Goal: Contribute content: Add original content to the website for others to see

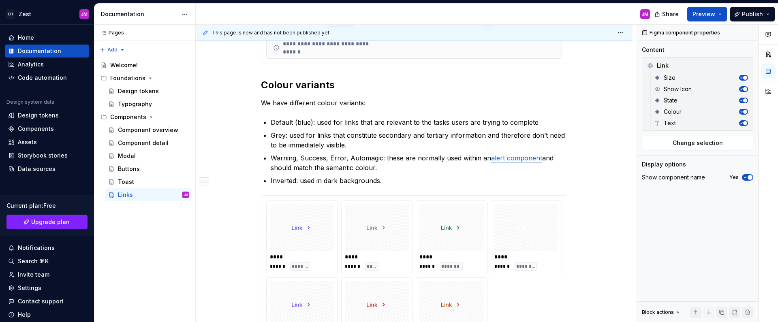
scroll to position [301, 0]
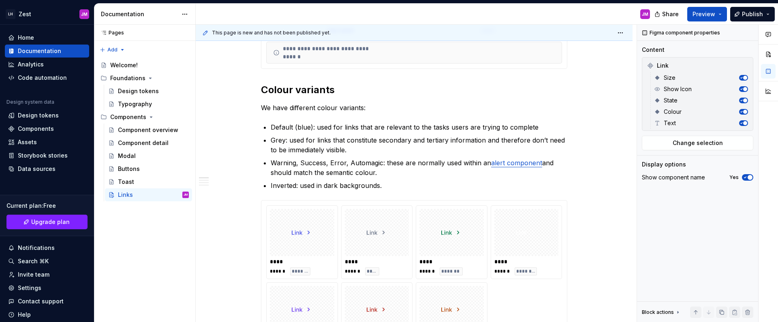
click at [280, 125] on p "Default (blue): used for links that are relevant to the tasks users are trying …" at bounding box center [419, 127] width 297 height 10
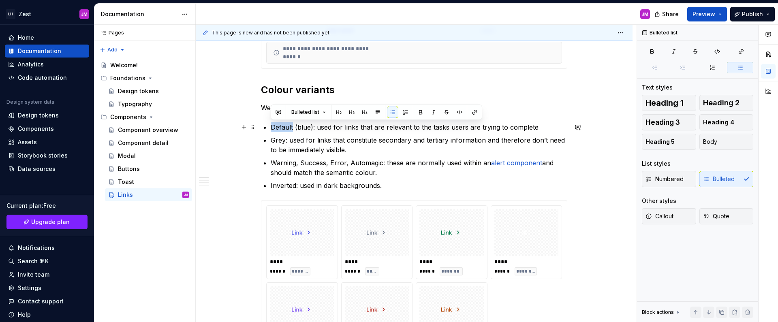
click at [280, 125] on p "Default (blue): used for links that are relevant to the tasks users are trying …" at bounding box center [419, 127] width 297 height 10
click at [767, 55] on button "button" at bounding box center [768, 54] width 15 height 15
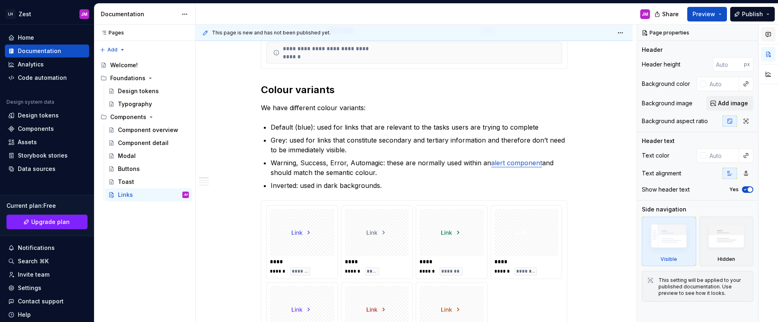
click at [770, 35] on icon "button" at bounding box center [768, 34] width 6 height 6
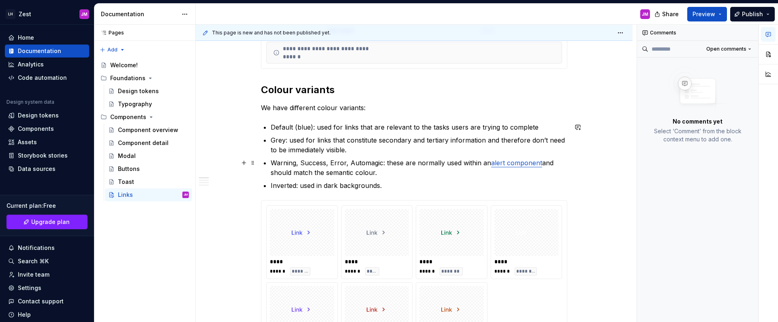
click at [328, 151] on p "Grey: used for links that constitute secondary and tertiary information and the…" at bounding box center [419, 144] width 297 height 19
click at [772, 90] on button "button" at bounding box center [768, 91] width 15 height 15
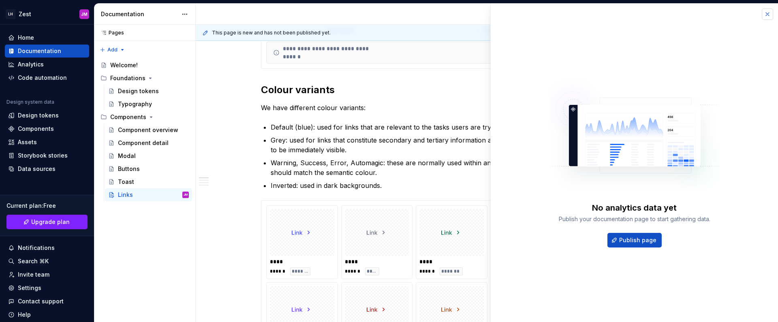
click at [762, 18] on button "button" at bounding box center [767, 14] width 11 height 11
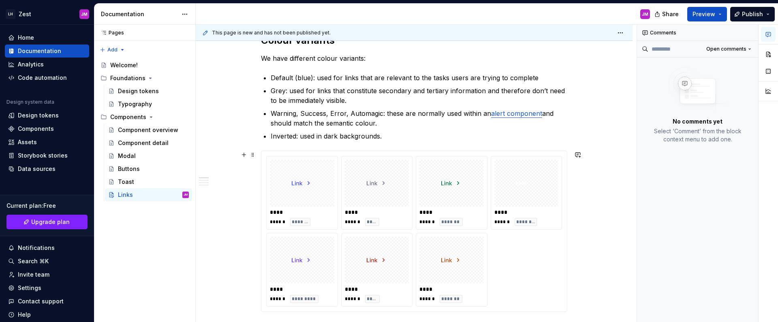
scroll to position [350, 0]
drag, startPoint x: 378, startPoint y: 183, endPoint x: 385, endPoint y: 189, distance: 9.5
click at [382, 191] on body "LH Zest JM Home Documentation Analytics Code automation Design system data Desi…" at bounding box center [389, 161] width 778 height 322
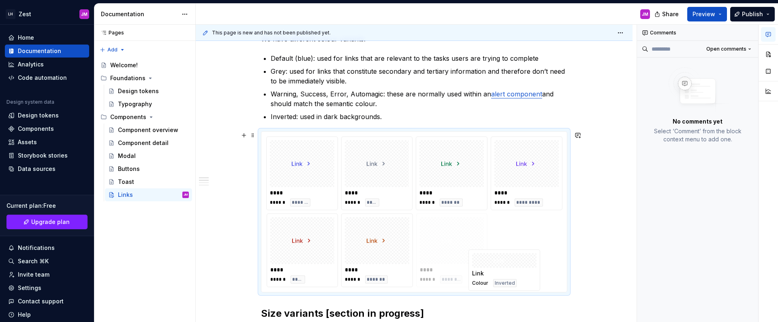
scroll to position [386, 0]
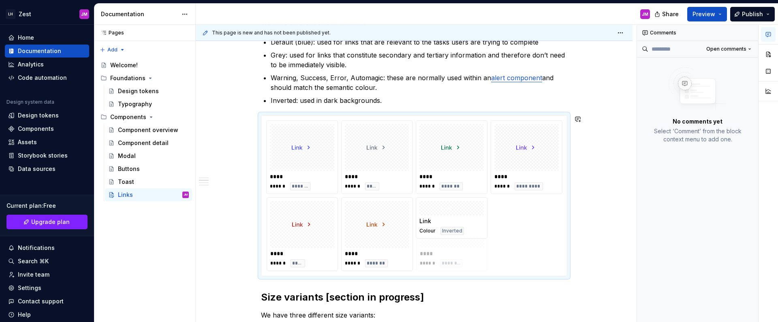
drag, startPoint x: 510, startPoint y: 184, endPoint x: 433, endPoint y: 224, distance: 85.9
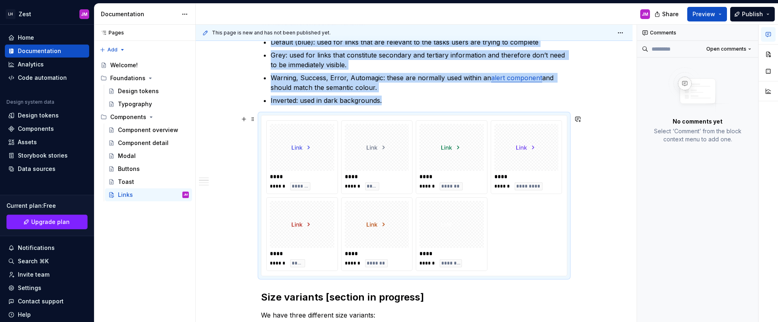
click at [449, 232] on img at bounding box center [451, 224] width 21 height 41
click at [458, 232] on img at bounding box center [451, 224] width 21 height 41
click at [560, 128] on div "**** ****** *********" at bounding box center [526, 157] width 71 height 73
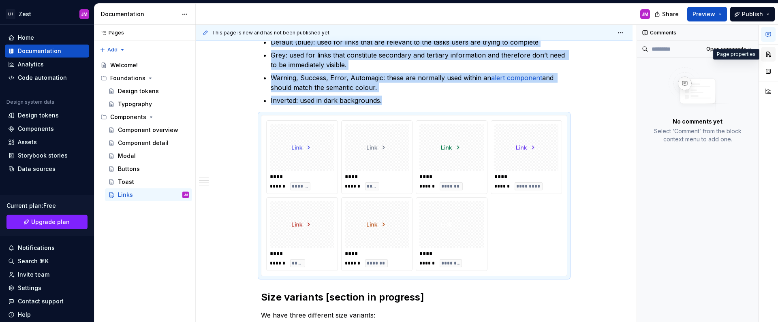
click at [763, 54] on button "button" at bounding box center [768, 54] width 15 height 15
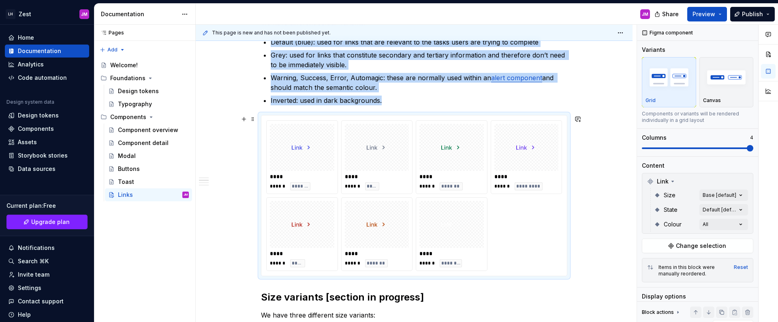
click at [410, 163] on div "**** ****** ****" at bounding box center [376, 157] width 71 height 73
type textarea "*"
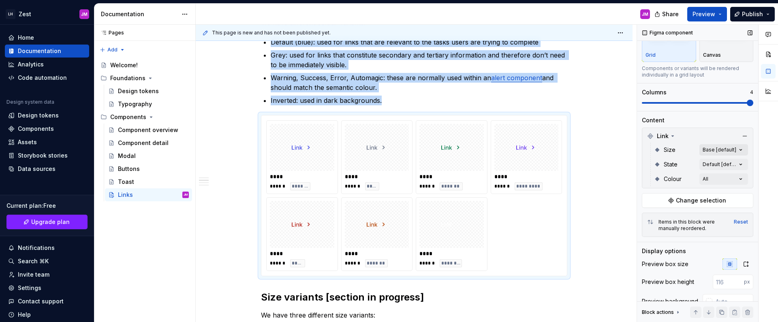
scroll to position [108, 0]
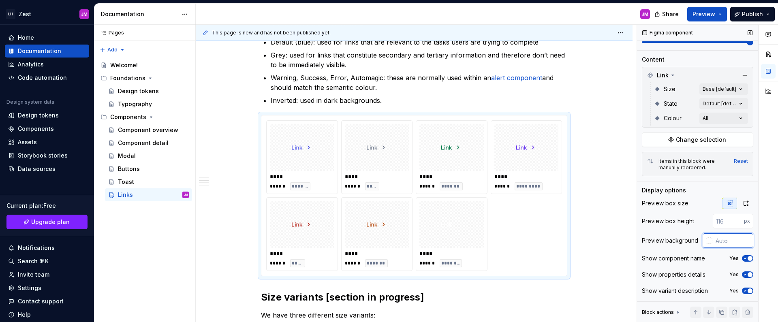
click at [734, 235] on input "text" at bounding box center [732, 240] width 41 height 15
click at [706, 240] on div at bounding box center [709, 240] width 6 height 6
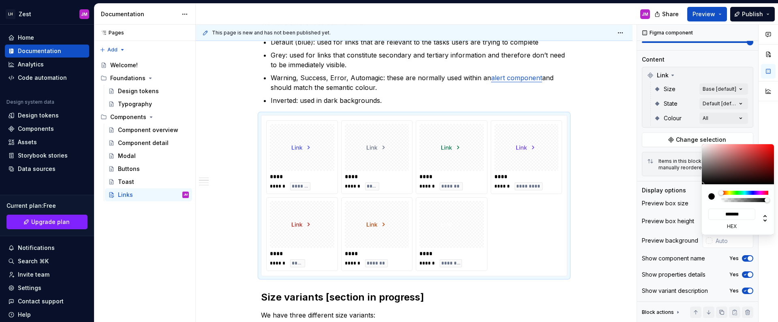
type input "#00000075"
type input "*"
type input "#0000006B"
type input "**********"
type input "#00000069"
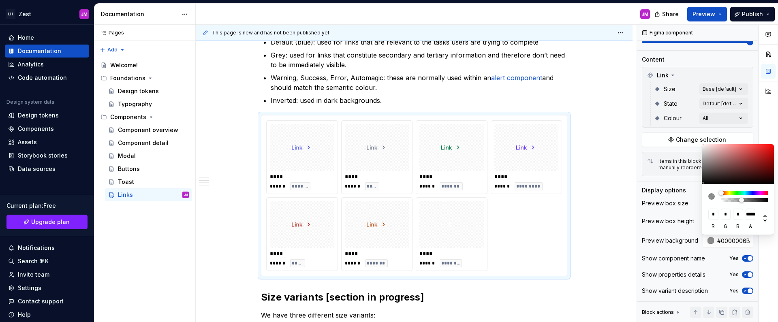
type input "**********"
type input "#00000066"
type input "***"
type input "#00000063"
type input "**********"
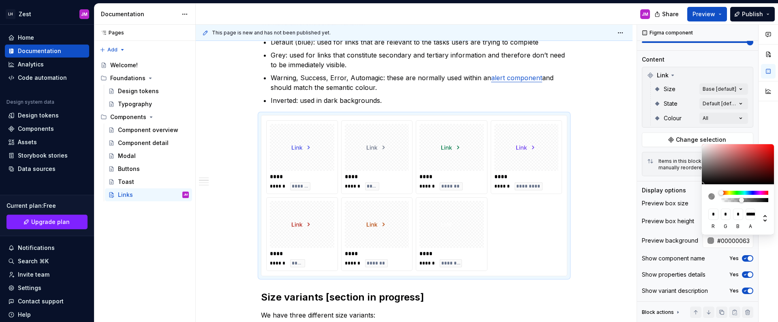
type input "#0000005E"
type input "**********"
type input "#0000005C"
type input "**********"
type input "#0000004F"
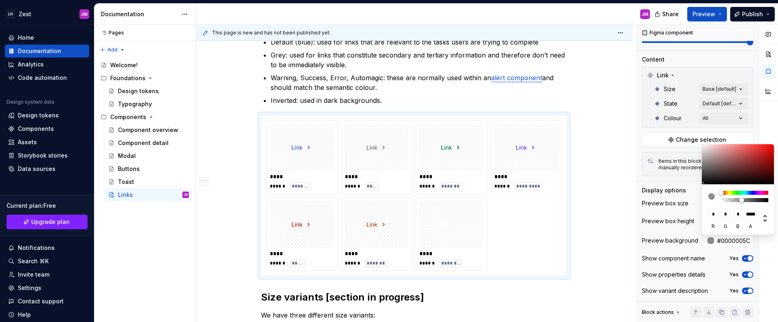
type input "**********"
type input "#0000004A"
type input "**********"
type input "#00000047"
type input "**********"
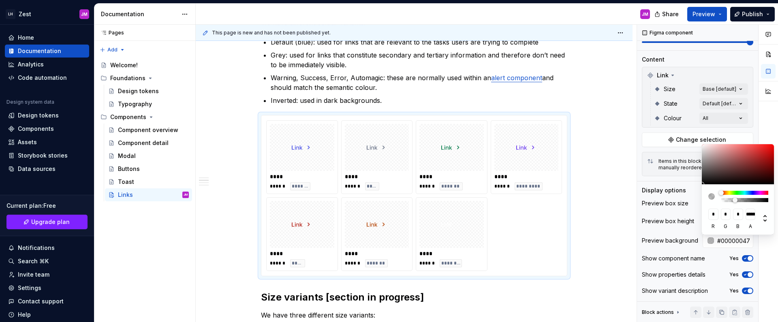
type input "#00000045"
type input "**********"
drag, startPoint x: 741, startPoint y: 201, endPoint x: 735, endPoint y: 198, distance: 6.4
click at [734, 199] on div at bounding box center [744, 200] width 45 height 4
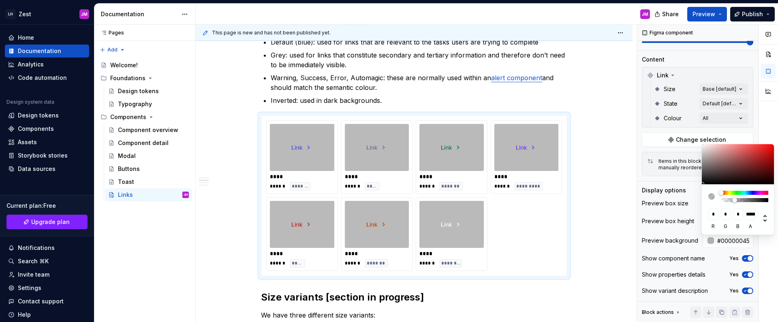
type input "#00000042"
type input "**********"
type input "#00000040"
type input "**********"
type input "#0000003D"
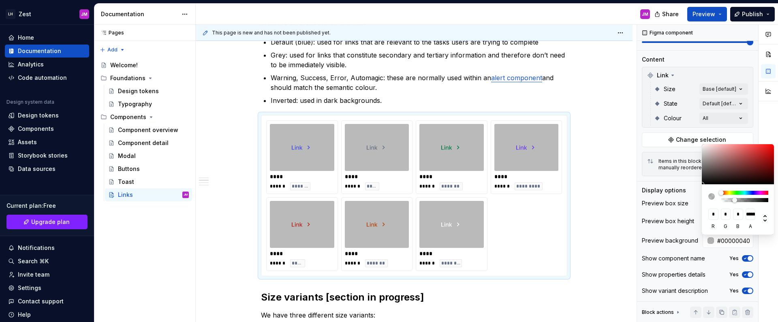
type input "**********"
type input "#0000003B"
type input "**********"
type input "#00000038"
type input "**********"
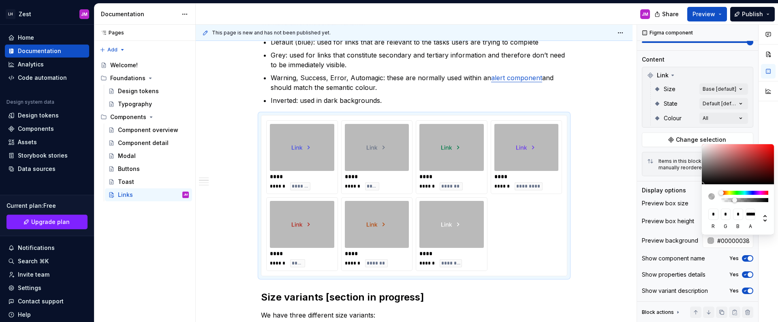
type input "#00000036"
type input "**********"
type input "#00000030"
type input "**********"
type input "#0000002E"
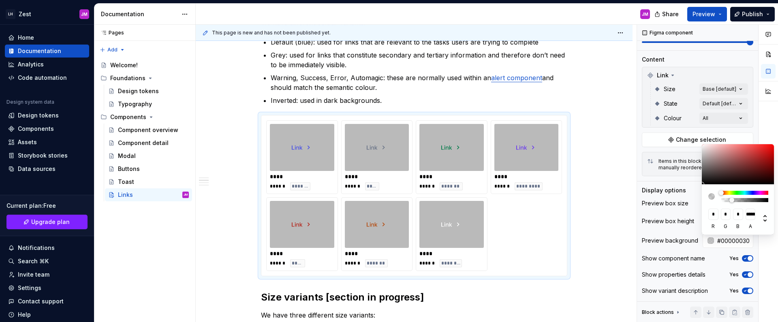
type input "**********"
type input "#0000002B"
type input "**********"
type input "#00000029"
type input "**********"
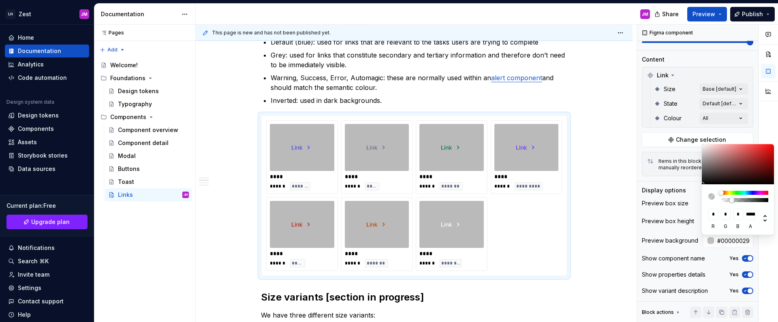
type input "#00000026"
type input "**********"
type input "#00000024"
type input "**********"
type input "#00000021"
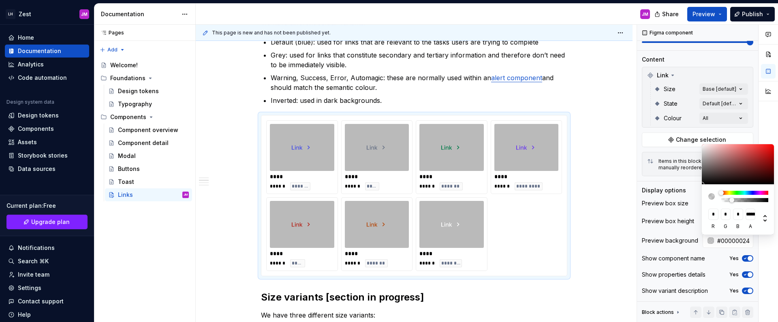
type input "**********"
type input "#0000001F"
type input "**********"
type input "#0000001C"
type input "**********"
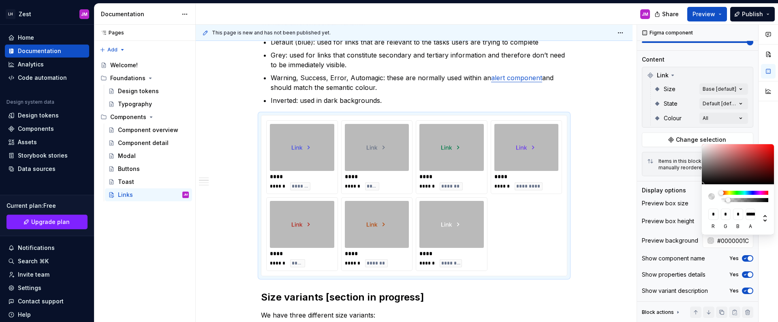
type input "#0000001A"
type input "**********"
type input "#00000017"
type input "**********"
type input "#00000014"
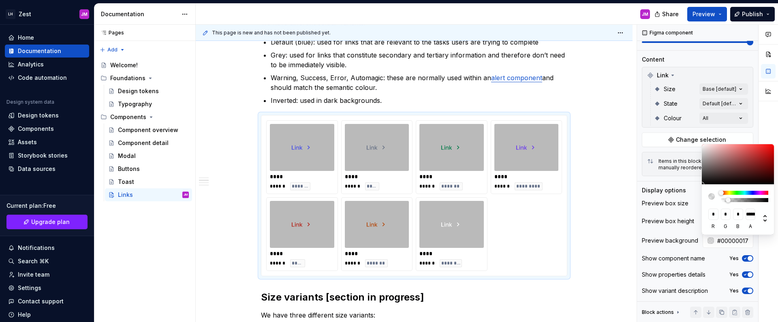
type input "**********"
type input "#00000012"
type input "**********"
type input "#0000000F"
type input "**********"
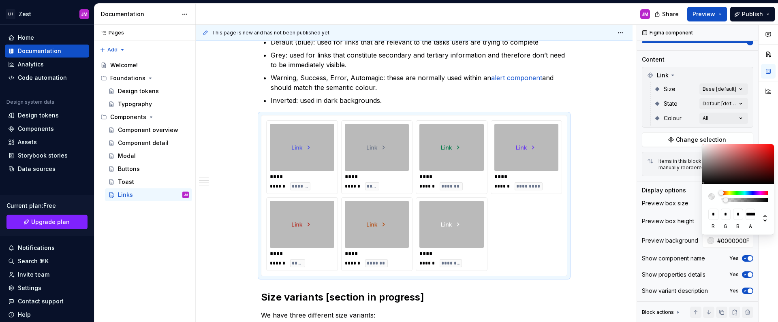
type input "#00000012"
type input "**********"
type input "#0000001A"
type input "**********"
type input "#0000001C"
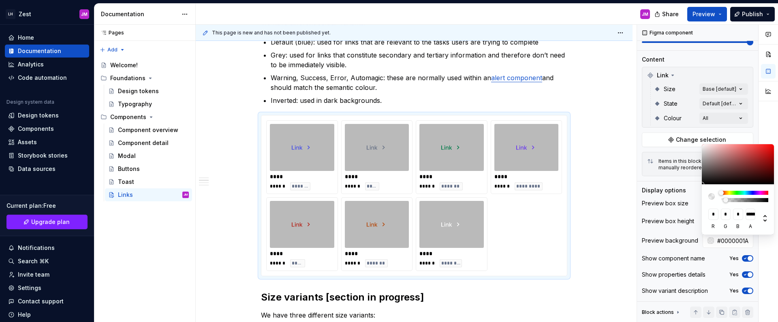
type input "**********"
type input "#00000021"
type input "**********"
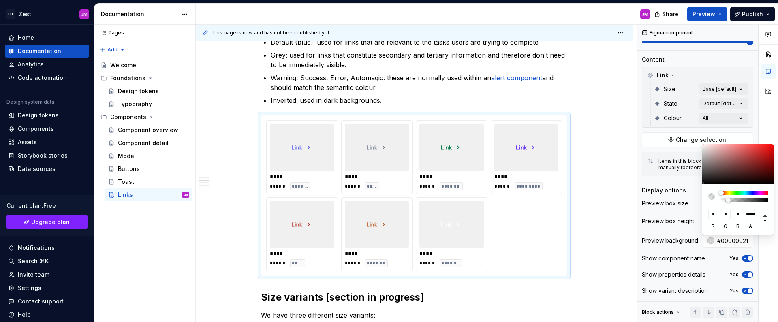
type input "#00000026"
type input "**********"
type input "#00000029"
type input "**********"
type input "#0000002B"
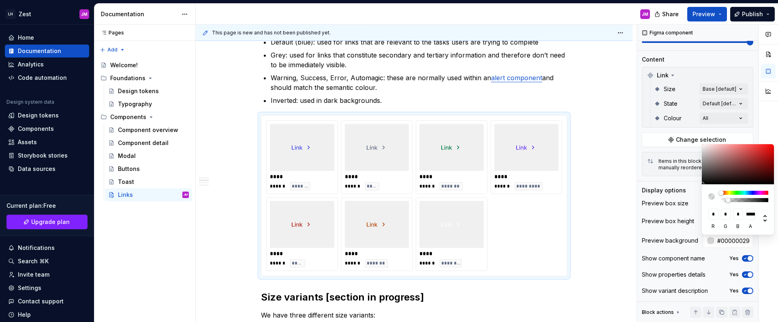
type input "**********"
type input "#0000002E"
type input "**********"
type input "#00000033"
type input "***"
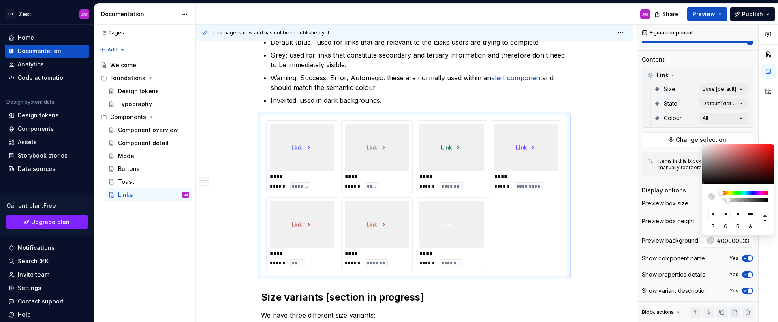
type input "#00000036"
type input "**********"
type input "#00000038"
type input "**********"
type input "#0000003D"
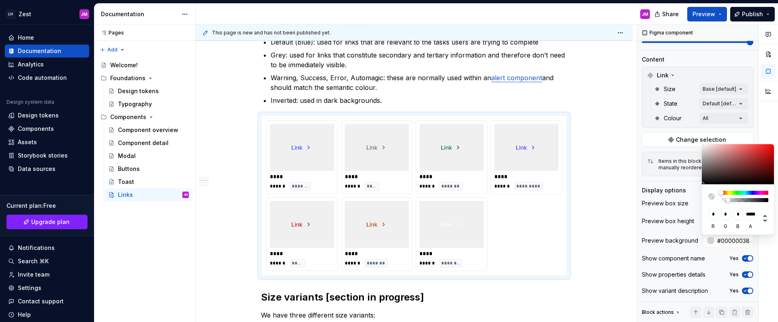
type input "**********"
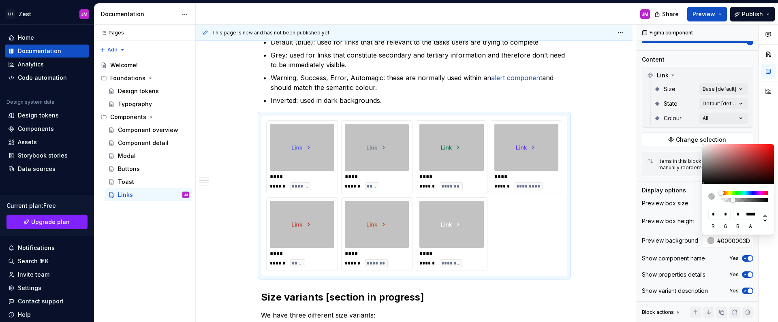
type input "#00000038"
type input "**********"
type input "#00000036"
type input "**********"
type input "#00000033"
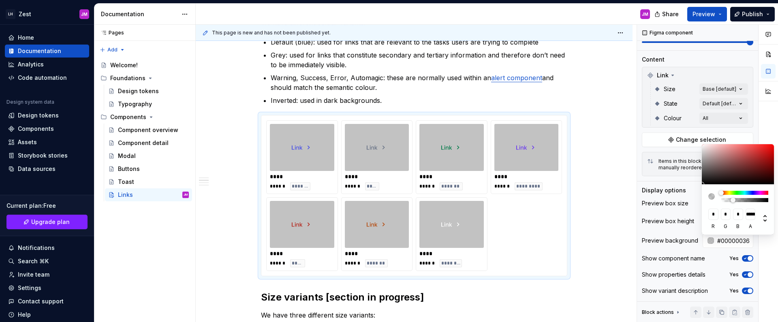
type input "***"
type input "#00000030"
type input "**********"
type input "#0000002E"
type input "**********"
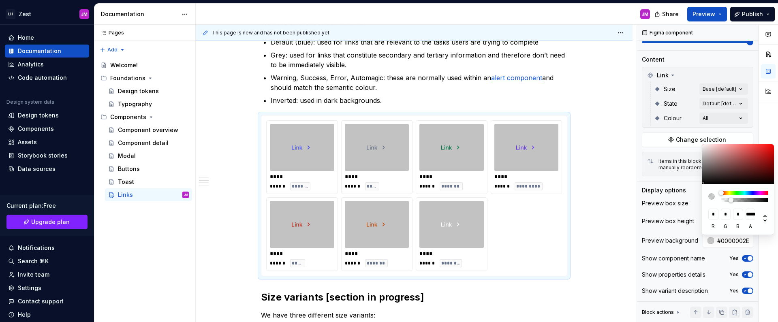
type input "#00000029"
type input "**********"
type input "#00000026"
type input "**********"
type input "#00000024"
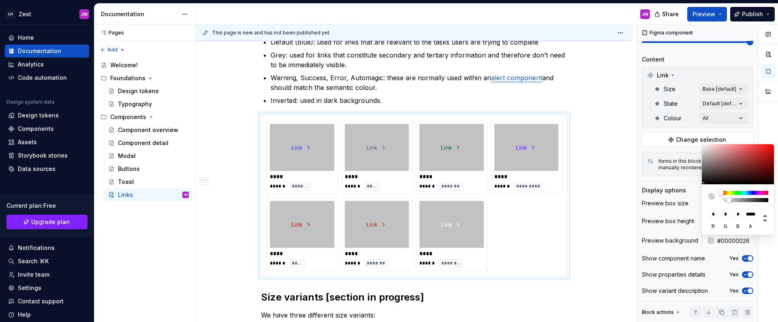
type input "**********"
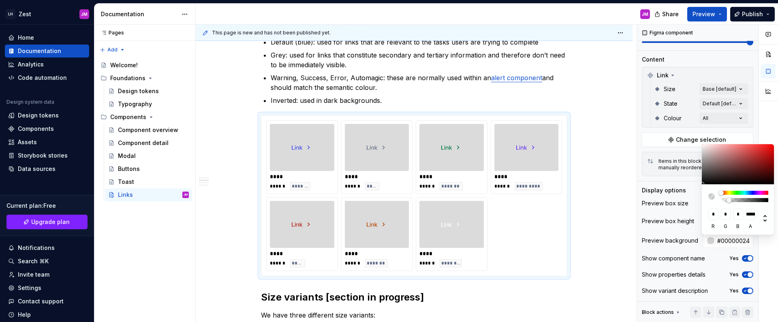
type input "#00000026"
type input "**********"
type input "#00000029"
type input "**********"
type input "#0000002B"
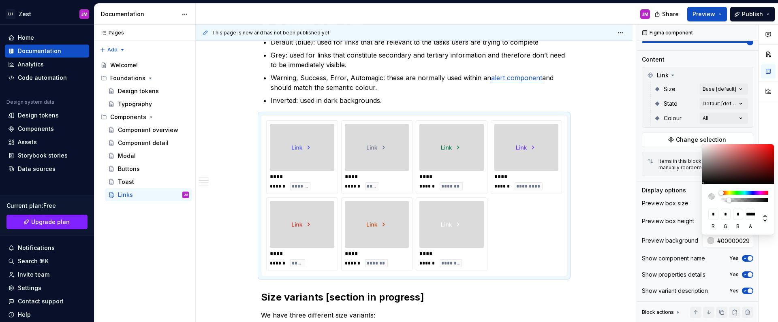
type input "**********"
type input "#0000002E"
type input "**********"
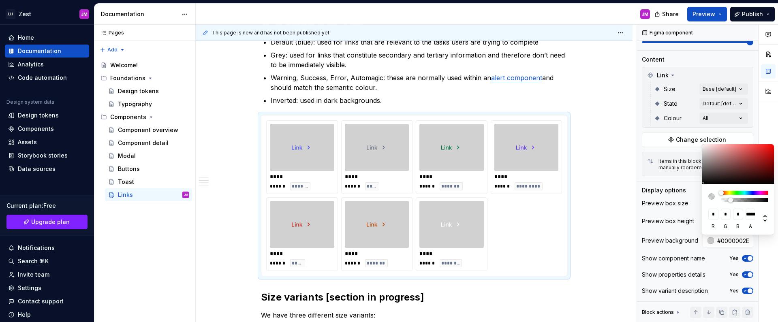
drag, startPoint x: 734, startPoint y: 199, endPoint x: 730, endPoint y: 199, distance: 4.1
click at [730, 199] on div at bounding box center [730, 200] width 5 height 5
click at [600, 161] on html "LH Zest JM Home Documentation Analytics Code automation Design system data Desi…" at bounding box center [389, 161] width 778 height 322
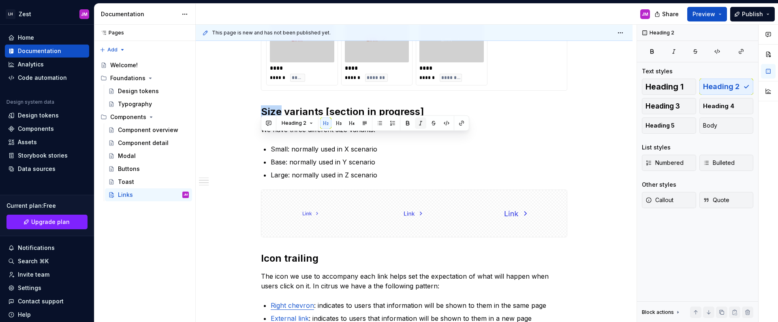
scroll to position [543, 0]
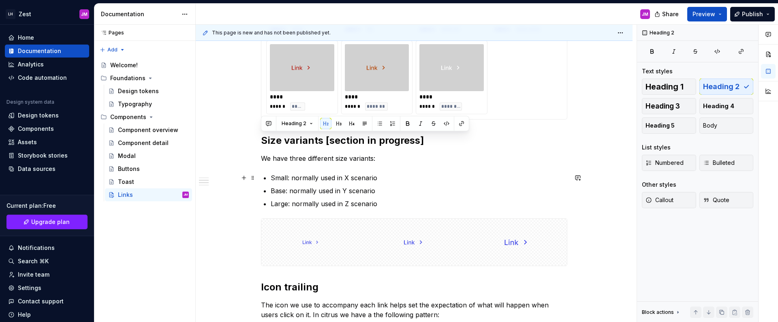
click at [405, 173] on p "Small: normally used in X scenario" at bounding box center [419, 178] width 297 height 10
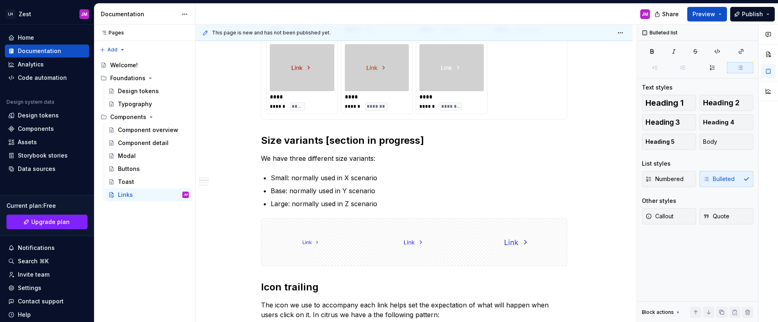
scroll to position [0, 0]
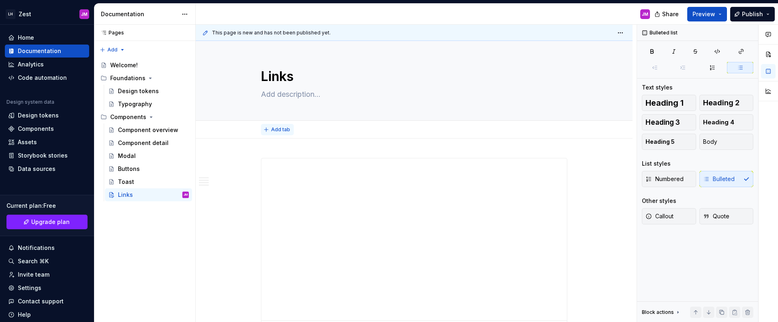
click at [272, 130] on span "Add tab" at bounding box center [280, 129] width 19 height 6
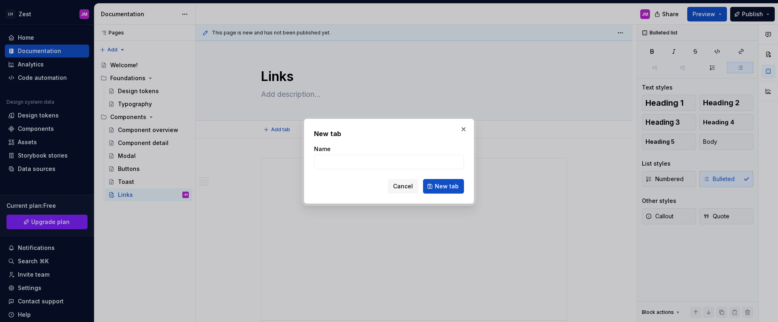
type textarea "*"
type input "Overview"
click button "New tab" at bounding box center [443, 186] width 41 height 15
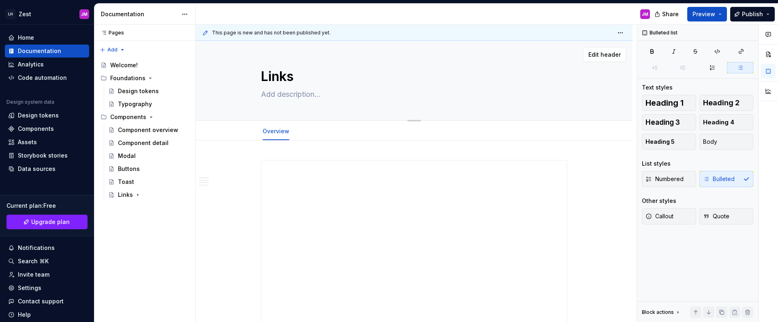
type textarea "*"
click at [320, 133] on span "Add tab" at bounding box center [316, 131] width 19 height 6
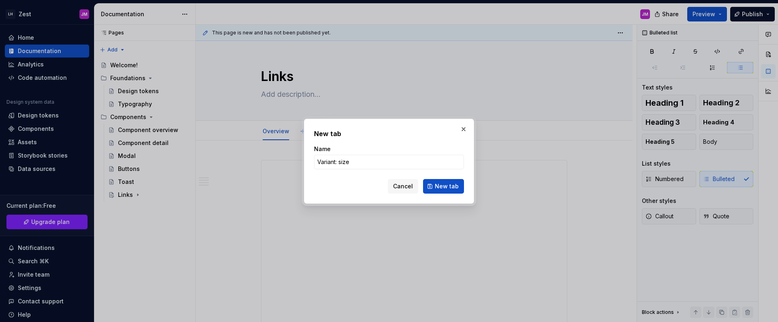
type input "Variant: size"
click button "New tab" at bounding box center [443, 186] width 41 height 15
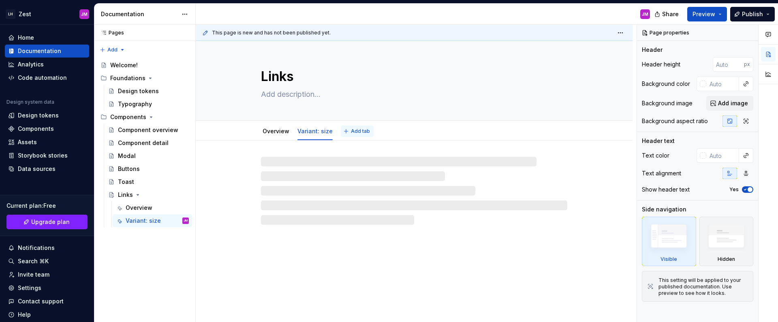
click at [361, 132] on span "Add tab" at bounding box center [360, 131] width 19 height 6
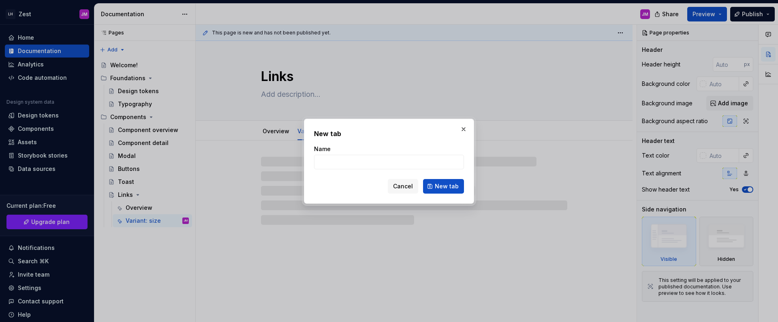
type textarea "*"
type input "V"
type textarea "*"
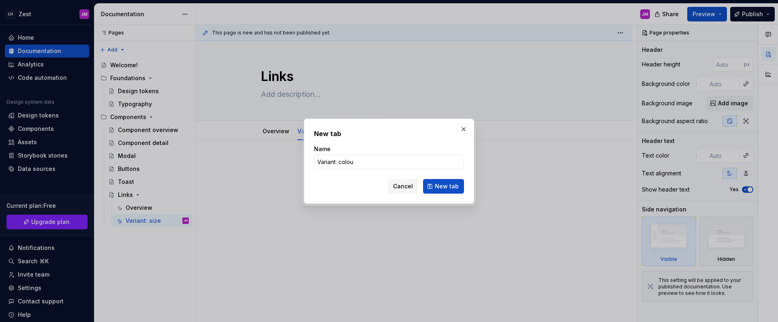
type input "Variant: colour"
click button "New tab" at bounding box center [443, 186] width 41 height 15
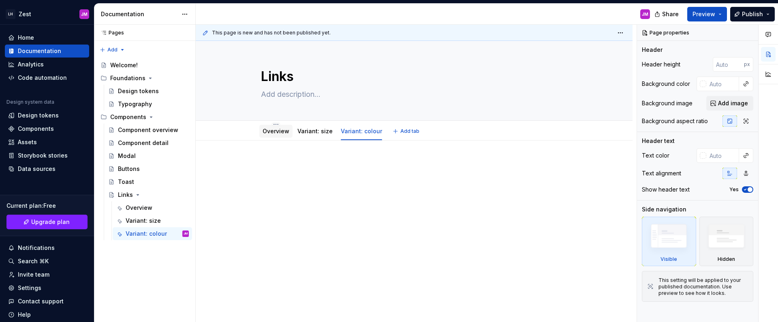
click at [280, 131] on link "Overview" at bounding box center [276, 131] width 27 height 7
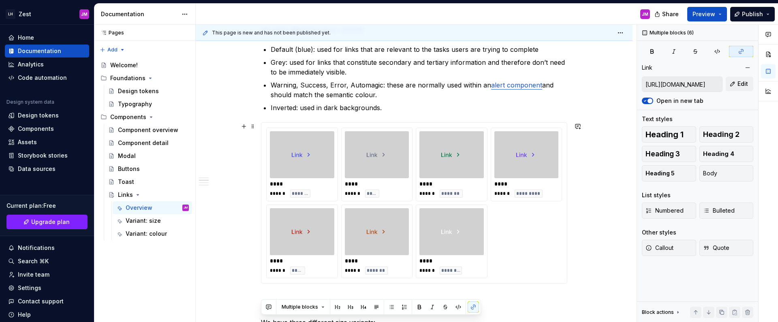
scroll to position [474, 0]
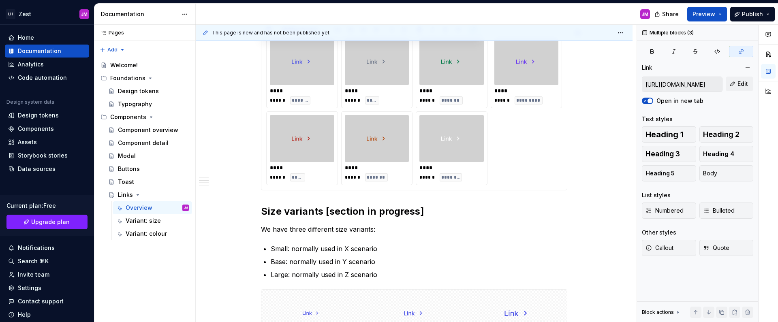
drag, startPoint x: 261, startPoint y: 55, endPoint x: 490, endPoint y: 189, distance: 265.3
click at [490, 189] on div "**********" at bounding box center [414, 256] width 306 height 1140
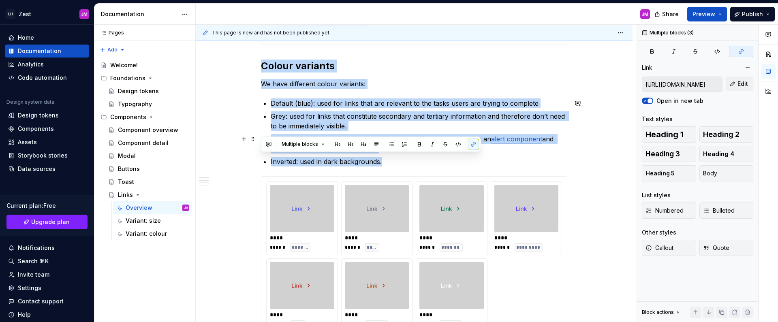
scroll to position [287, 0]
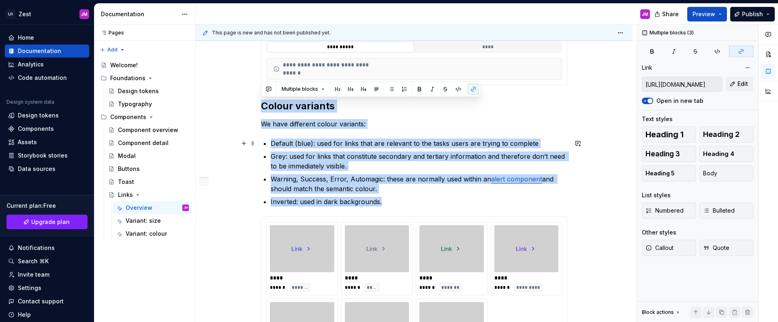
copy div "Colour variants We have different colour variants: Default (blue): used for lin…"
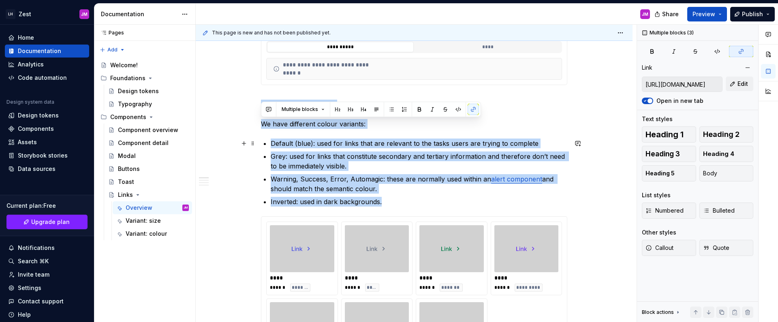
scroll to position [13, 0]
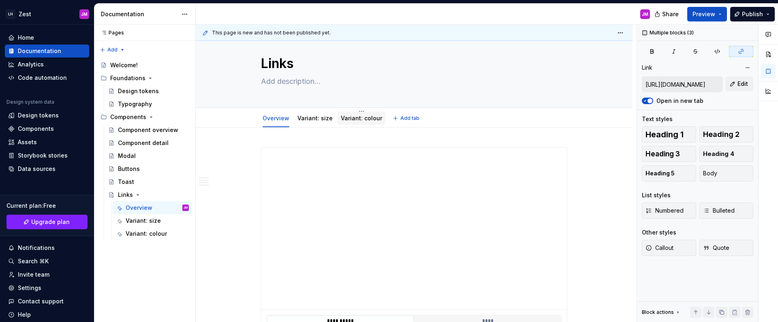
click at [351, 122] on div "Variant: colour" at bounding box center [361, 118] width 41 height 8
click at [350, 121] on link "Variant: colour" at bounding box center [361, 118] width 41 height 7
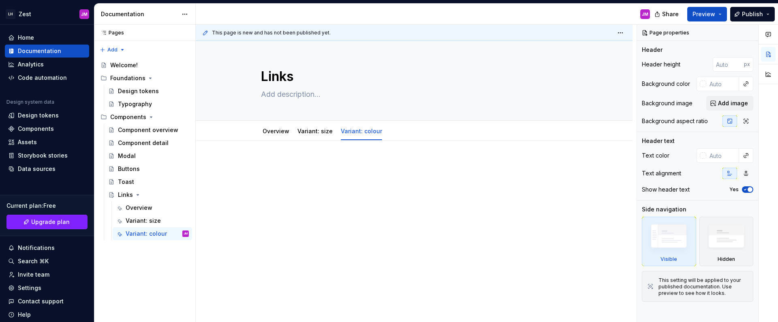
click at [333, 181] on div at bounding box center [414, 175] width 306 height 31
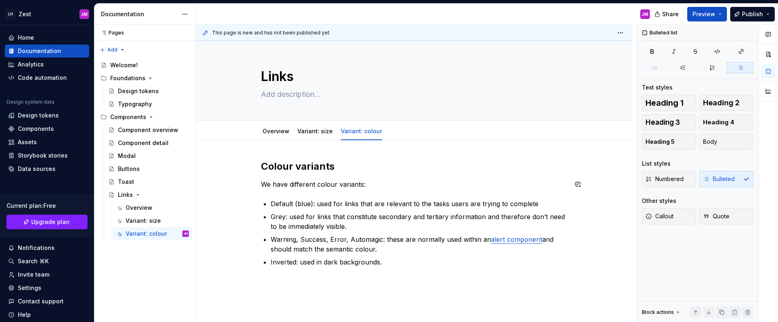
drag, startPoint x: 401, startPoint y: 176, endPoint x: 406, endPoint y: 173, distance: 6.0
click at [402, 175] on div "Colour variants We have different colour variants: Default (blue): used for lin…" at bounding box center [414, 213] width 306 height 107
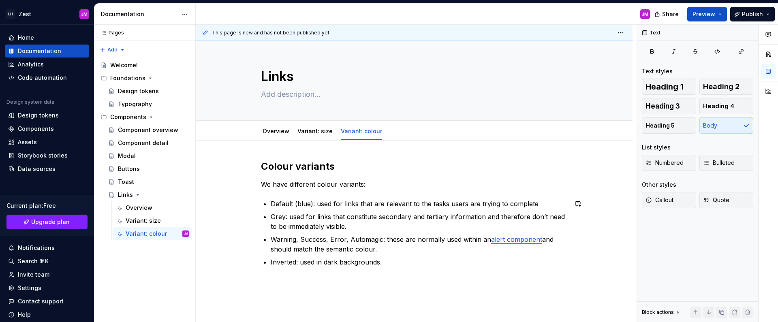
drag, startPoint x: 384, startPoint y: 271, endPoint x: 388, endPoint y: 265, distance: 6.5
click at [386, 269] on div "Colour variants We have different colour variants: Default (blue): used for lin…" at bounding box center [414, 218] width 306 height 117
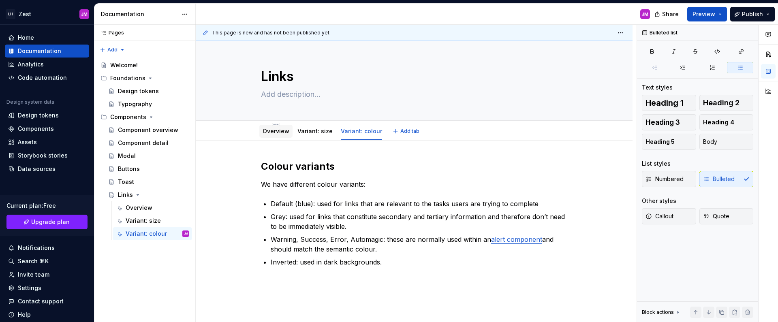
click at [283, 135] on div "Overview" at bounding box center [276, 131] width 27 height 10
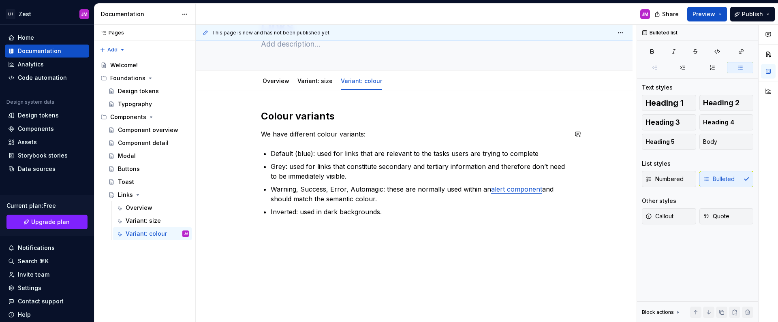
scroll to position [51, 0]
click at [279, 77] on link "Overview" at bounding box center [276, 80] width 27 height 7
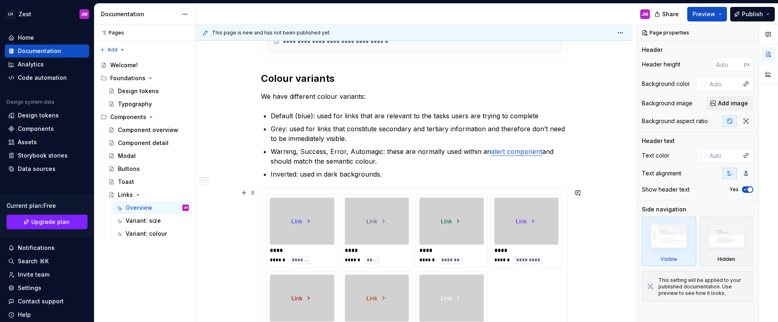
scroll to position [363, 0]
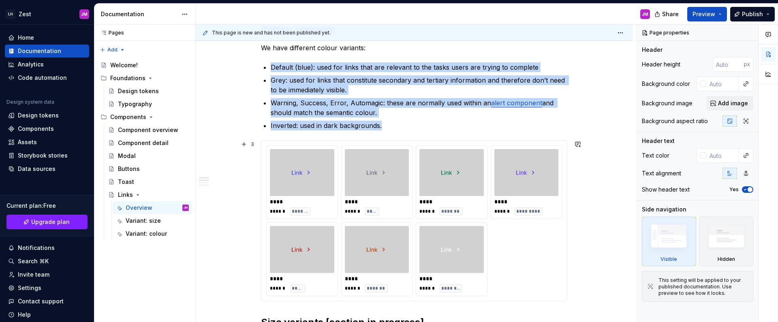
click at [353, 150] on div at bounding box center [377, 172] width 64 height 47
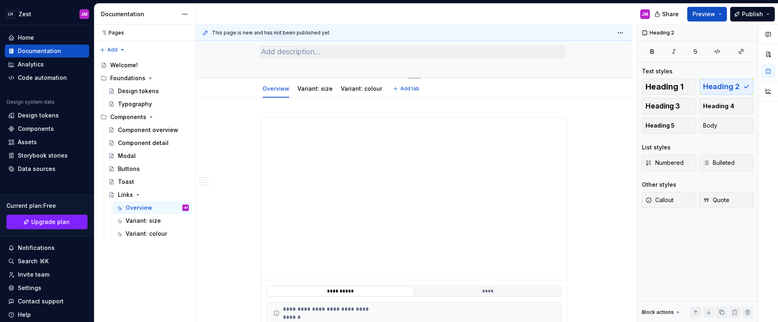
scroll to position [0, 0]
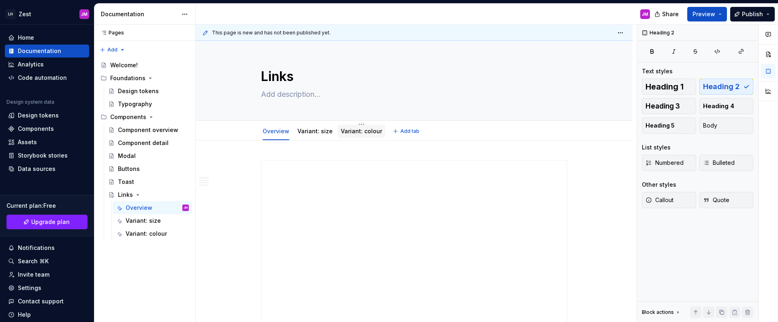
click at [365, 129] on link "Variant: colour" at bounding box center [361, 131] width 41 height 7
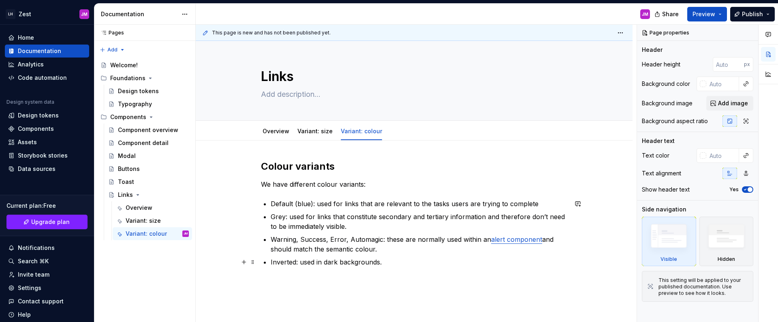
click at [388, 265] on p "Inverted: used in dark backgrounds." at bounding box center [419, 262] width 297 height 10
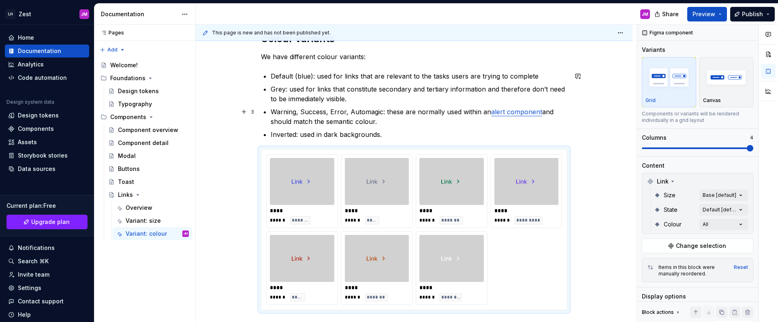
scroll to position [17, 0]
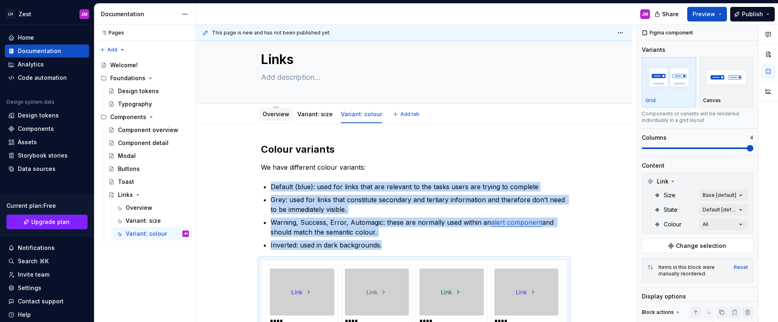
click at [274, 116] on link "Overview" at bounding box center [276, 114] width 27 height 7
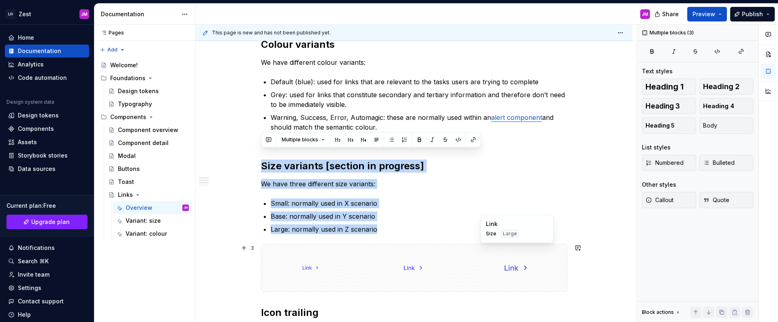
scroll to position [358, 0]
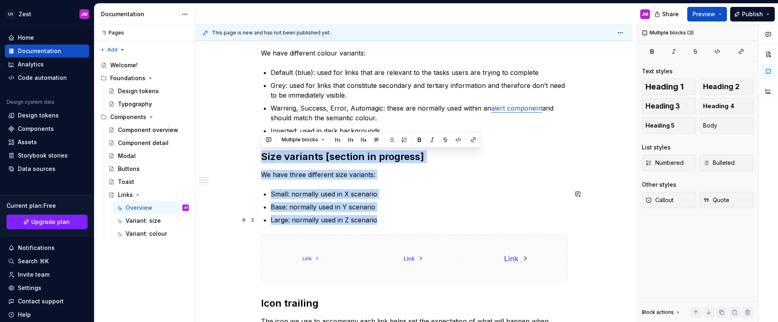
drag, startPoint x: 262, startPoint y: 166, endPoint x: 384, endPoint y: 214, distance: 131.3
click at [385, 217] on div "**********" at bounding box center [414, 286] width 306 height 969
copy div "Size variants [section in progress] We have three different size variants: Smal…"
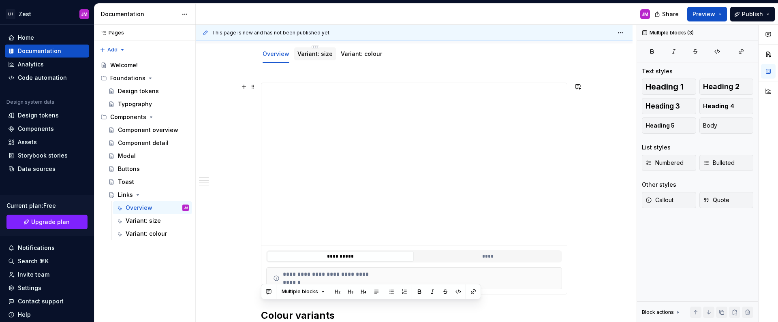
scroll to position [0, 0]
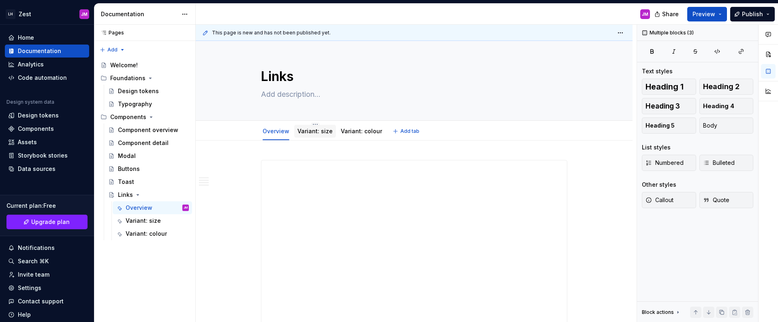
click at [314, 130] on link "Variant: size" at bounding box center [314, 131] width 35 height 7
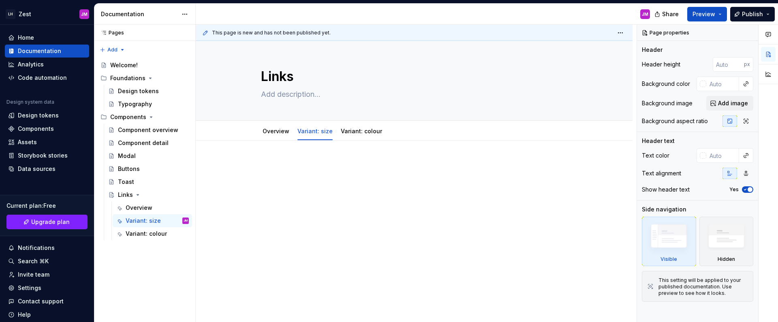
click at [365, 228] on div at bounding box center [414, 219] width 437 height 157
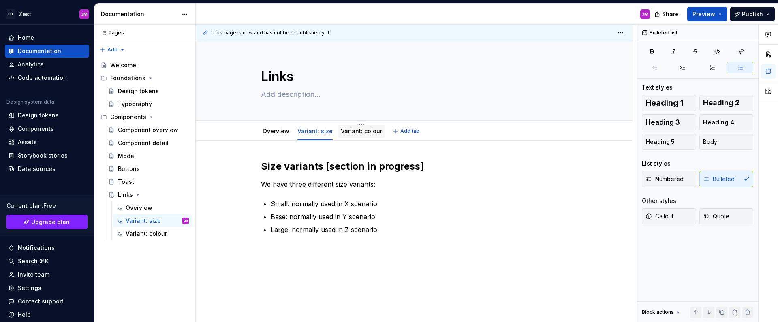
click at [355, 134] on link "Variant: colour" at bounding box center [361, 131] width 41 height 7
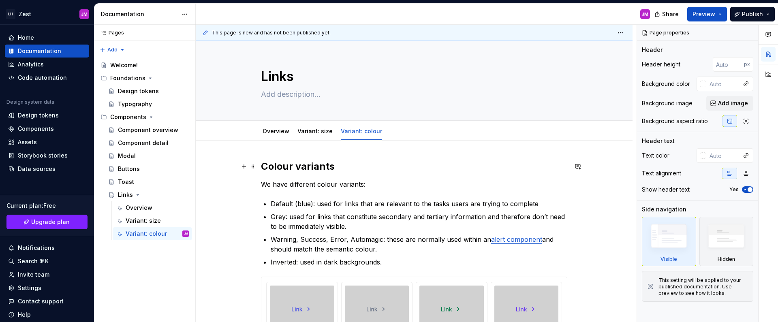
click at [356, 161] on h2 "Colour variants" at bounding box center [414, 166] width 306 height 13
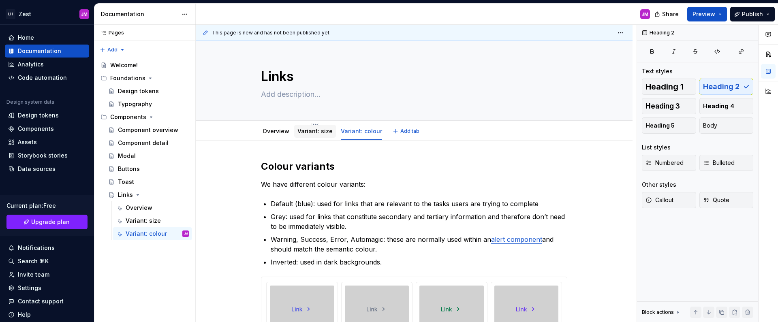
click at [317, 132] on link "Variant: size" at bounding box center [314, 131] width 35 height 7
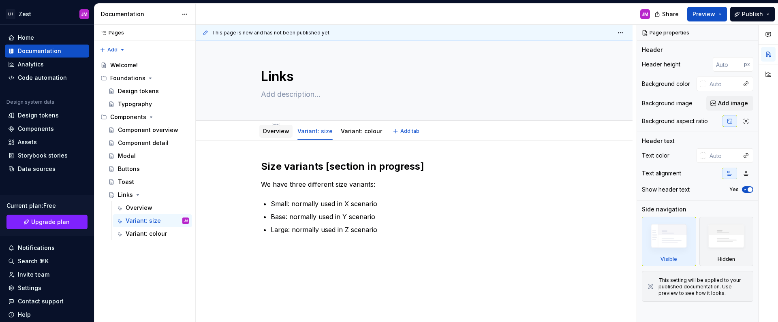
click at [280, 130] on link "Overview" at bounding box center [276, 131] width 27 height 7
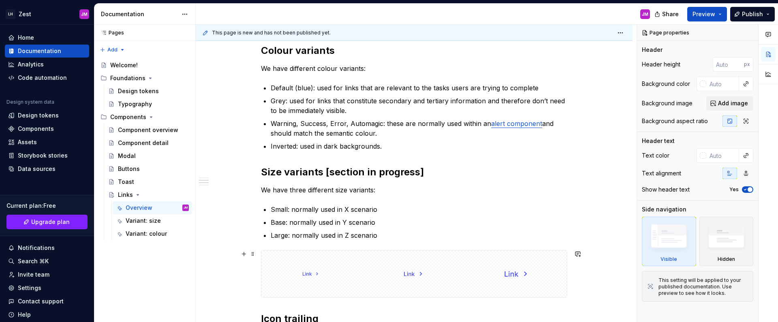
scroll to position [391, 0]
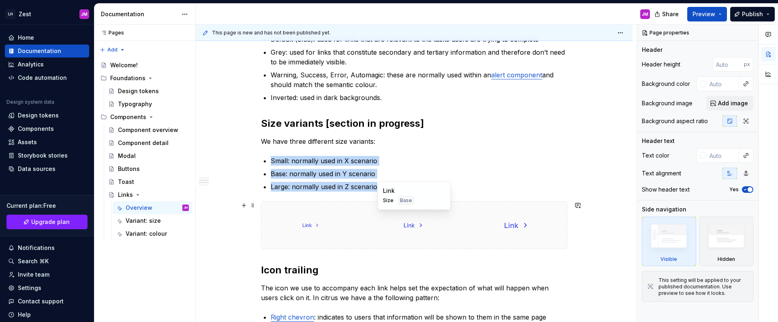
click at [401, 211] on div at bounding box center [414, 225] width 100 height 47
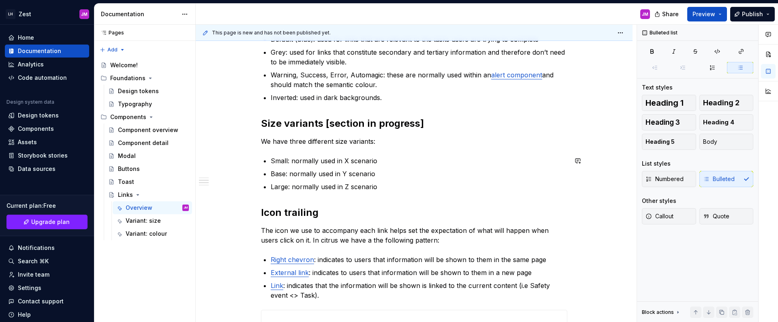
drag, startPoint x: 462, startPoint y: 152, endPoint x: 435, endPoint y: 135, distance: 31.1
click at [462, 152] on div "**********" at bounding box center [414, 224] width 306 height 911
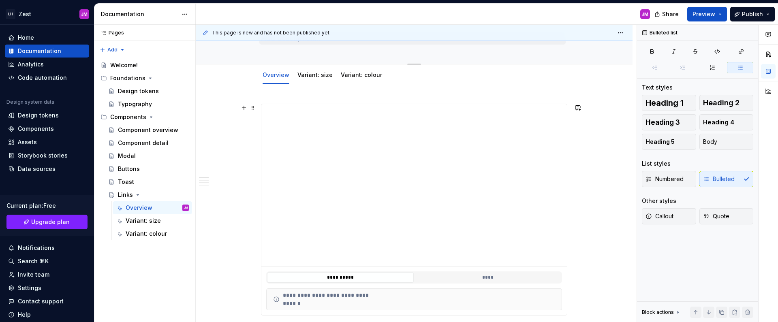
scroll to position [0, 0]
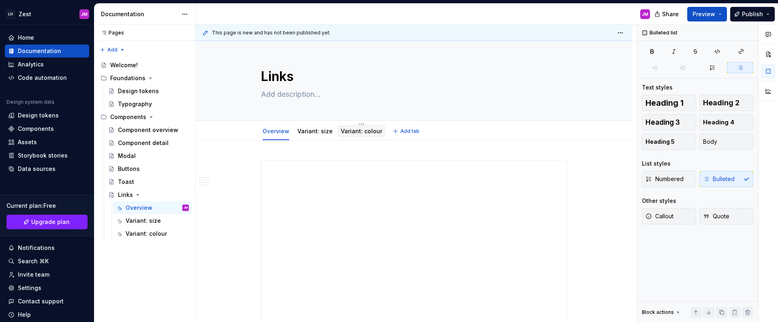
click at [350, 128] on link "Variant: colour" at bounding box center [361, 131] width 41 height 7
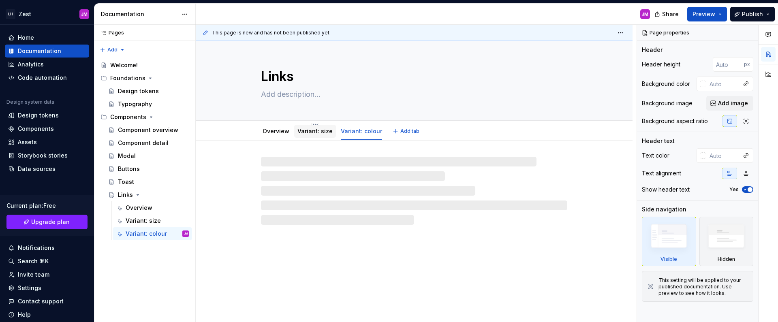
click at [322, 128] on link "Variant: size" at bounding box center [314, 131] width 35 height 7
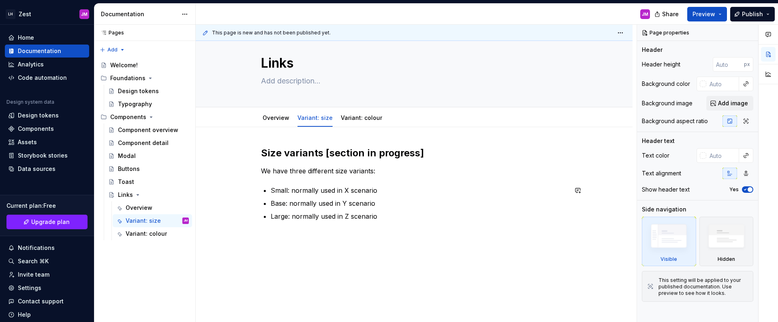
scroll to position [19, 0]
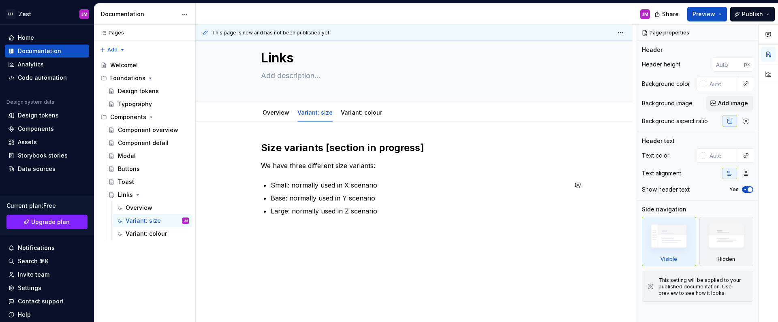
click at [413, 216] on div "Size variants [section in progress] We have three different size variants: Smal…" at bounding box center [414, 183] width 306 height 84
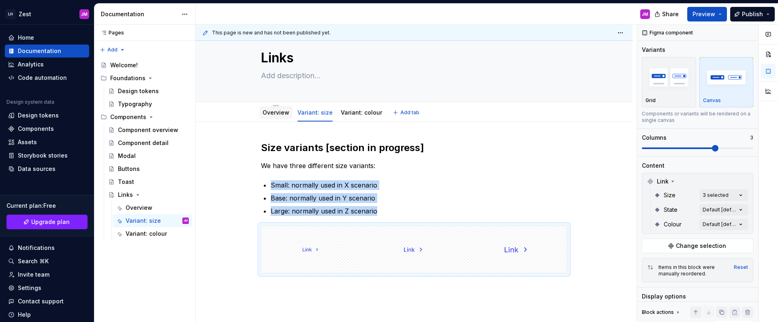
click at [275, 111] on link "Overview" at bounding box center [276, 112] width 27 height 7
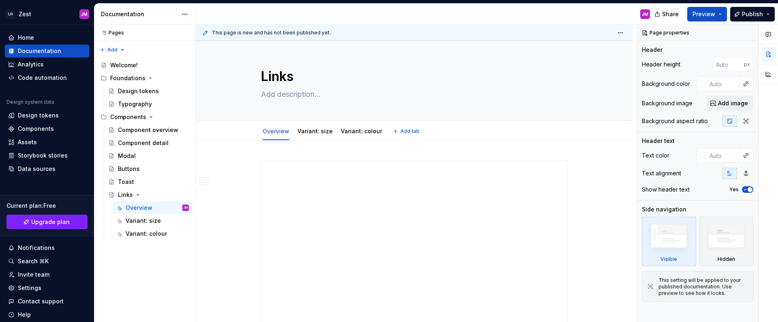
type textarea "*"
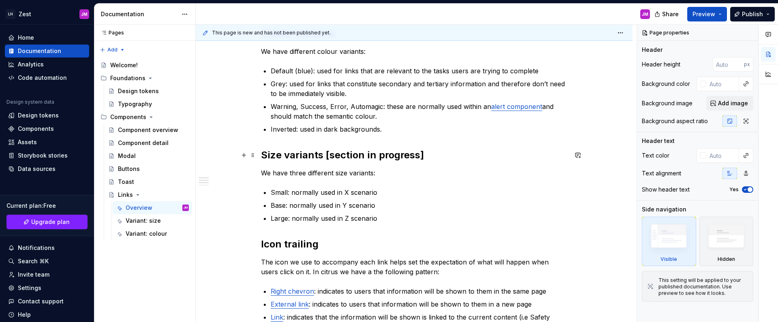
scroll to position [365, 0]
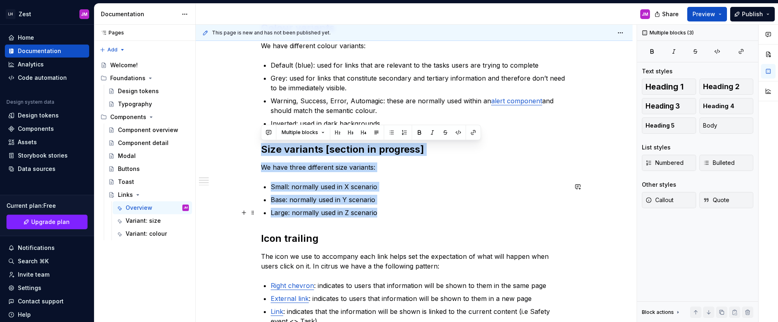
drag, startPoint x: 260, startPoint y: 149, endPoint x: 395, endPoint y: 213, distance: 149.1
click at [395, 213] on div "**********" at bounding box center [414, 250] width 306 height 911
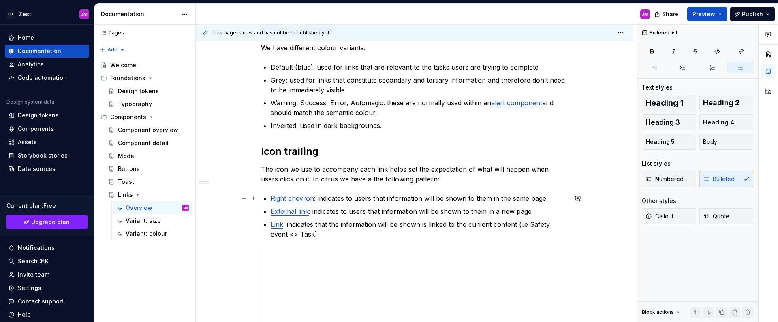
scroll to position [363, 0]
click at [257, 150] on div "**********" at bounding box center [414, 252] width 437 height 948
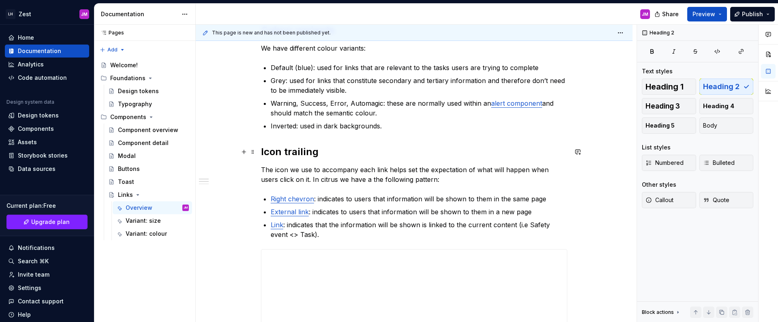
click at [356, 147] on h2 "Icon trailing" at bounding box center [414, 151] width 306 height 13
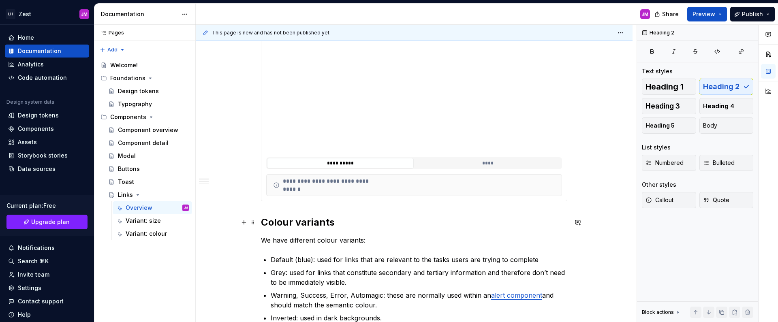
scroll to position [170, 0]
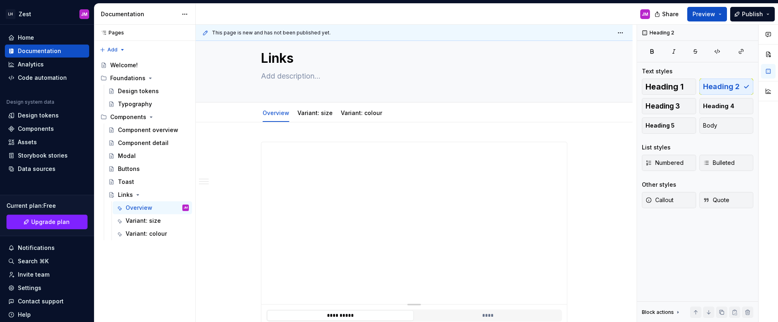
scroll to position [12, 0]
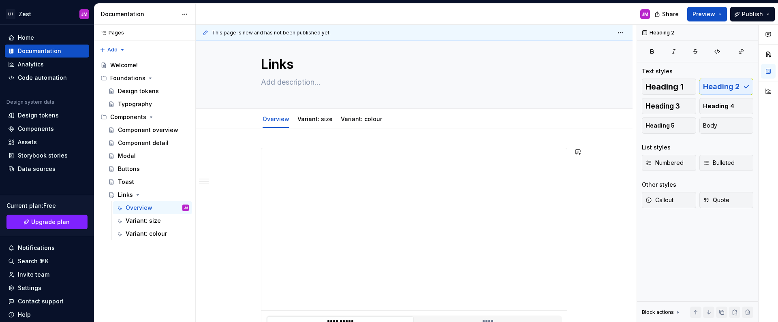
click at [280, 153] on p "Story book" at bounding box center [414, 153] width 306 height 10
click at [278, 150] on p "Storybook" at bounding box center [414, 153] width 306 height 10
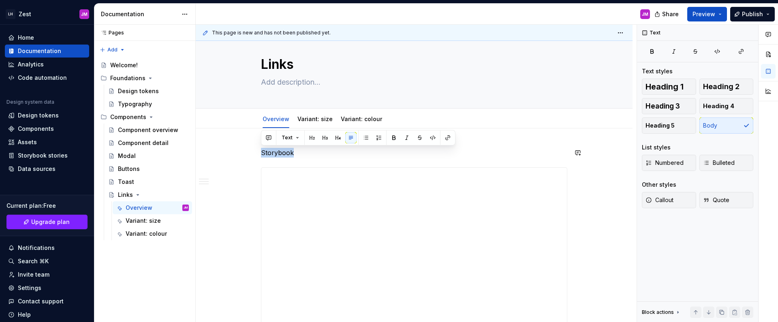
click at [311, 136] on button "button" at bounding box center [311, 137] width 11 height 11
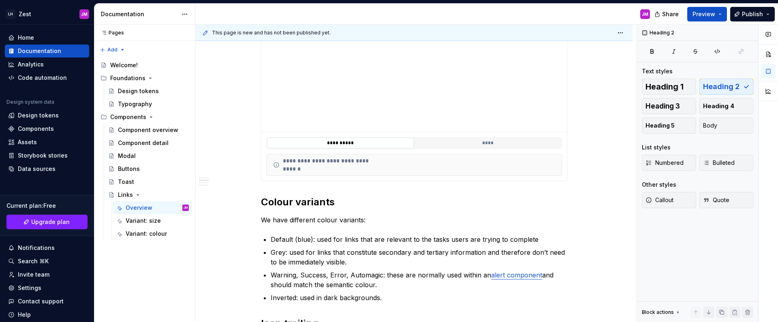
scroll to position [250, 0]
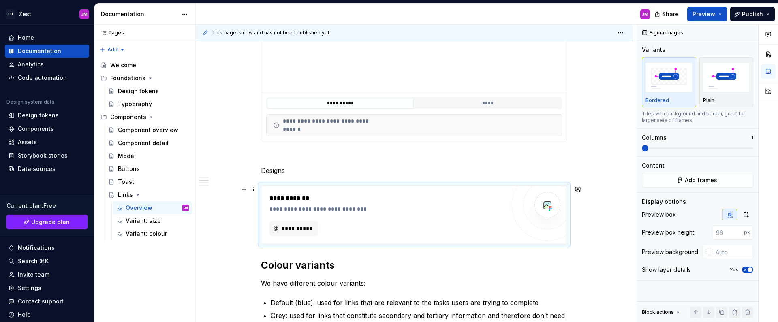
click at [542, 204] on img at bounding box center [547, 205] width 16 height 16
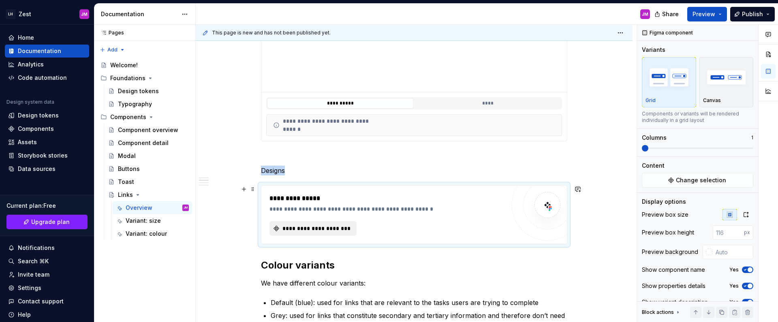
click at [330, 228] on span "**********" at bounding box center [316, 228] width 70 height 8
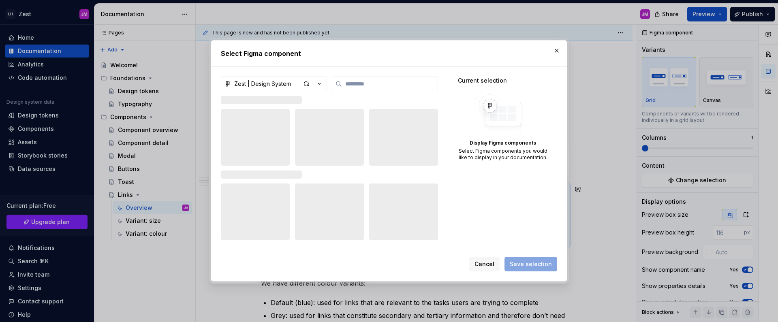
type textarea "*"
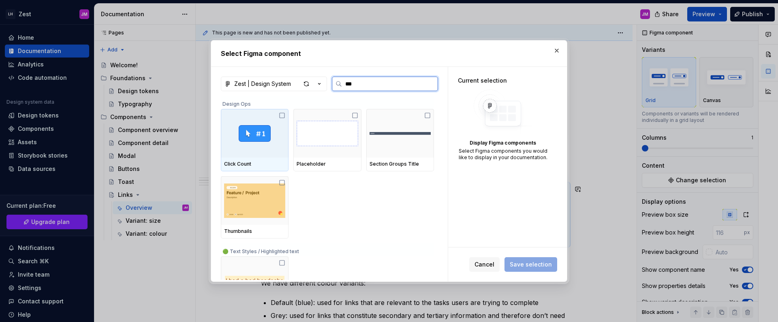
type input "****"
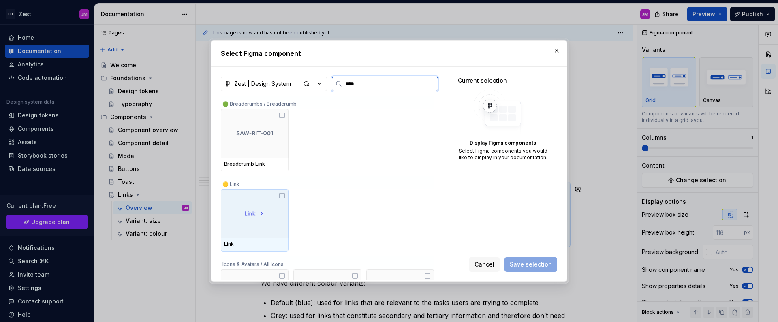
click at [280, 197] on icon at bounding box center [282, 195] width 5 height 5
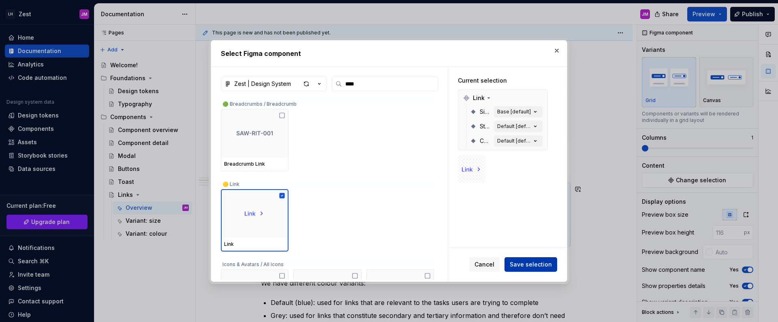
click at [540, 265] on span "Save selection" at bounding box center [531, 264] width 42 height 8
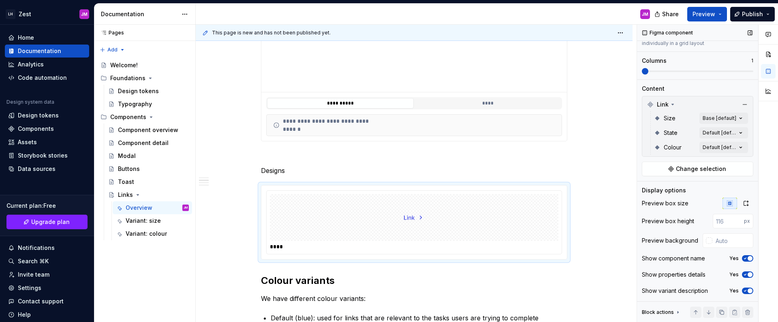
scroll to position [78, 0]
click at [736, 116] on div "Comments Open comments No comments yet Select ‘Comment’ from the block context …" at bounding box center [707, 174] width 141 height 298
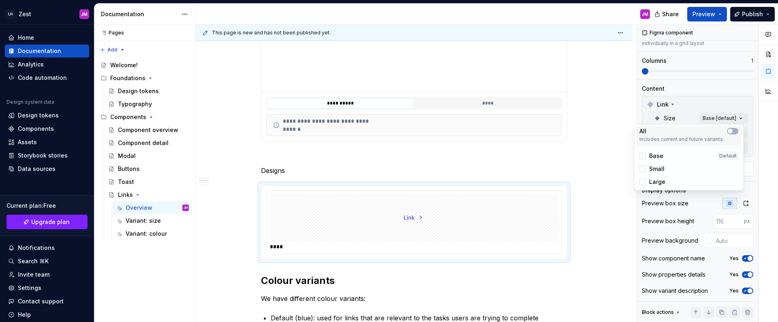
click at [734, 134] on div "All" at bounding box center [688, 131] width 99 height 8
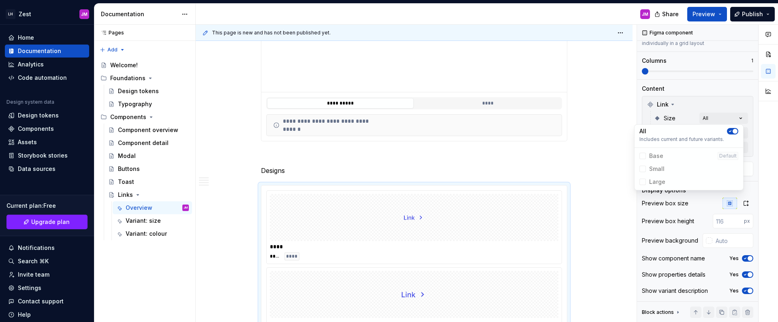
click at [732, 117] on div "Comments Open comments No comments yet Select ‘Comment’ from the block context …" at bounding box center [707, 174] width 141 height 298
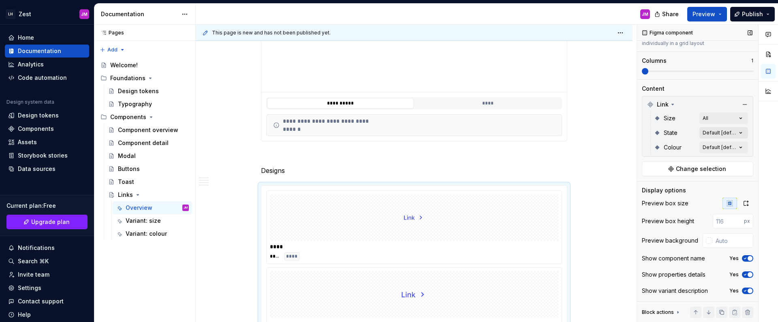
click at [732, 136] on div "Comments Open comments No comments yet Select ‘Comment’ from the block context …" at bounding box center [707, 174] width 141 height 298
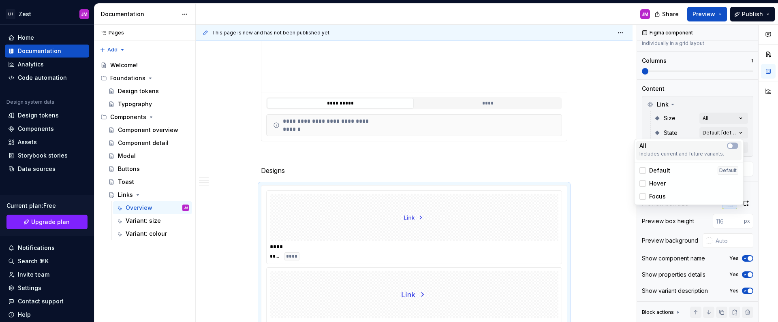
click at [730, 149] on div "All" at bounding box center [688, 146] width 99 height 8
click at [730, 135] on div "Comments Open comments No comments yet Select ‘Comment’ from the block context …" at bounding box center [707, 174] width 141 height 298
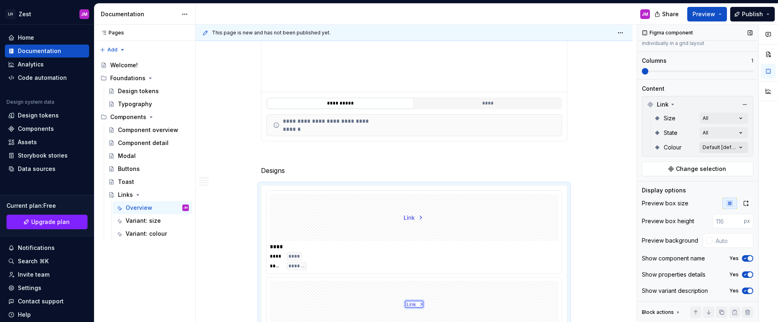
click at [729, 149] on div "Comments Open comments No comments yet Select ‘Comment’ from the block context …" at bounding box center [707, 174] width 141 height 298
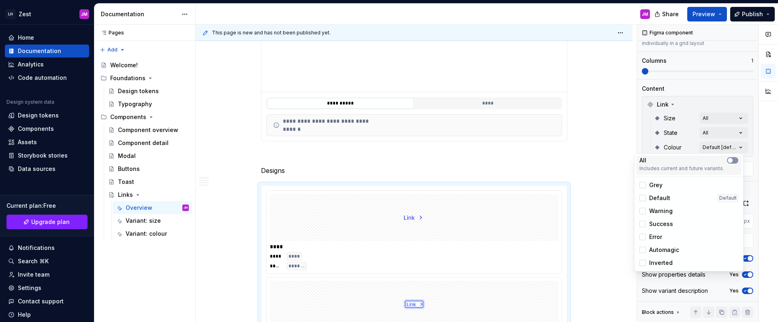
click at [732, 158] on icon "button" at bounding box center [730, 160] width 6 height 5
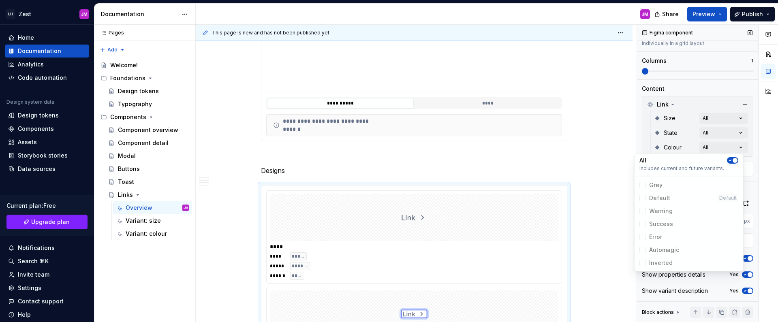
click at [639, 126] on div "Comments Open comments No comments yet Select ‘Comment’ from the block context …" at bounding box center [707, 174] width 141 height 298
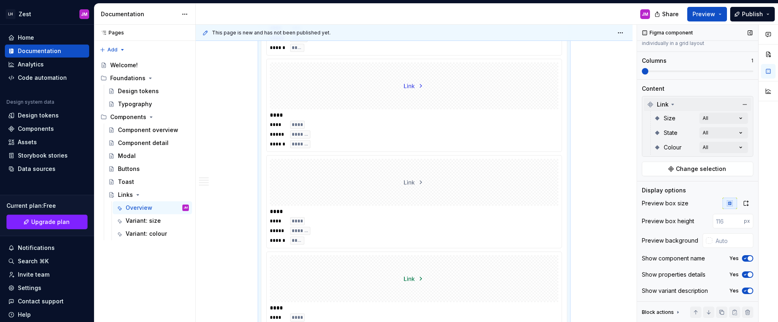
scroll to position [0, 0]
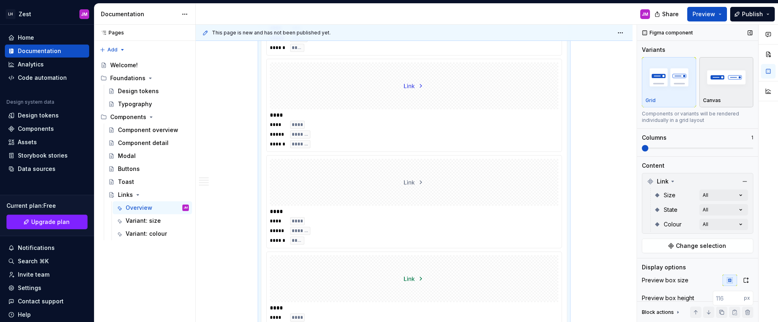
click at [723, 84] on img "button" at bounding box center [726, 77] width 47 height 30
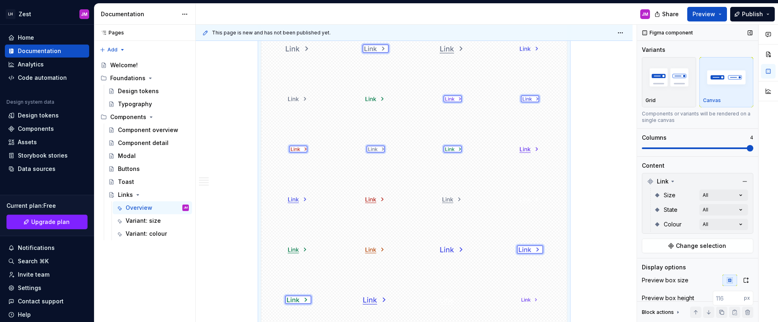
click at [741, 145] on span at bounding box center [697, 148] width 111 height 6
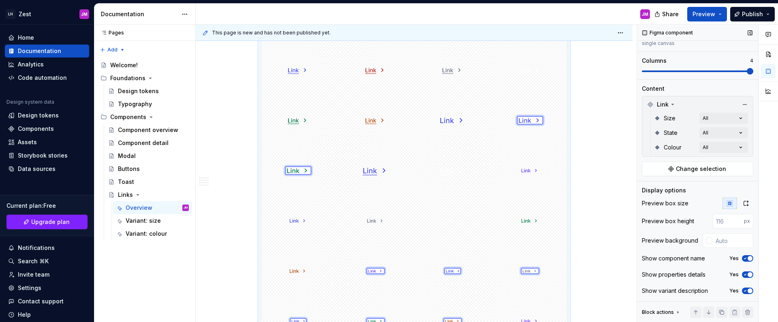
scroll to position [78, 0]
click at [706, 241] on div at bounding box center [709, 240] width 6 height 6
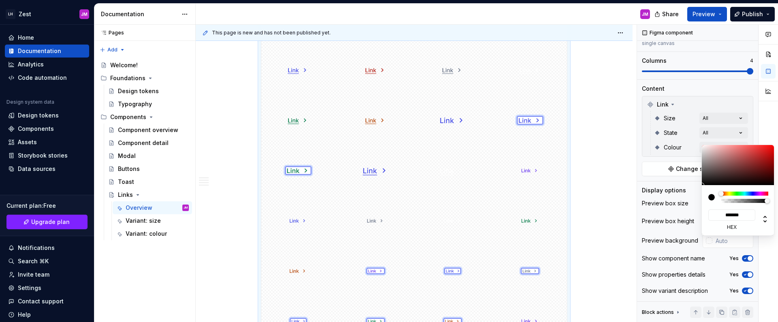
type input "#0000000F"
type input "*"
type input "#00000012"
type input "**********"
type input "#00000014"
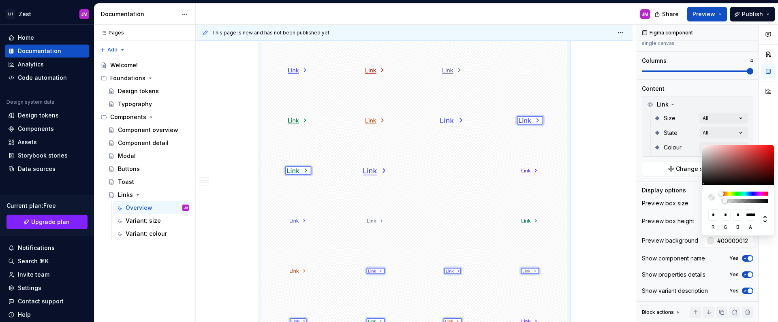
type input "**********"
type input "#00000017"
type input "**********"
type input "#0000001A"
type input "**********"
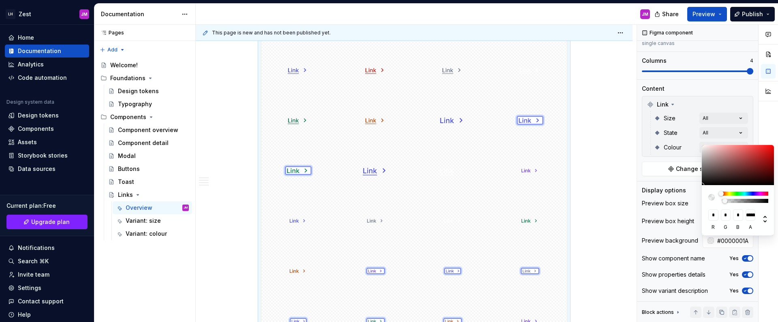
type input "#0000001F"
type input "**********"
type input "#00000021"
type input "**********"
type input "#00000026"
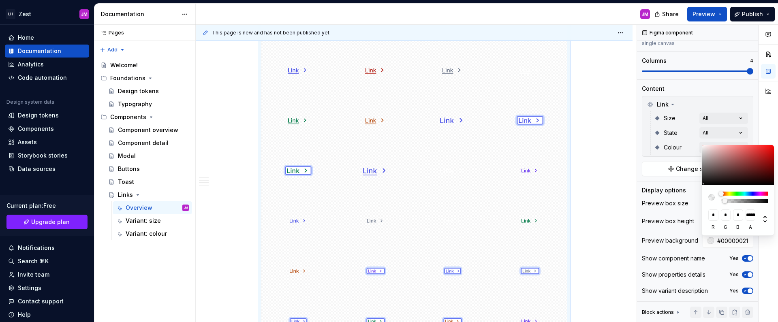
type input "**********"
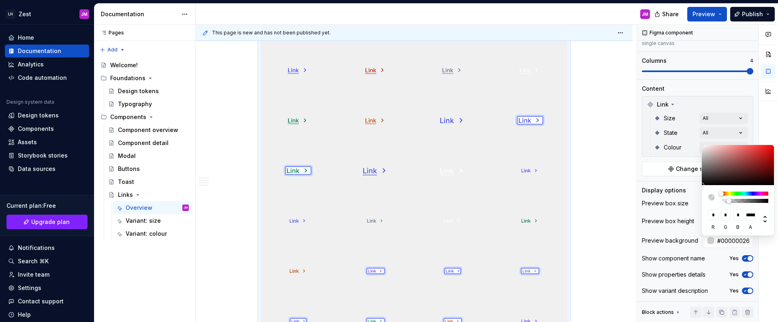
type input "#00000029"
type input "**********"
type input "#0000002B"
type input "**********"
type input "#00000030"
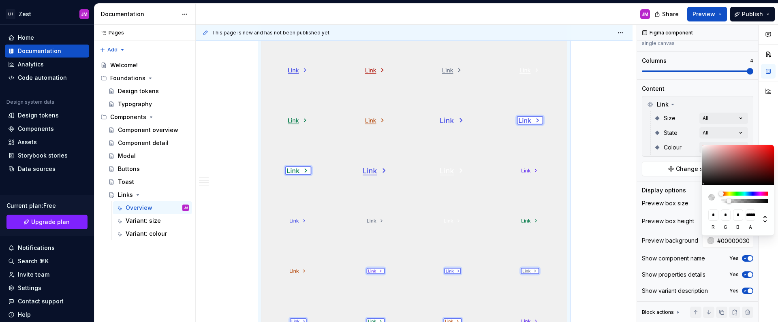
type input "**********"
type input "#00000033"
type input "***"
type input "#00000038"
type input "**********"
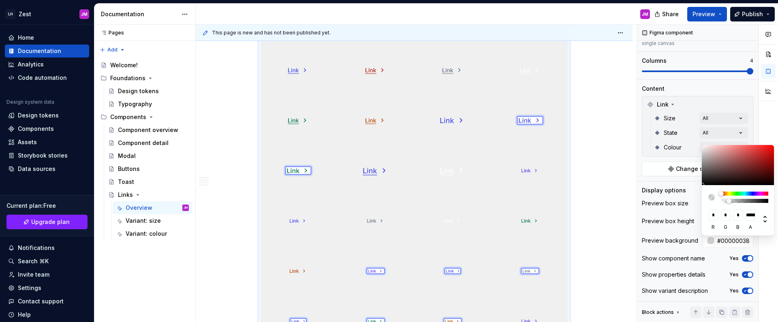
type input "#0000003D"
type input "**********"
type input "#00000040"
type input "**********"
type input "#00000042"
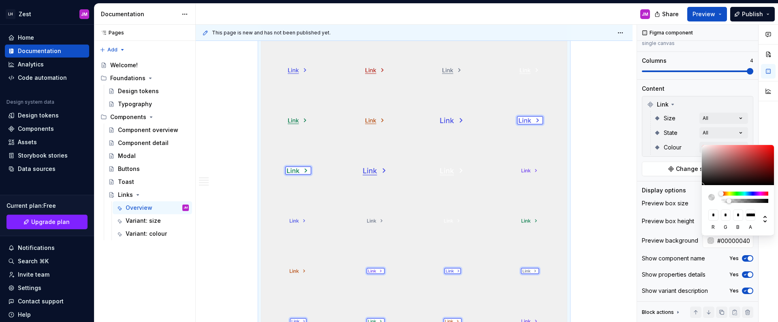
type input "**********"
type input "#00000045"
type input "**********"
type input "#00000047"
type input "**********"
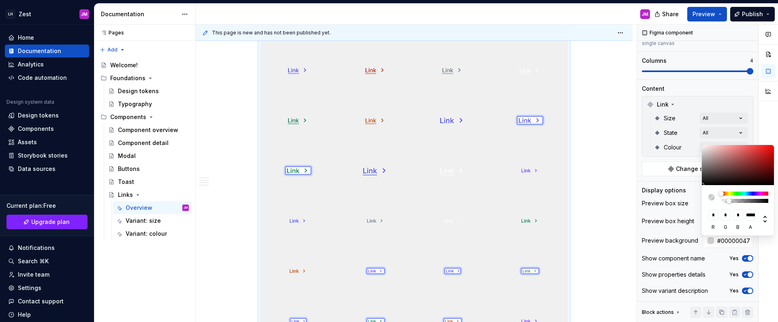
type input "#0000004A"
type input "**********"
type input "#0000004D"
type input "**********"
type input "#0000004A"
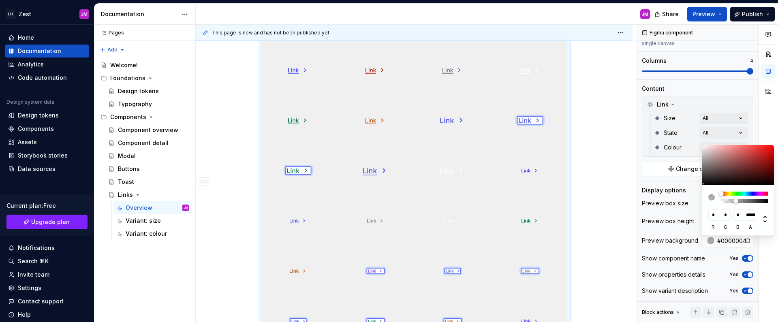
type input "**********"
type input "#00000047"
type input "**********"
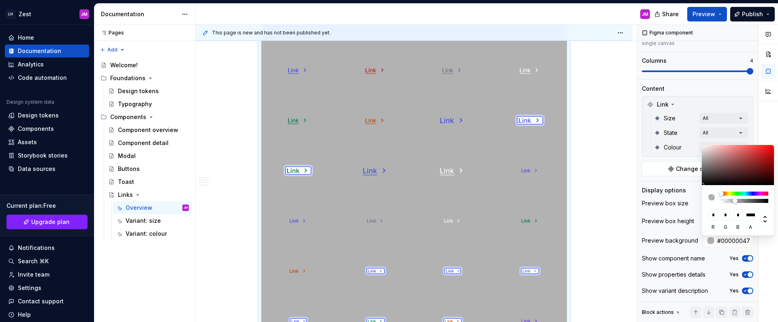
type input "#00000045"
type input "**********"
type input "#00000042"
type input "**********"
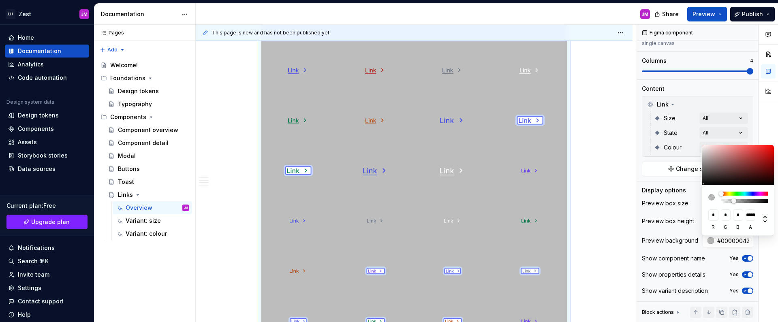
type input "#00000040"
type input "**********"
type input "#0000003D"
type input "**********"
type input "#0000003B"
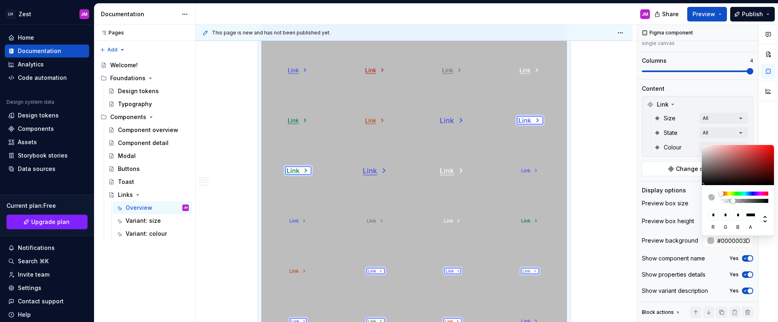
type input "**********"
type input "#00000038"
type input "**********"
type input "#00000036"
type input "**********"
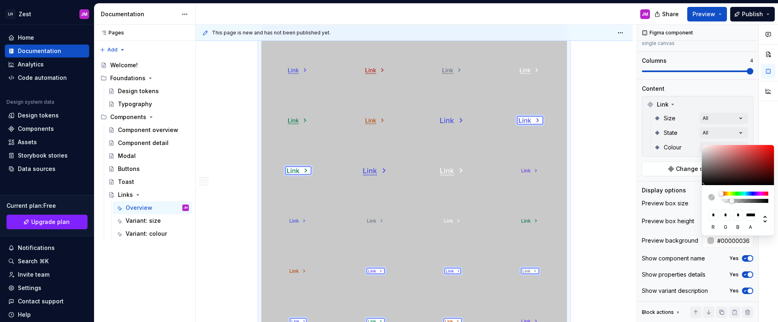
drag, startPoint x: 725, startPoint y: 200, endPoint x: 732, endPoint y: 201, distance: 6.5
click at [732, 201] on div at bounding box center [744, 201] width 45 height 4
click at [576, 186] on html "LH Zest JM Home Documentation Analytics Code automation Design system data Desi…" at bounding box center [389, 161] width 778 height 322
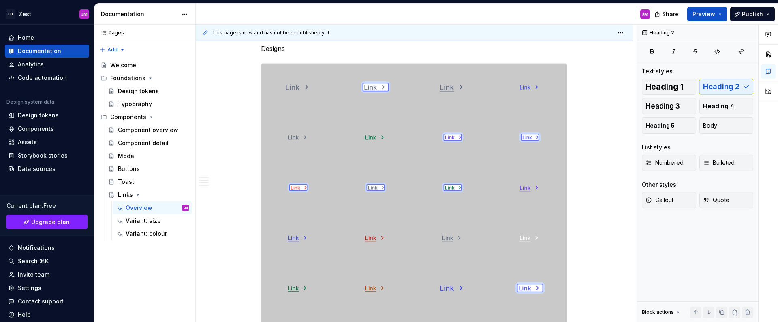
scroll to position [350, 0]
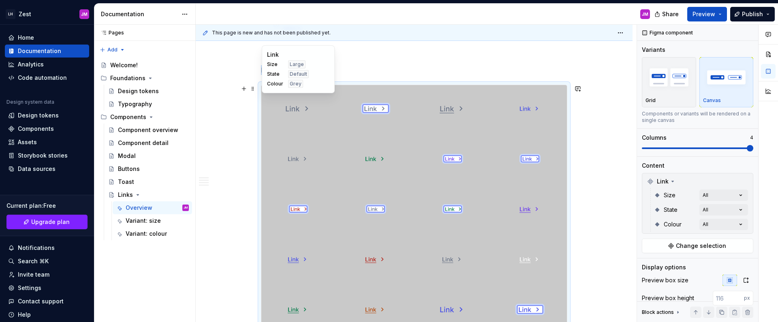
click at [273, 101] on div at bounding box center [298, 108] width 74 height 47
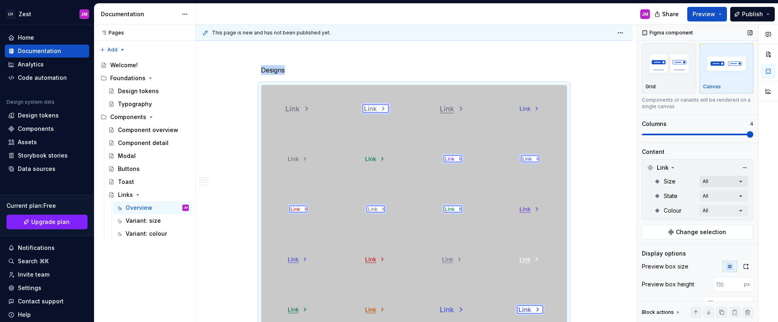
scroll to position [14, 0]
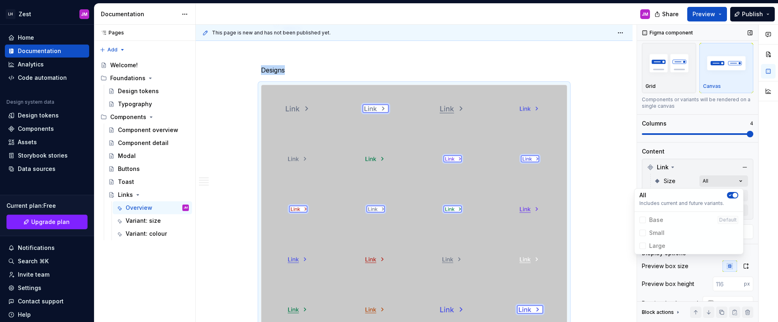
click at [730, 179] on div "Comments Open comments No comments yet Select ‘Comment’ from the block context …" at bounding box center [707, 174] width 141 height 298
click at [443, 60] on html "LH Zest JM Home Documentation Analytics Code automation Design system data Desi…" at bounding box center [389, 161] width 778 height 322
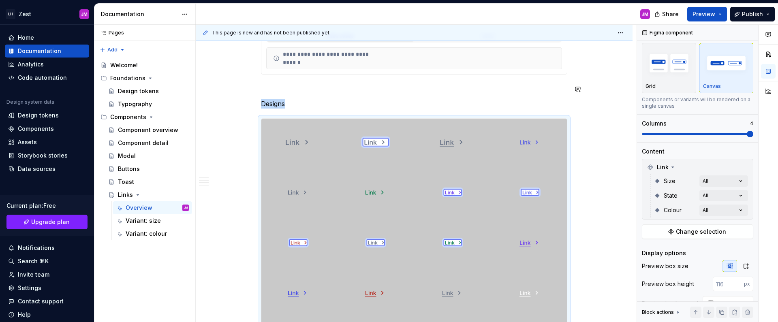
scroll to position [317, 0]
drag, startPoint x: 459, startPoint y: 144, endPoint x: 388, endPoint y: 163, distance: 73.1
click at [388, 164] on body "LH Zest JM Home Documentation Analytics Code automation Design system data Desi…" at bounding box center [389, 161] width 778 height 322
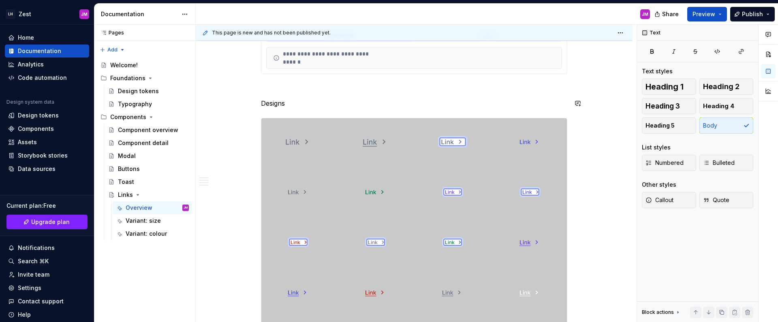
scroll to position [0, 0]
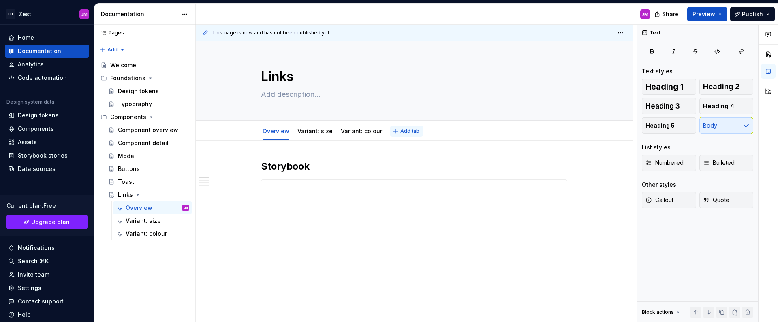
click at [400, 131] on span "Add tab" at bounding box center [409, 131] width 19 height 6
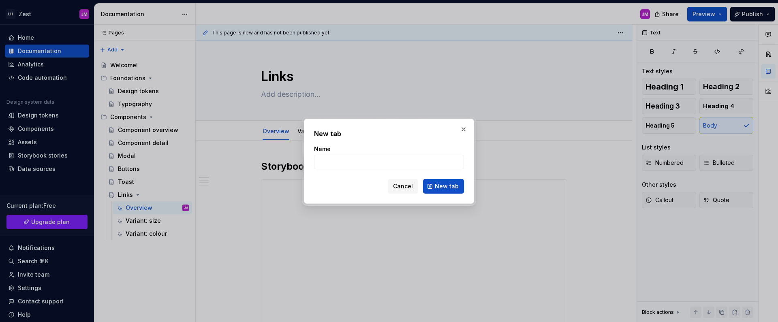
type textarea "*"
type input "Variant: states"
click button "New tab" at bounding box center [443, 186] width 41 height 15
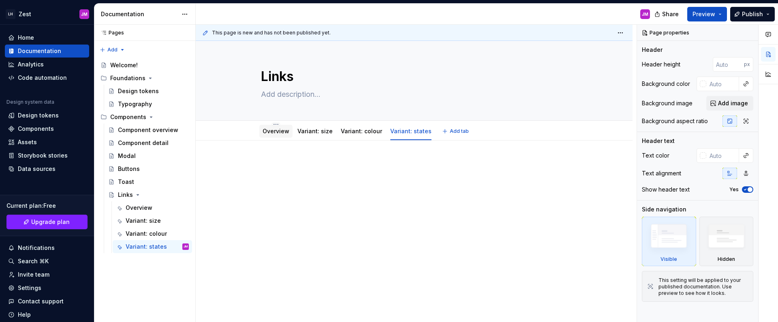
click at [263, 130] on link "Overview" at bounding box center [276, 131] width 27 height 7
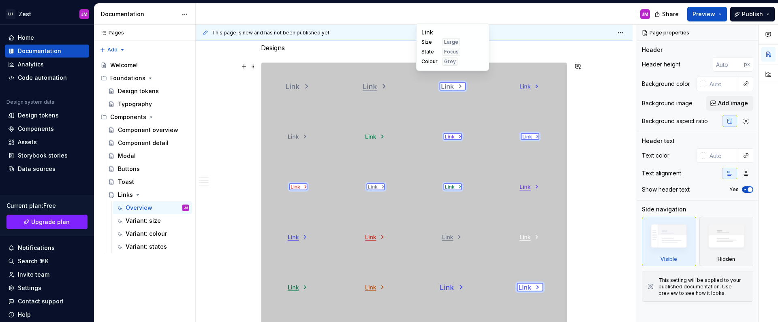
scroll to position [370, 0]
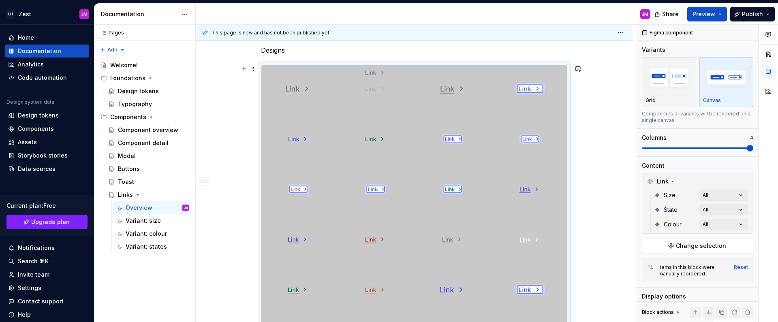
drag, startPoint x: 301, startPoint y: 137, endPoint x: 378, endPoint y: 100, distance: 85.9
click at [377, 100] on body "LH Zest JM Home Documentation Analytics Code automation Design system data Desi…" at bounding box center [389, 161] width 778 height 322
drag, startPoint x: 450, startPoint y: 89, endPoint x: 299, endPoint y: 156, distance: 164.7
drag, startPoint x: 395, startPoint y: 197, endPoint x: 370, endPoint y: 155, distance: 48.7
click at [371, 156] on body "LH Zest JM Home Documentation Analytics Code automation Design system data Desi…" at bounding box center [389, 161] width 778 height 322
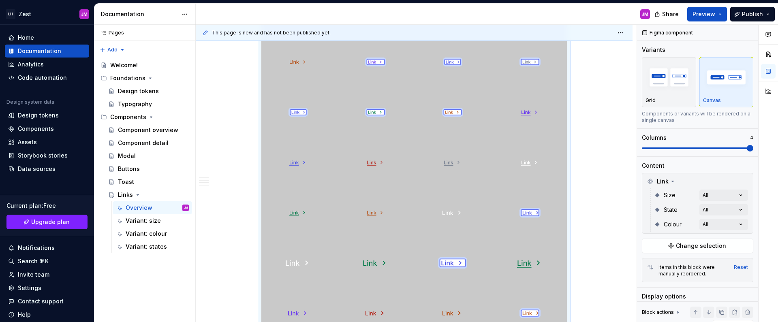
scroll to position [755, 0]
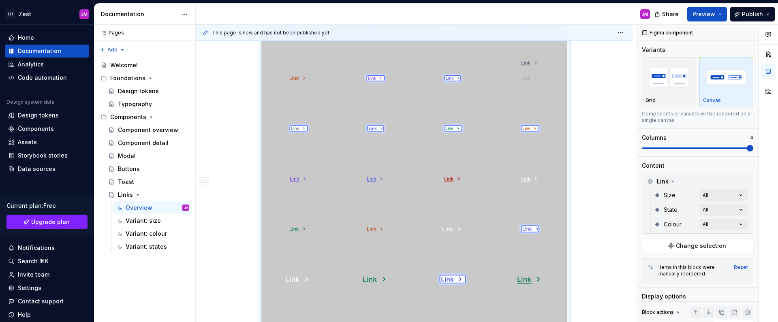
drag, startPoint x: 451, startPoint y: 153, endPoint x: 497, endPoint y: 73, distance: 91.7
click at [497, 73] on body "LH Zest JM Home Documentation Analytics Code automation Design system data Desi…" at bounding box center [389, 161] width 778 height 322
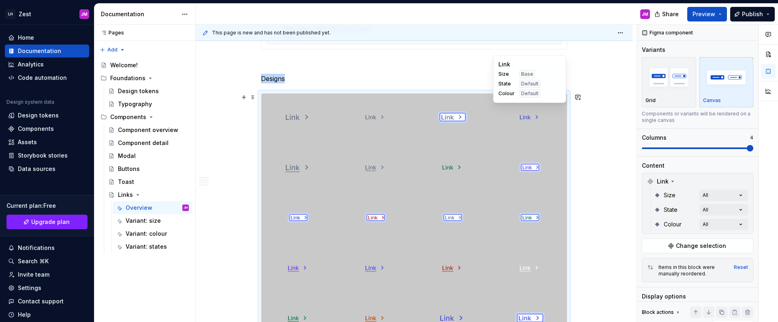
scroll to position [341, 0]
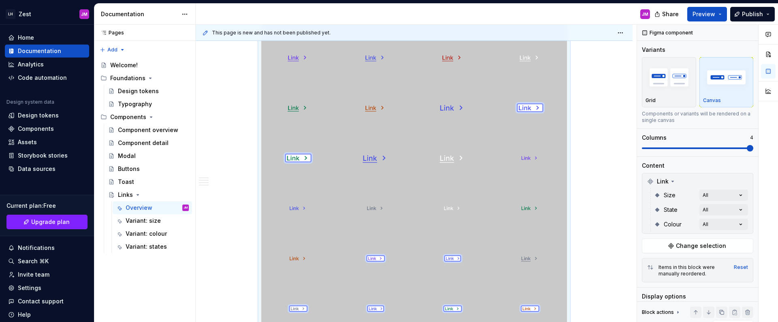
scroll to position [613, 0]
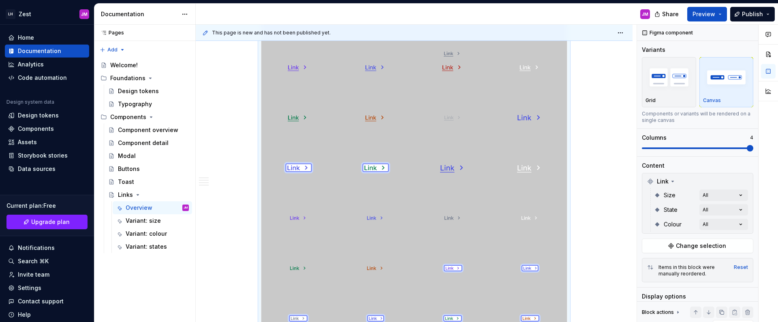
drag, startPoint x: 529, startPoint y: 194, endPoint x: 450, endPoint y: 88, distance: 132.6
click at [448, 69] on body "LH Zest JM Home Documentation Analytics Code automation Design system data Desi…" at bounding box center [389, 161] width 778 height 322
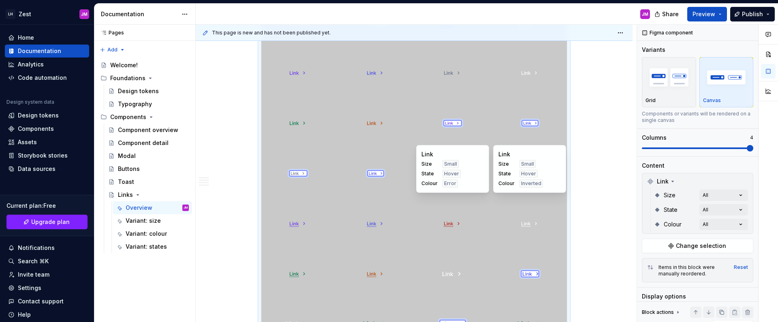
scroll to position [703, 0]
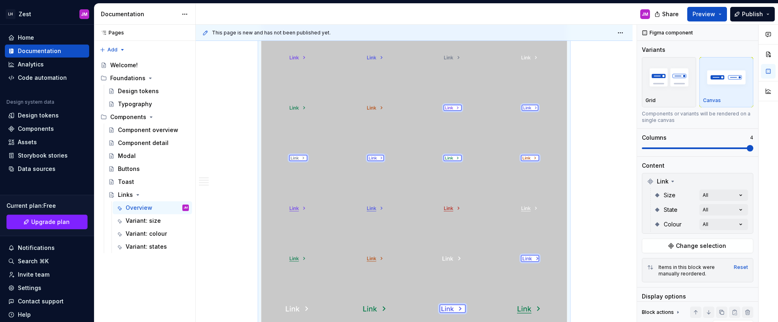
click at [598, 199] on div "**********" at bounding box center [414, 294] width 437 height 1712
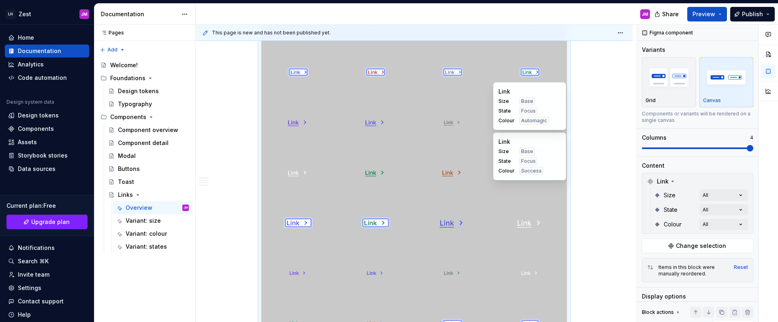
scroll to position [364, 0]
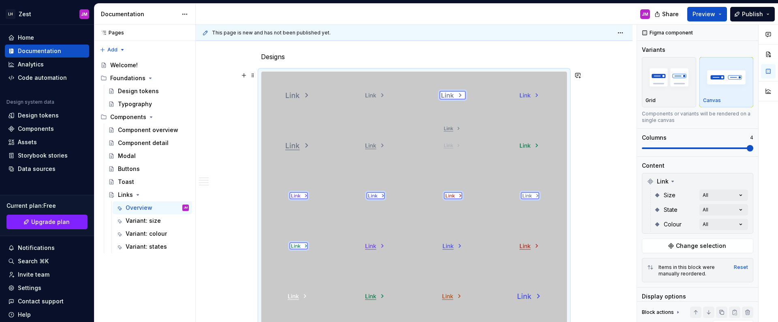
drag, startPoint x: 452, startPoint y: 244, endPoint x: 453, endPoint y: 162, distance: 81.8
click at [453, 162] on body "LH Zest JM Home Documentation Analytics Code automation Design system data Desi…" at bounding box center [389, 161] width 778 height 322
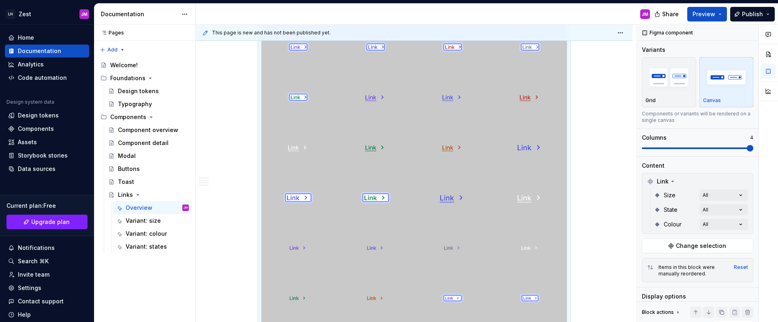
scroll to position [514, 0]
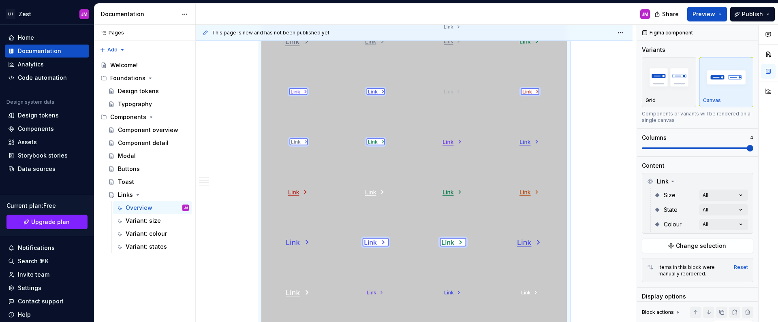
drag, startPoint x: 447, startPoint y: 249, endPoint x: 452, endPoint y: 79, distance: 169.4
click at [450, 71] on body "LH Zest JM Home Documentation Analytics Code automation Design system data Desi…" at bounding box center [389, 161] width 778 height 322
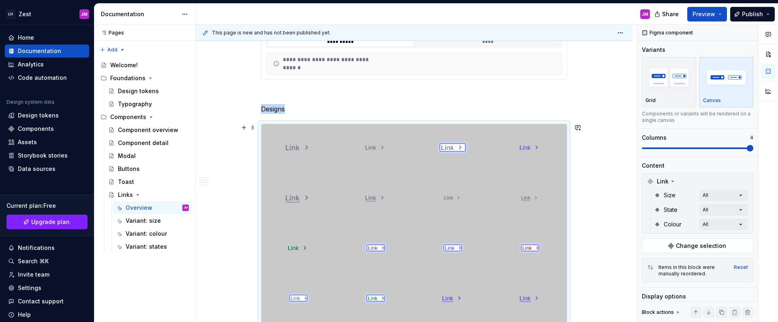
scroll to position [325, 0]
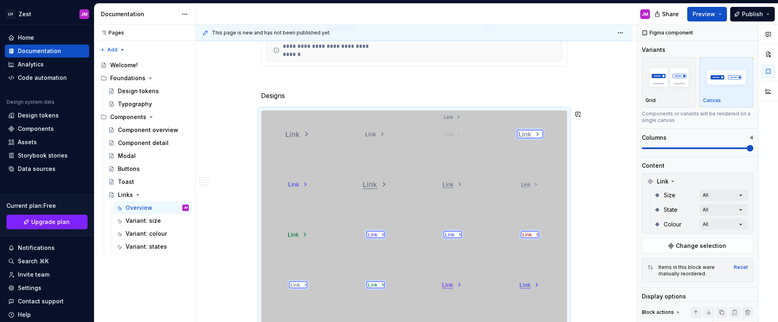
drag, startPoint x: 452, startPoint y: 180, endPoint x: 444, endPoint y: 147, distance: 34.3
click at [444, 146] on body "LH Zest JM Home Documentation Analytics Code automation Design system data Desi…" at bounding box center [389, 161] width 778 height 322
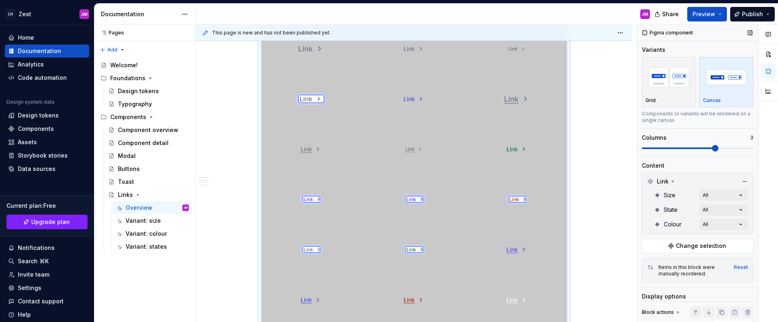
click at [718, 151] on span at bounding box center [715, 148] width 6 height 6
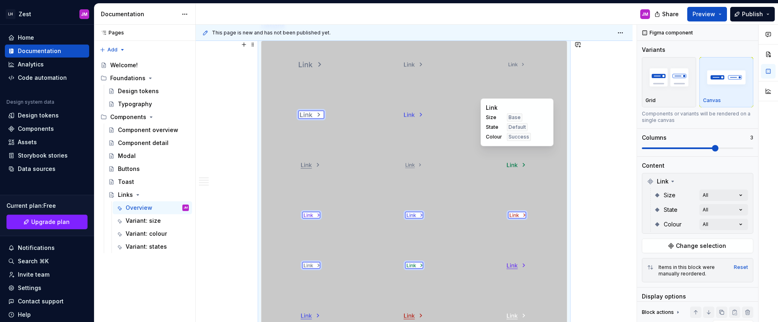
scroll to position [394, 0]
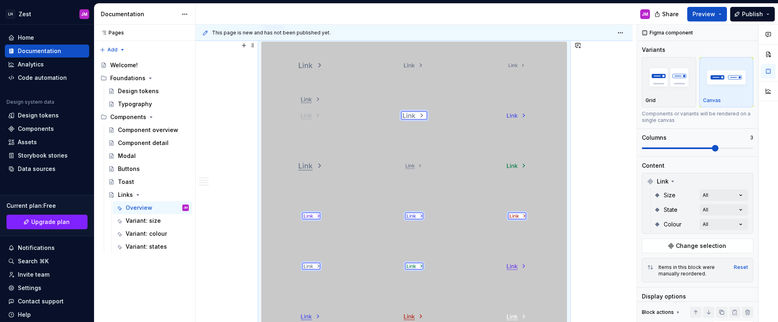
drag, startPoint x: 310, startPoint y: 164, endPoint x: 318, endPoint y: 128, distance: 36.5
click at [318, 128] on body "LH Zest JM Home Documentation Analytics Code automation Design system data Desi…" at bounding box center [389, 161] width 778 height 322
drag, startPoint x: 414, startPoint y: 173, endPoint x: 414, endPoint y: 135, distance: 37.7
click at [414, 135] on body "LH Zest JM Home Documentation Analytics Code automation Design system data Desi…" at bounding box center [389, 161] width 778 height 322
drag, startPoint x: 407, startPoint y: 167, endPoint x: 313, endPoint y: 128, distance: 102.0
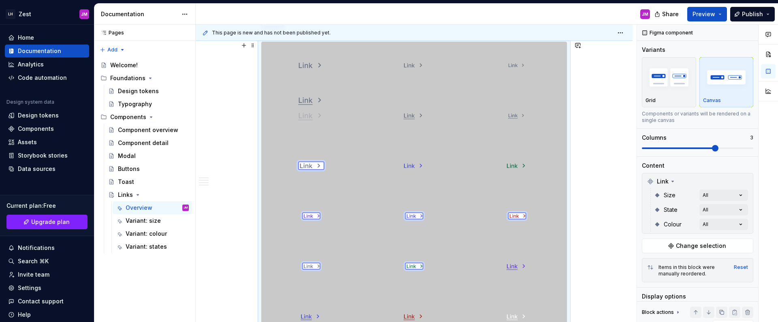
click at [313, 128] on body "LH Zest JM Home Documentation Analytics Code automation Design system data Desi…" at bounding box center [389, 161] width 778 height 322
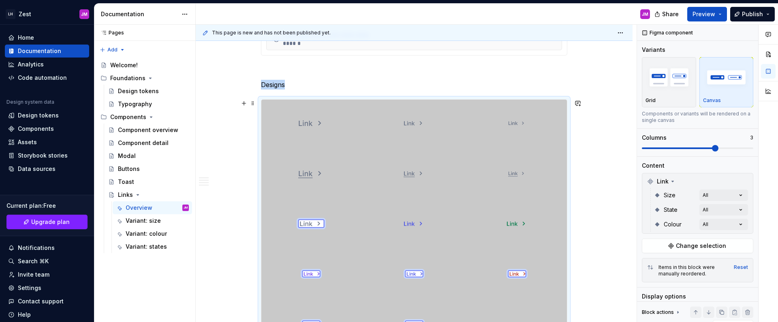
scroll to position [351, 0]
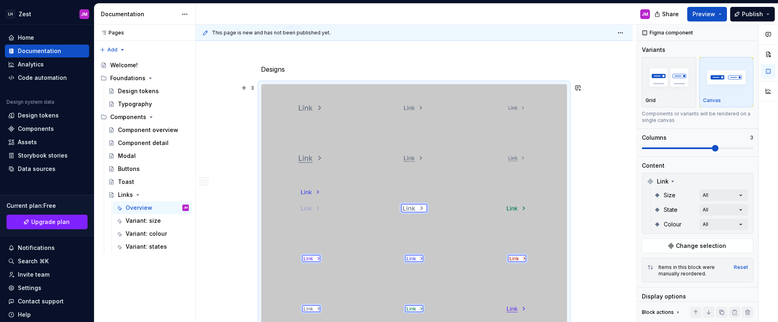
drag, startPoint x: 409, startPoint y: 207, endPoint x: 327, endPoint y: 216, distance: 82.6
click at [327, 216] on body "LH Zest JM Home Documentation Analytics Code automation Design system data Desi…" at bounding box center [389, 161] width 778 height 322
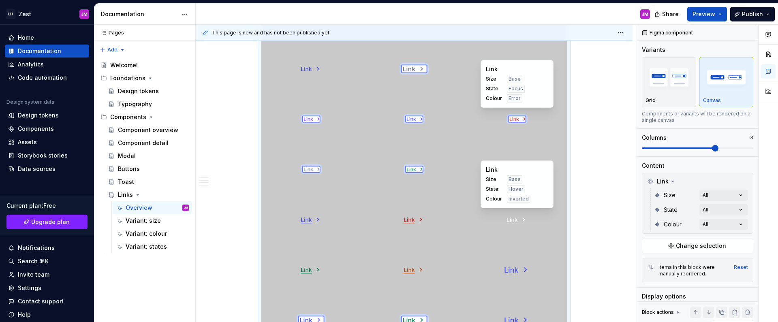
scroll to position [664, 0]
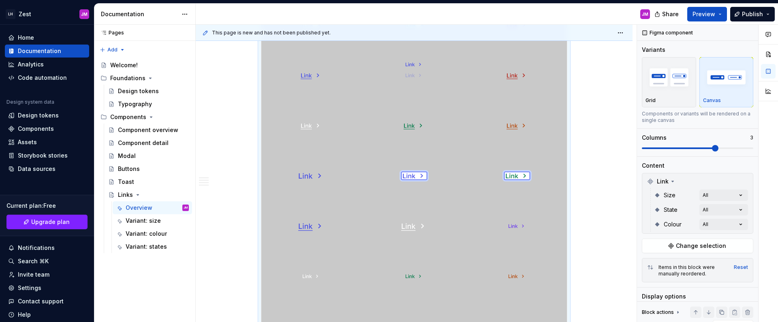
drag, startPoint x: 526, startPoint y: 197, endPoint x: 440, endPoint y: 113, distance: 120.0
click at [427, 76] on body "LH Zest JM Home Documentation Analytics Code automation Design system data Desi…" at bounding box center [389, 161] width 778 height 322
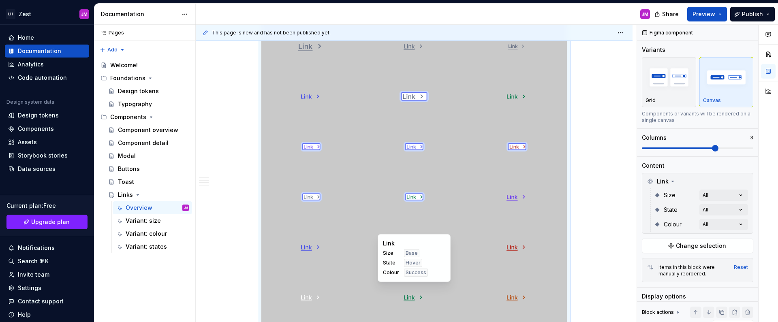
scroll to position [502, 0]
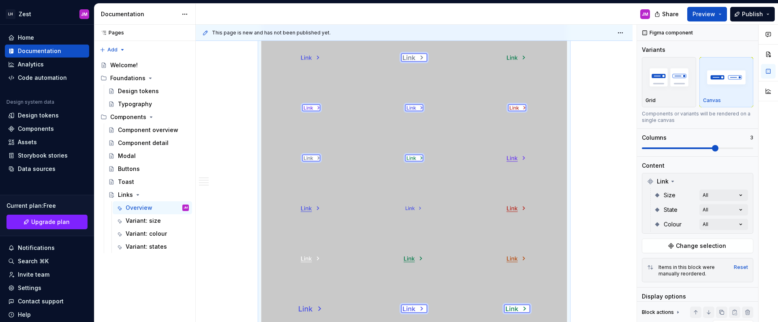
click at [604, 129] on div "**********" at bounding box center [416, 174] width 441 height 298
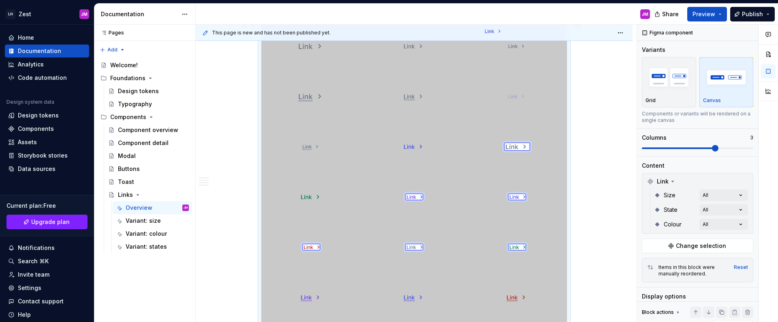
scroll to position [406, 0]
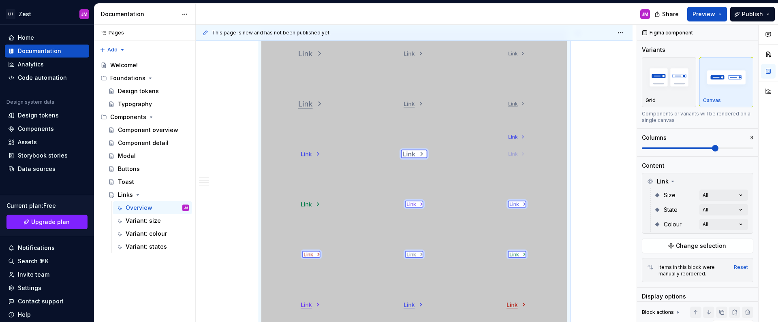
drag, startPoint x: 412, startPoint y: 203, endPoint x: 510, endPoint y: 166, distance: 104.9
click at [510, 166] on body "LH Zest JM Home Documentation Analytics Code automation Design system data Desi…" at bounding box center [389, 161] width 778 height 322
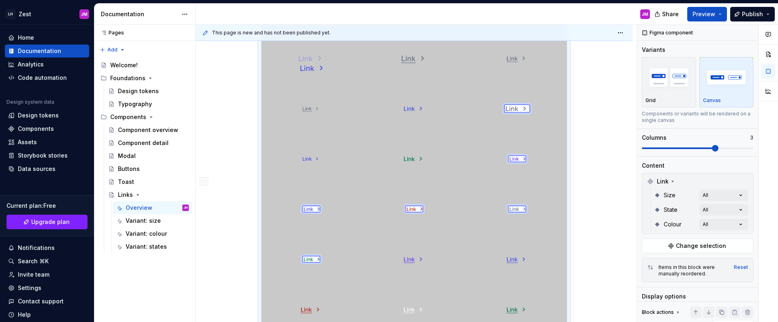
scroll to position [449, 0]
drag, startPoint x: 346, startPoint y: 209, endPoint x: 314, endPoint y: 124, distance: 91.3
click at [307, 124] on body "LH Zest JM Home Documentation Analytics Code automation Design system data Desi…" at bounding box center [389, 161] width 778 height 322
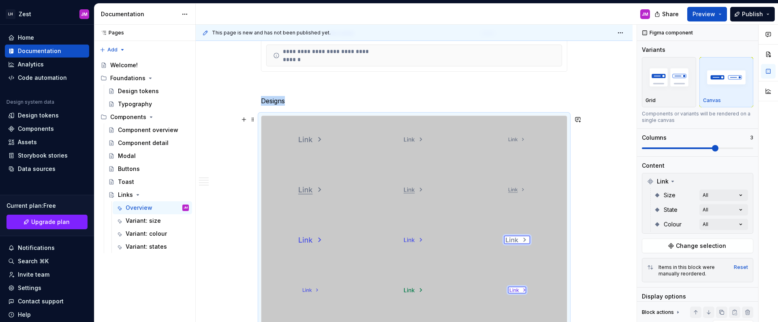
scroll to position [363, 0]
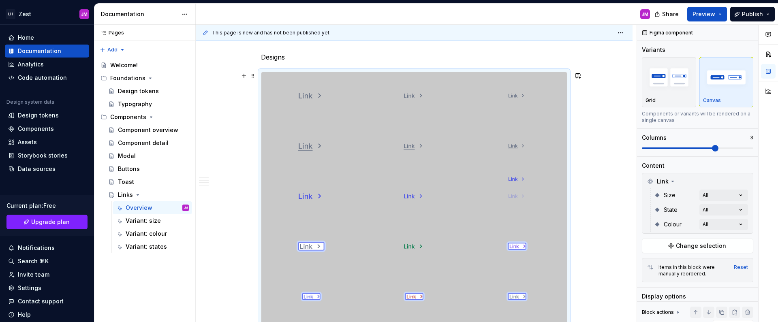
drag, startPoint x: 319, startPoint y: 243, endPoint x: 498, endPoint y: 214, distance: 181.4
click at [498, 214] on body "LH Zest JM Home Documentation Analytics Code automation Design system data Desi…" at bounding box center [389, 161] width 778 height 322
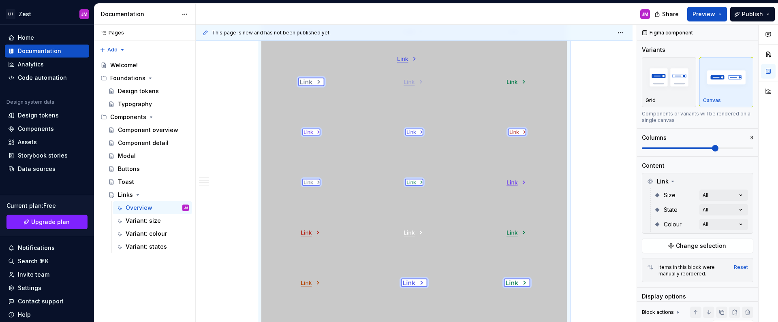
scroll to position [512, 0]
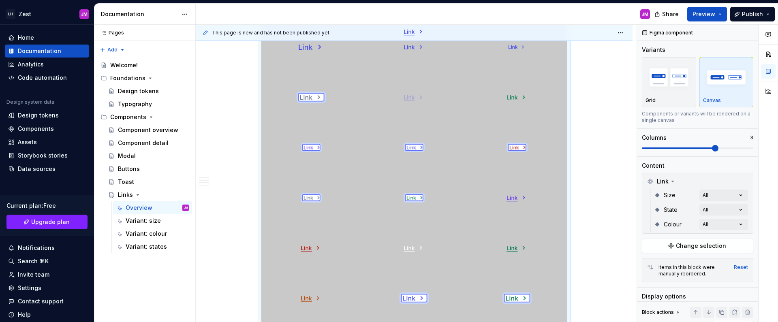
drag, startPoint x: 513, startPoint y: 177, endPoint x: 403, endPoint y: 80, distance: 146.1
click at [403, 77] on body "LH Zest JM Home Documentation Analytics Code automation Design system data Desi…" at bounding box center [389, 161] width 778 height 322
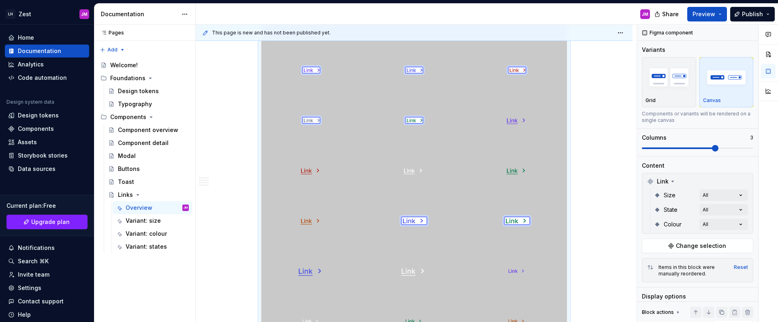
scroll to position [585, 0]
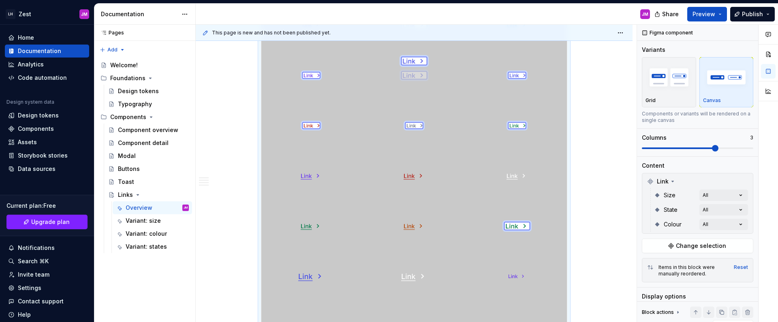
drag, startPoint x: 407, startPoint y: 227, endPoint x: 431, endPoint y: 81, distance: 147.3
click at [431, 81] on body "LH Zest JM Home Documentation Analytics Code automation Design system data Desi…" at bounding box center [389, 161] width 778 height 322
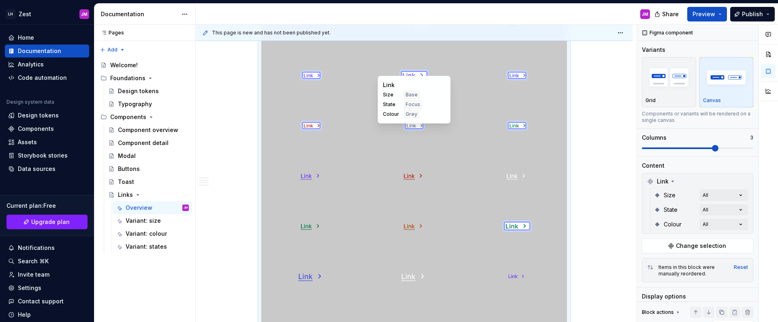
scroll to position [571, 0]
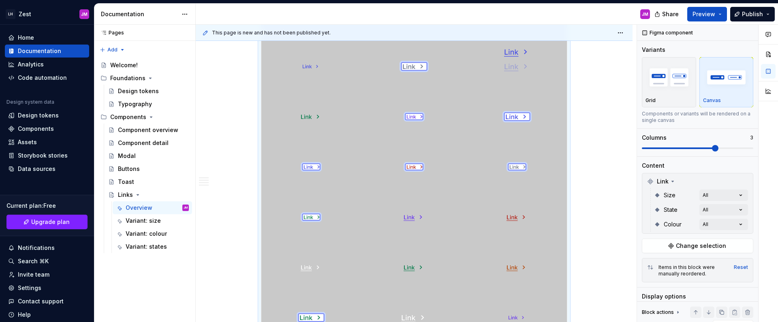
drag, startPoint x: 385, startPoint y: 207, endPoint x: 467, endPoint y: 81, distance: 150.9
click at [467, 81] on body "LH Zest JM Home Documentation Analytics Code automation Design system data Desi…" at bounding box center [389, 161] width 778 height 322
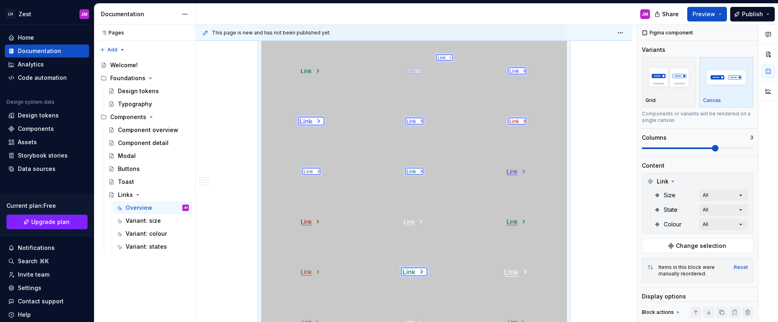
scroll to position [579, 0]
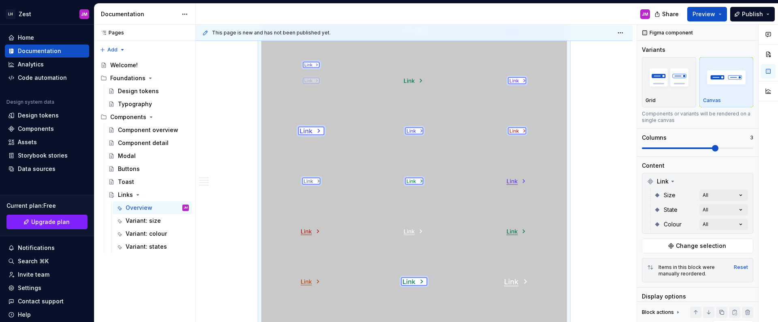
drag, startPoint x: 413, startPoint y: 210, endPoint x: 318, endPoint y: 95, distance: 149.1
click at [314, 95] on body "LH Zest JM Home Documentation Analytics Code automation Design system data Desi…" at bounding box center [389, 161] width 778 height 322
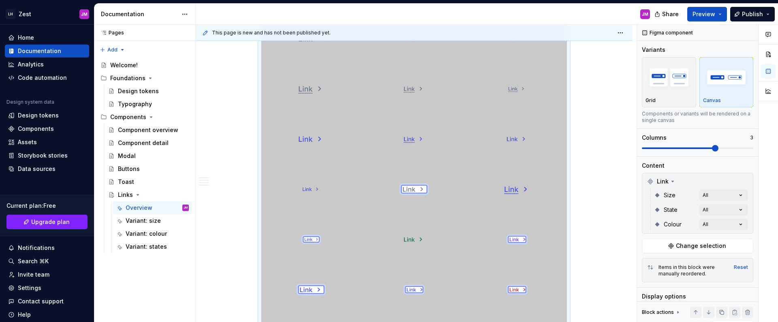
scroll to position [452, 0]
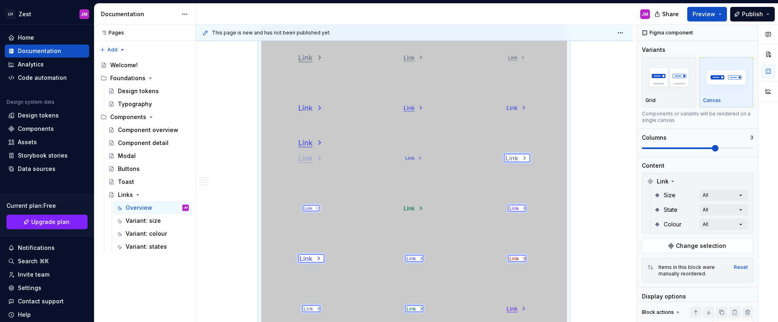
drag, startPoint x: 511, startPoint y: 159, endPoint x: 365, endPoint y: 141, distance: 147.0
click at [314, 167] on body "LH Zest JM Home Documentation Analytics Code automation Design system data Desi…" at bounding box center [389, 161] width 778 height 322
drag, startPoint x: 510, startPoint y: 108, endPoint x: 509, endPoint y: 122, distance: 14.2
click at [509, 122] on body "LH Zest JM Home Documentation Analytics Code automation Design system data Desi…" at bounding box center [389, 161] width 778 height 322
drag, startPoint x: 403, startPoint y: 108, endPoint x: 410, endPoint y: 162, distance: 54.7
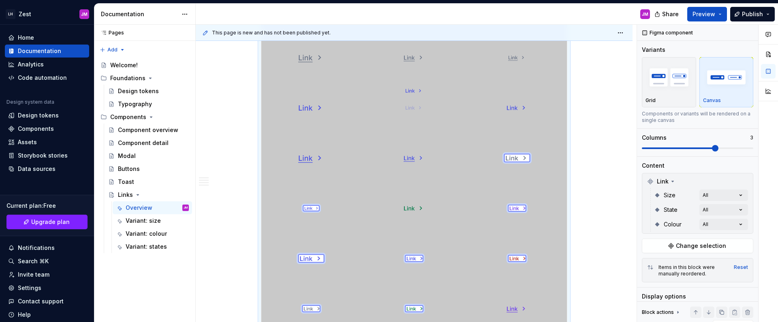
drag, startPoint x: 316, startPoint y: 155, endPoint x: 494, endPoint y: 122, distance: 180.6
click at [422, 122] on body "LH Zest JM Home Documentation Analytics Code automation Design system data Desi…" at bounding box center [389, 161] width 778 height 322
drag, startPoint x: 512, startPoint y: 108, endPoint x: 418, endPoint y: 114, distance: 95.0
click at [410, 114] on body "LH Zest JM Home Documentation Analytics Code automation Design system data Desi…" at bounding box center [389, 161] width 778 height 322
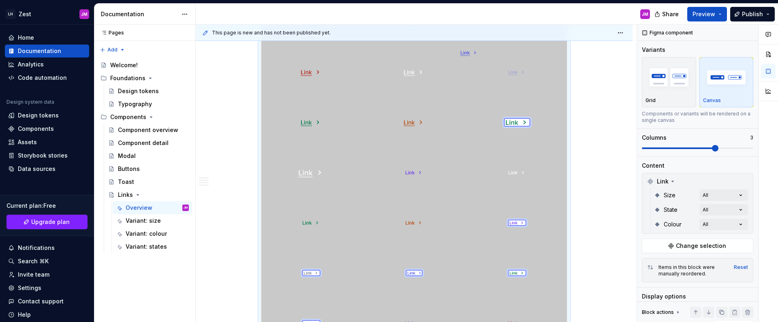
scroll to position [730, 0]
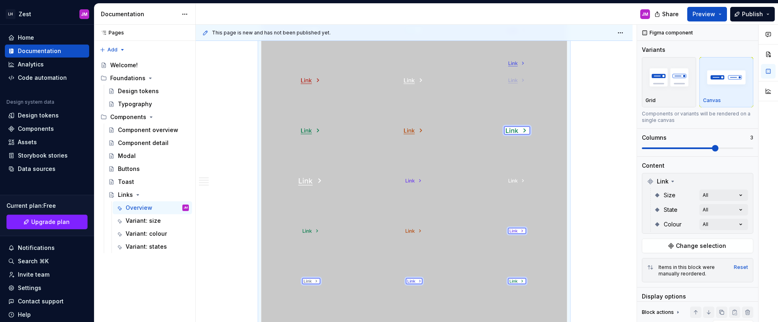
drag, startPoint x: 416, startPoint y: 188, endPoint x: 474, endPoint y: 102, distance: 103.9
click at [474, 102] on body "LH Zest JM Home Documentation Analytics Code automation Design system data Desi…" at bounding box center [389, 161] width 778 height 322
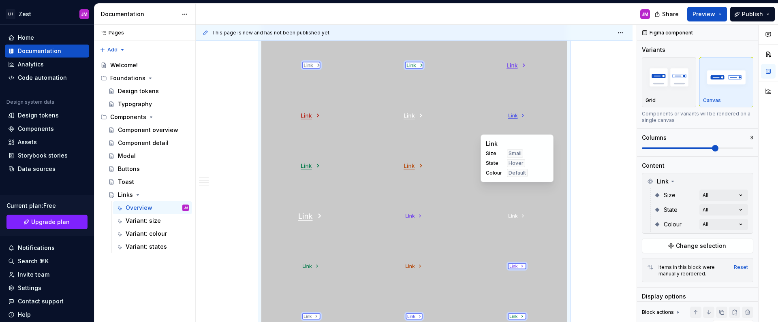
scroll to position [586, 0]
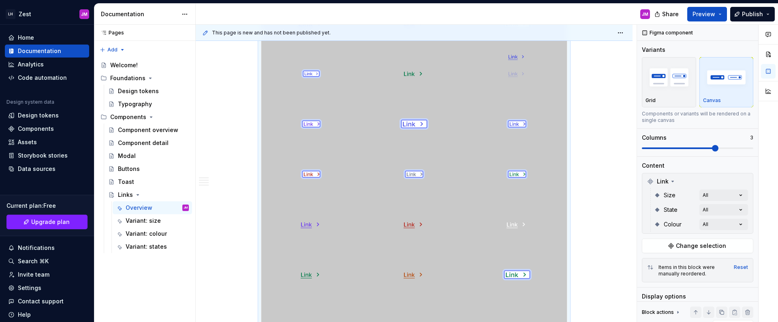
drag, startPoint x: 515, startPoint y: 226, endPoint x: 512, endPoint y: 102, distance: 124.4
click at [511, 102] on body "LH Zest JM Home Documentation Analytics Code automation Design system data Desi…" at bounding box center [389, 161] width 778 height 322
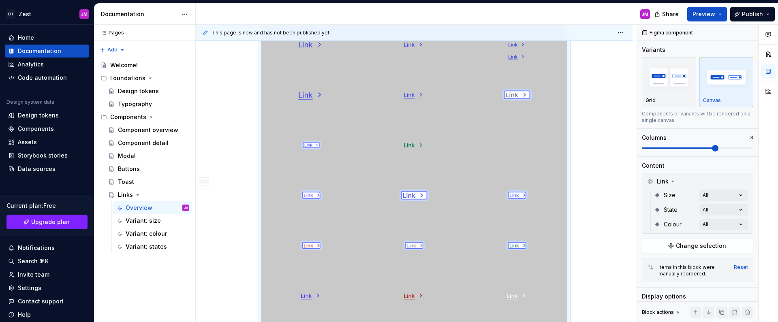
scroll to position [425, 0]
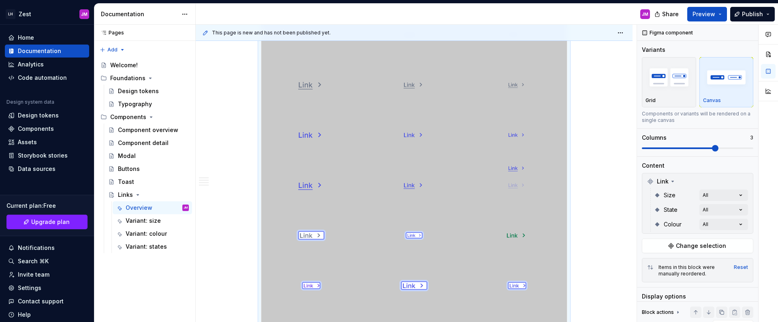
drag, startPoint x: 514, startPoint y: 236, endPoint x: 512, endPoint y: 196, distance: 39.3
click at [512, 196] on body "LH Zest JM Home Documentation Analytics Code automation Design system data Desi…" at bounding box center [389, 161] width 778 height 322
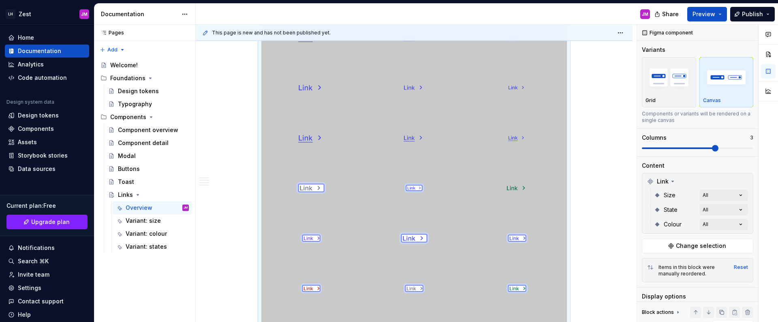
scroll to position [472, 0]
drag, startPoint x: 404, startPoint y: 234, endPoint x: 307, endPoint y: 194, distance: 104.6
click at [306, 194] on body "LH Zest JM Home Documentation Analytics Code automation Design system data Desi…" at bounding box center [389, 161] width 778 height 322
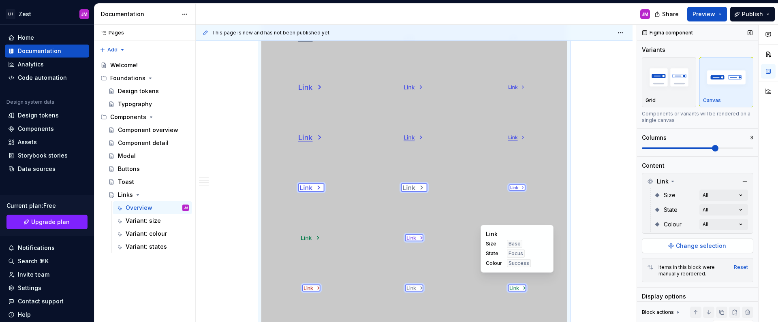
scroll to position [502, 0]
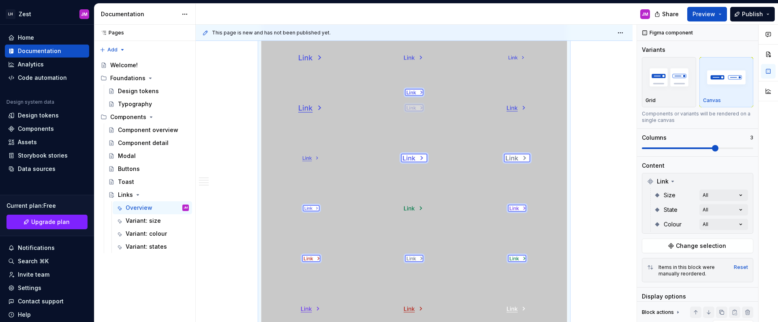
drag, startPoint x: 510, startPoint y: 206, endPoint x: 409, endPoint y: 121, distance: 132.8
click at [409, 121] on body "LH Zest JM Home Documentation Analytics Code automation Design system data Desi…" at bounding box center [389, 161] width 778 height 322
drag, startPoint x: 307, startPoint y: 210, endPoint x: 510, endPoint y: 126, distance: 219.6
click at [504, 126] on body "LH Zest JM Home Documentation Analytics Code automation Design system data Desi…" at bounding box center [389, 161] width 778 height 322
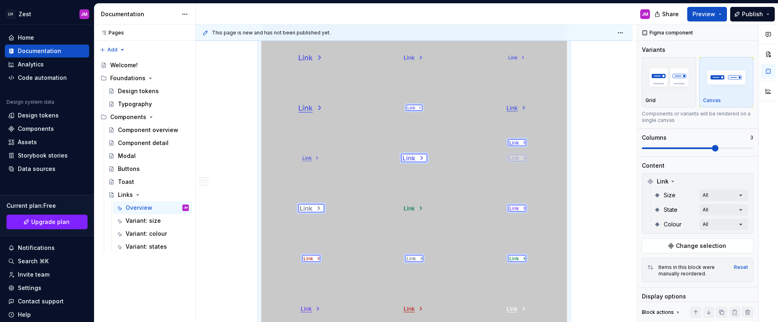
drag, startPoint x: 418, startPoint y: 112, endPoint x: 514, endPoint y: 169, distance: 111.6
drag, startPoint x: 419, startPoint y: 106, endPoint x: 526, endPoint y: 167, distance: 122.9
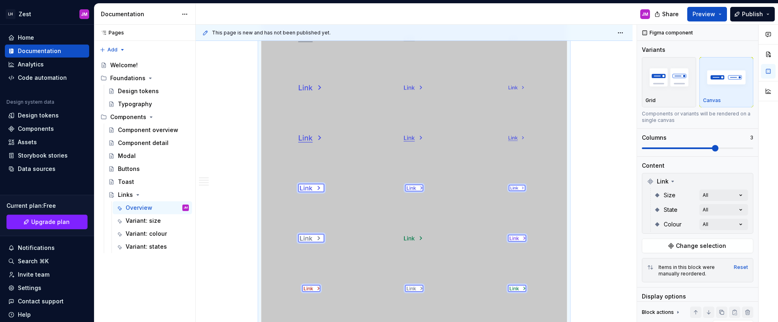
scroll to position [604, 0]
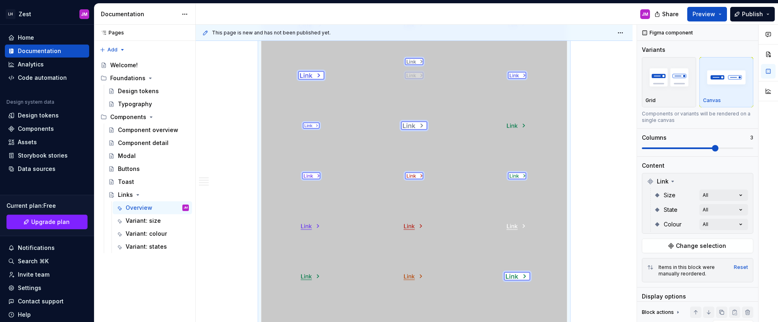
drag, startPoint x: 412, startPoint y: 155, endPoint x: 398, endPoint y: 100, distance: 56.0
click at [414, 77] on body "LH Zest JM Home Documentation Analytics Code automation Design system data Desi…" at bounding box center [389, 161] width 778 height 322
drag, startPoint x: 416, startPoint y: 81, endPoint x: 412, endPoint y: 134, distance: 53.2
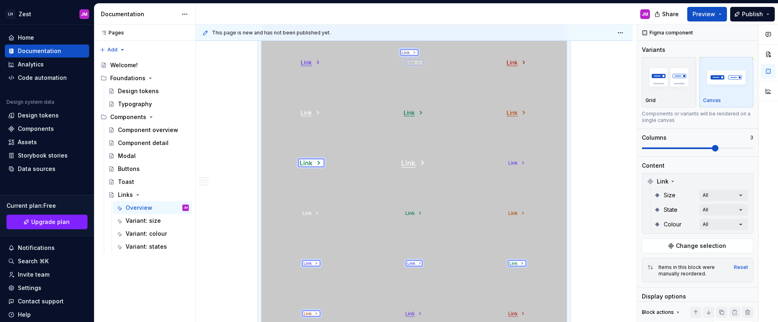
scroll to position [719, 0]
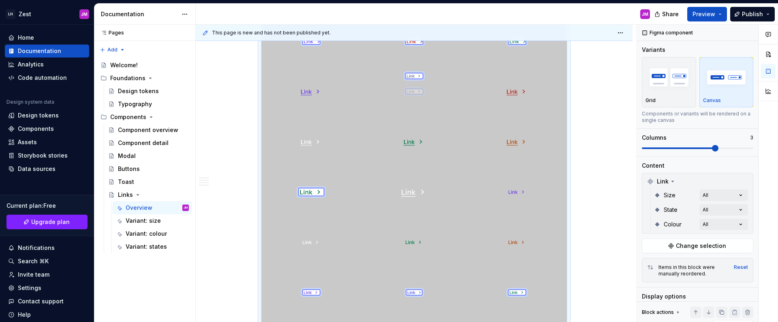
drag, startPoint x: 317, startPoint y: 237, endPoint x: 411, endPoint y: 99, distance: 166.7
click at [411, 98] on body "LH Zest JM Home Documentation Analytics Code automation Design system data Desi…" at bounding box center [389, 161] width 778 height 322
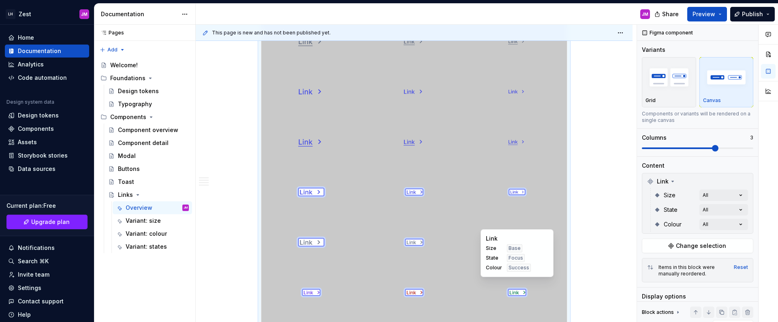
scroll to position [502, 0]
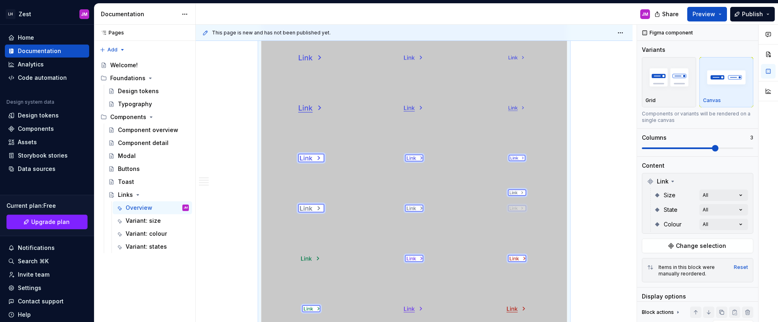
drag, startPoint x: 421, startPoint y: 307, endPoint x: 510, endPoint y: 222, distance: 122.9
click at [510, 222] on body "LH Zest JM Home Documentation Analytics Code automation Design system data Desi…" at bounding box center [389, 161] width 778 height 322
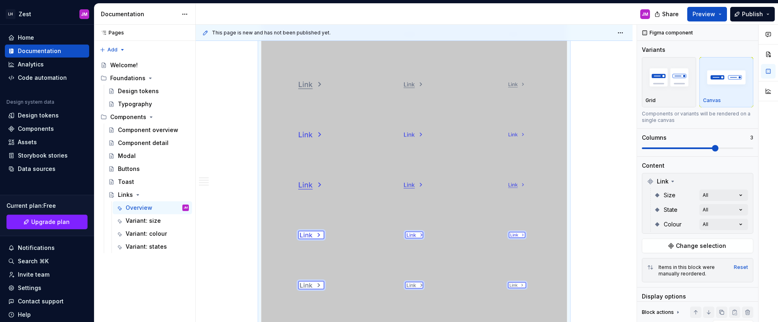
scroll to position [449, 0]
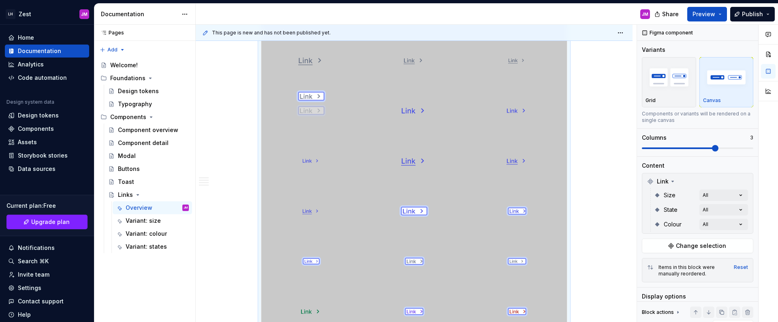
drag, startPoint x: 317, startPoint y: 261, endPoint x: 314, endPoint y: 124, distance: 137.0
click at [314, 124] on body "LH Zest JM Home Documentation Analytics Code automation Design system data Desi…" at bounding box center [389, 161] width 778 height 322
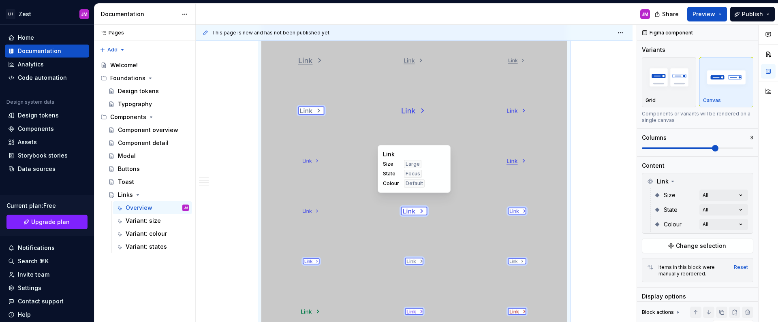
scroll to position [452, 0]
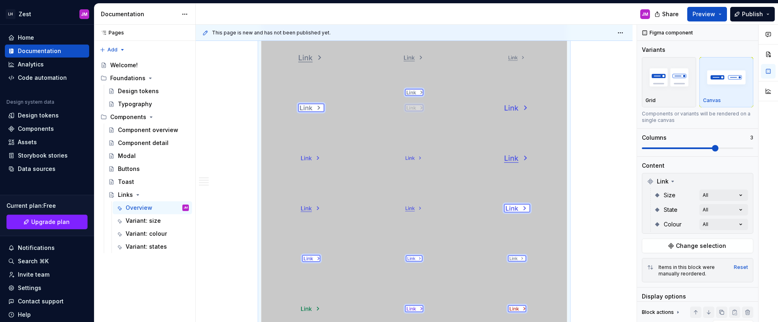
drag, startPoint x: 410, startPoint y: 218, endPoint x: 415, endPoint y: 127, distance: 90.5
click at [408, 123] on body "LH Zest JM Home Documentation Analytics Code automation Design system data Desi…" at bounding box center [389, 161] width 778 height 322
drag, startPoint x: 510, startPoint y: 256, endPoint x: 509, endPoint y: 124, distance: 131.3
click at [493, 120] on body "LH Zest JM Home Documentation Analytics Code automation Design system data Desi…" at bounding box center [389, 161] width 778 height 322
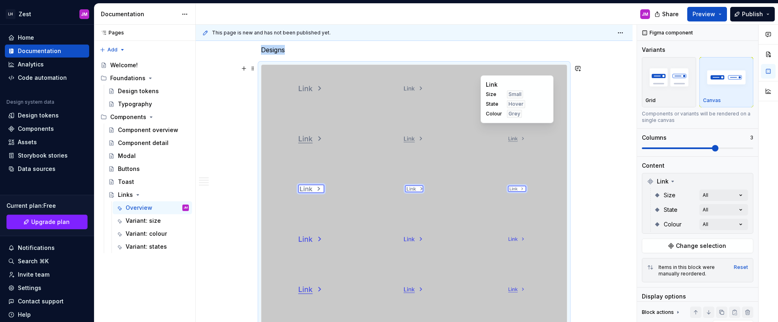
scroll to position [370, 0]
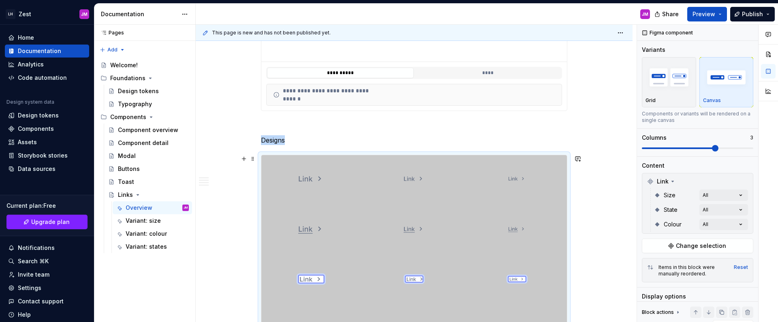
scroll to position [403, 0]
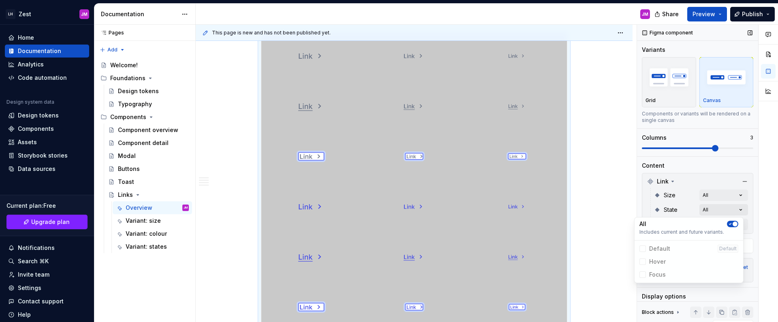
click at [711, 213] on div "Comments Open comments No comments yet Select ‘Comment’ from the block context …" at bounding box center [707, 174] width 141 height 298
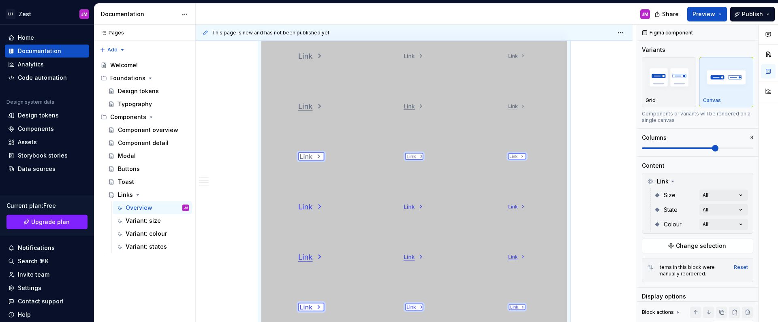
click at [711, 209] on div "Comments Open comments No comments yet Select ‘Comment’ from the block context …" at bounding box center [707, 174] width 141 height 298
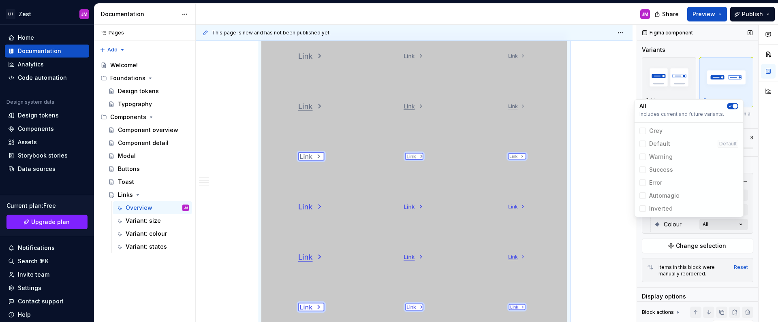
click at [720, 224] on div "Comments Open comments No comments yet Select ‘Comment’ from the block context …" at bounding box center [707, 174] width 141 height 298
click at [732, 106] on icon "button" at bounding box center [730, 106] width 6 height 5
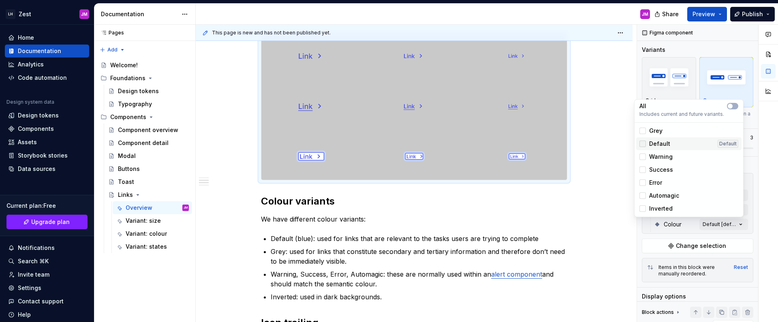
click at [642, 143] on div at bounding box center [642, 144] width 6 height 6
click at [578, 221] on html "LH Zest JM Home Documentation Analytics Code automation Design system data Desi…" at bounding box center [389, 161] width 778 height 322
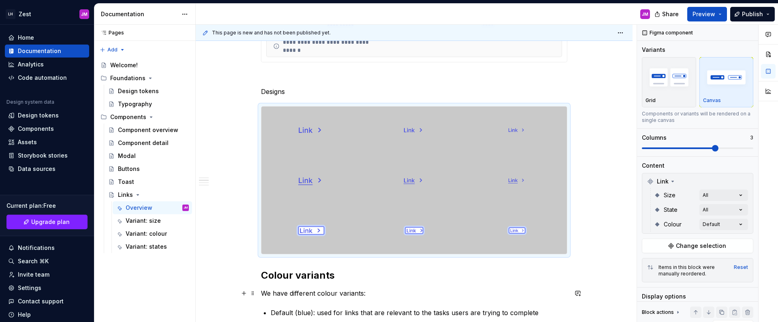
scroll to position [327, 0]
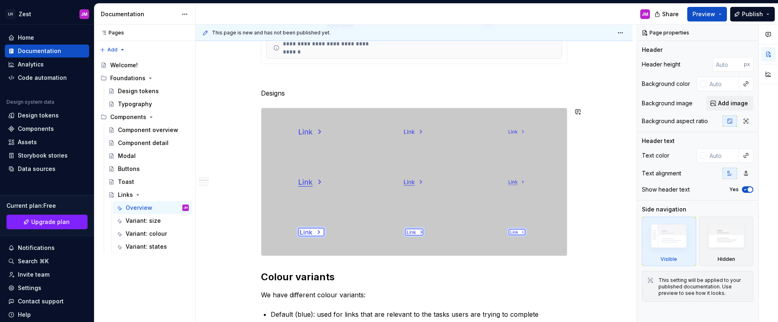
type textarea "*"
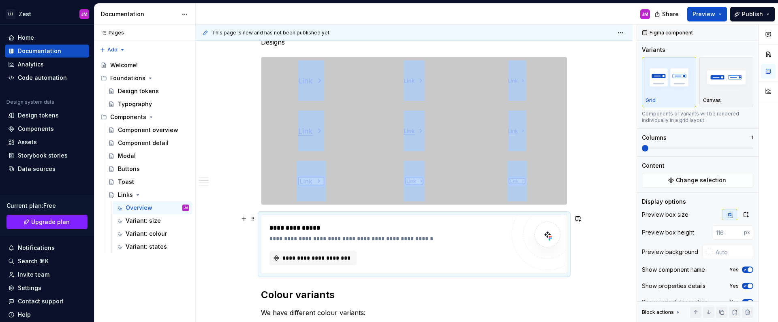
scroll to position [374, 0]
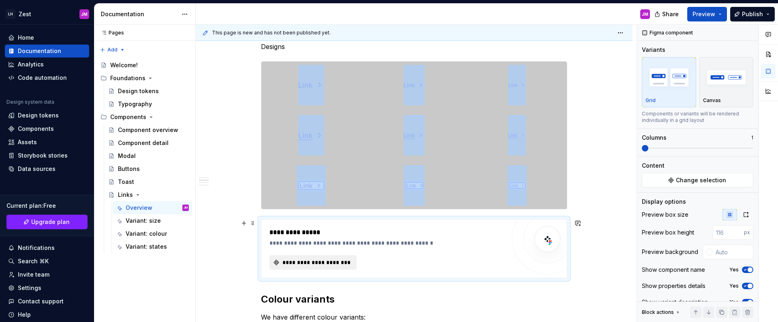
click at [343, 260] on span "**********" at bounding box center [316, 262] width 70 height 8
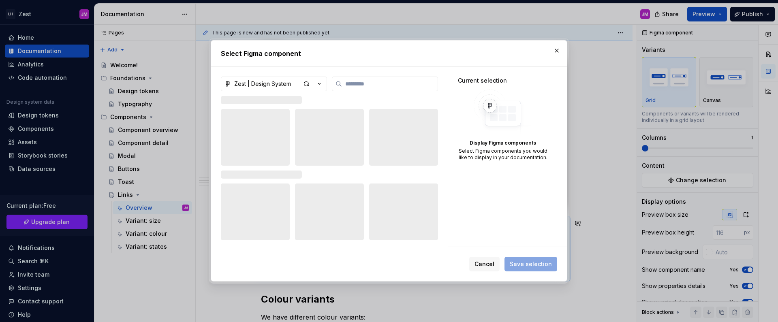
type textarea "*"
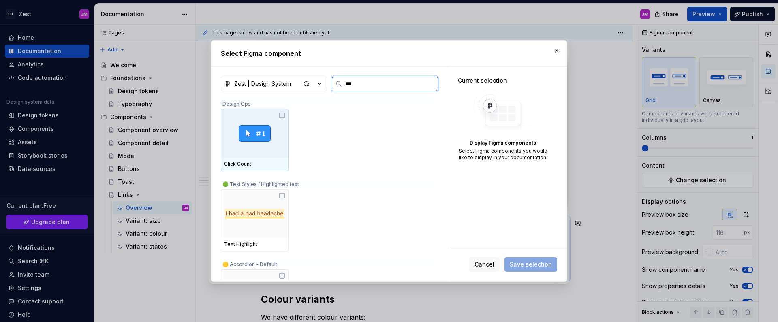
type input "****"
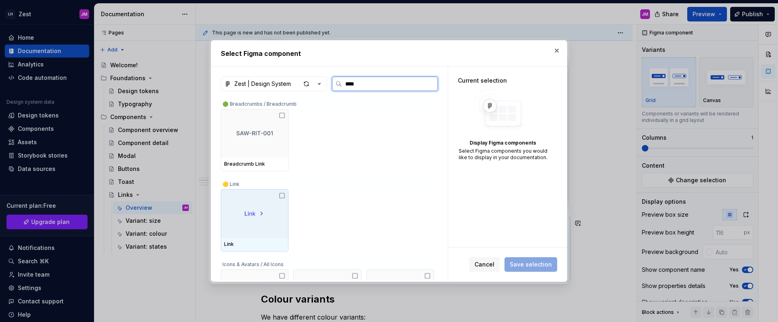
click at [283, 193] on icon at bounding box center [282, 195] width 6 height 6
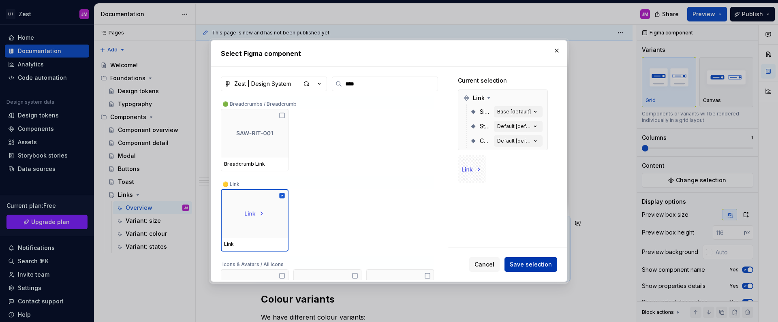
click at [528, 262] on span "Save selection" at bounding box center [531, 264] width 42 height 8
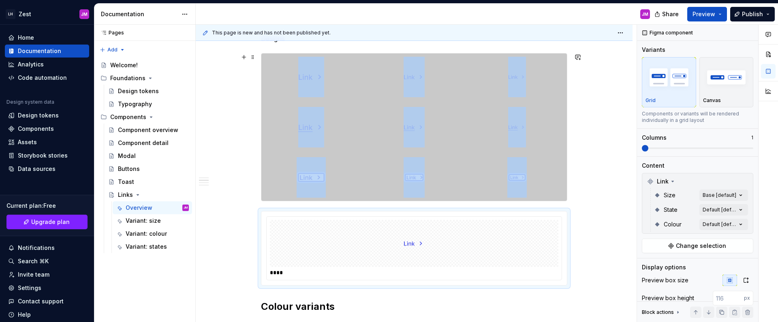
scroll to position [391, 0]
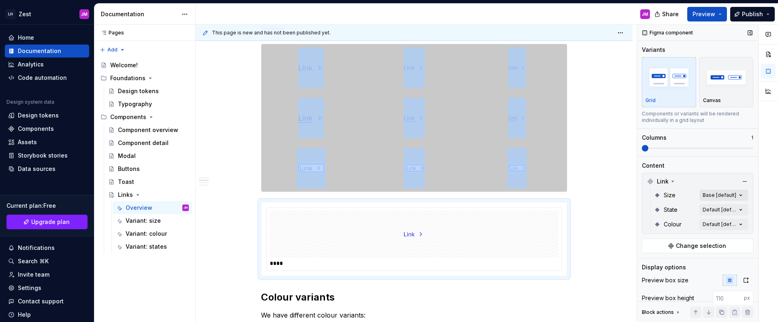
click at [710, 192] on div "Comments Open comments No comments yet Select ‘Comment’ from the block context …" at bounding box center [707, 174] width 141 height 298
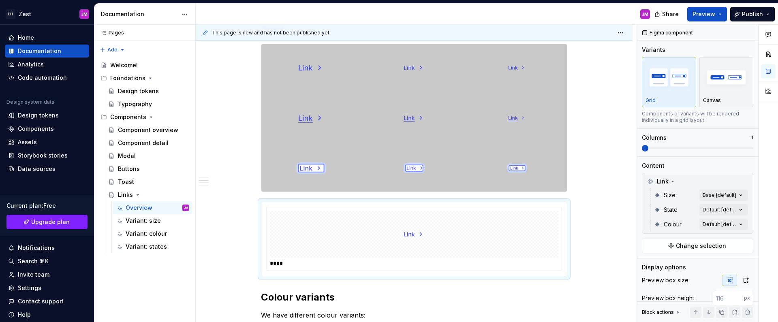
click at [711, 193] on div "Comments Open comments No comments yet Select ‘Comment’ from the block context …" at bounding box center [707, 174] width 141 height 298
click at [713, 207] on div "Comments Open comments No comments yet Select ‘Comment’ from the block context …" at bounding box center [707, 174] width 141 height 298
click at [699, 208] on div "Comments Open comments No comments yet Select ‘Comment’ from the block context …" at bounding box center [707, 174] width 141 height 298
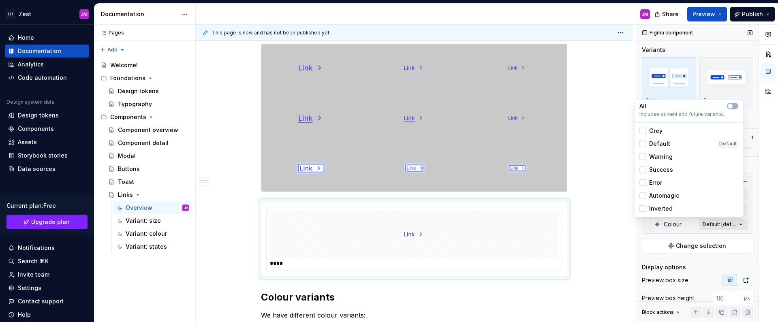
click at [710, 223] on div "Comments Open comments No comments yet Select ‘Comment’ from the block context …" at bounding box center [707, 174] width 141 height 298
click at [643, 130] on div at bounding box center [642, 131] width 6 height 6
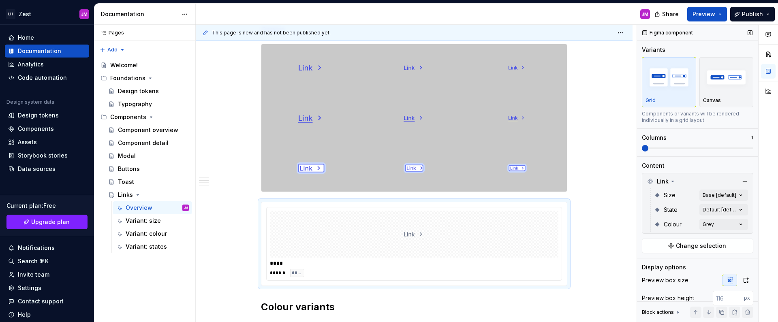
drag, startPoint x: 642, startPoint y: 235, endPoint x: 682, endPoint y: 212, distance: 46.1
click at [642, 234] on div "Comments Open comments No comments yet Select ‘Comment’ from the block context …" at bounding box center [707, 174] width 141 height 298
click at [713, 200] on div "Comments Open comments No comments yet Select ‘Comment’ from the block context …" at bounding box center [707, 174] width 141 height 298
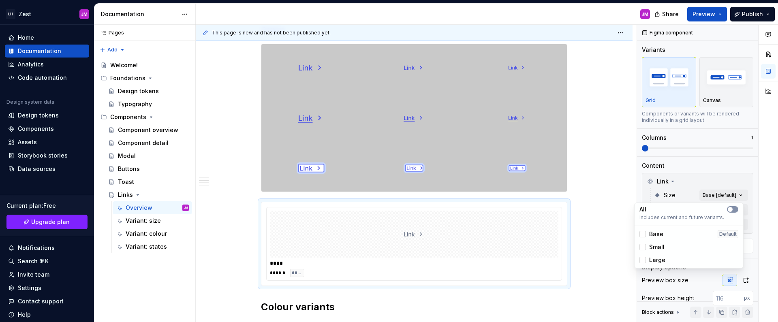
click at [734, 208] on button "button" at bounding box center [732, 209] width 11 height 6
click at [730, 185] on div "Comments Open comments No comments yet Select ‘Comment’ from the block context …" at bounding box center [707, 174] width 141 height 298
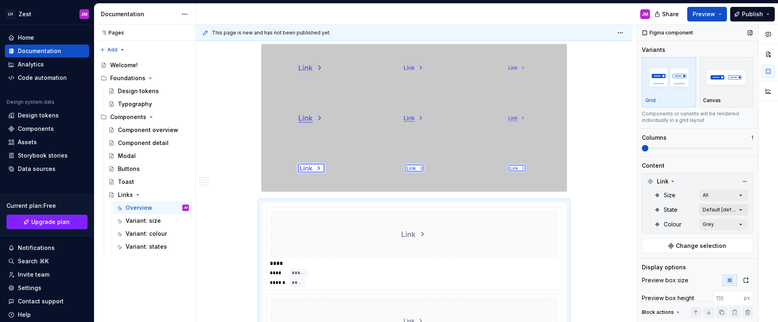
click at [729, 211] on div "Comments Open comments No comments yet Select ‘Comment’ from the block context …" at bounding box center [707, 174] width 141 height 298
click at [733, 224] on button "button" at bounding box center [732, 224] width 11 height 6
drag, startPoint x: 711, startPoint y: 163, endPoint x: 662, endPoint y: 141, distance: 53.7
click at [713, 155] on div "Comments Open comments No comments yet Select ‘Comment’ from the block context …" at bounding box center [707, 174] width 141 height 298
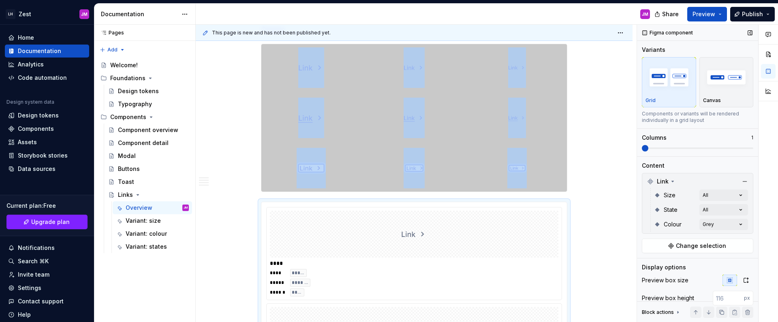
scroll to position [568, 0]
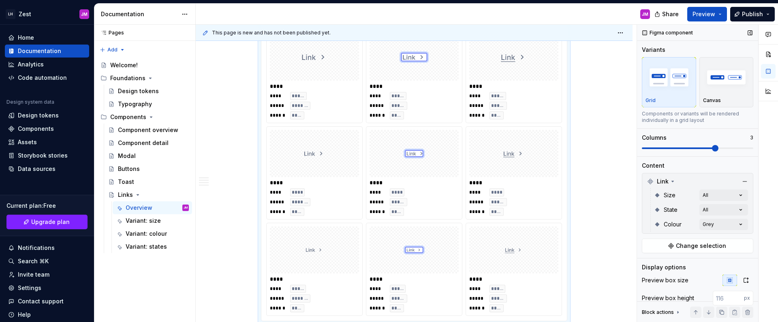
click at [712, 149] on span at bounding box center [715, 148] width 6 height 6
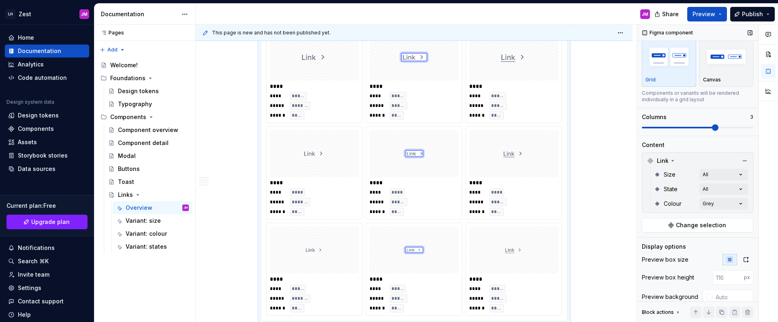
scroll to position [79, 0]
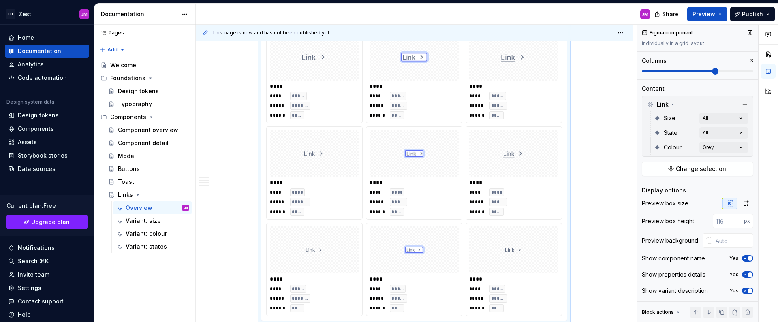
click at [696, 190] on div "Display options" at bounding box center [697, 190] width 111 height 8
click at [712, 242] on input "text" at bounding box center [732, 240] width 41 height 15
click at [706, 240] on div at bounding box center [709, 240] width 6 height 6
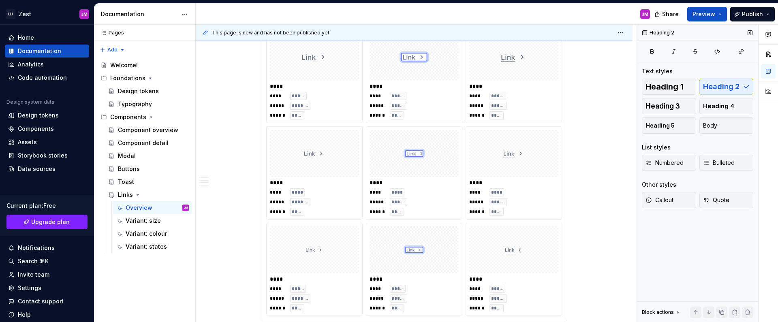
drag, startPoint x: 607, startPoint y: 161, endPoint x: 599, endPoint y: 159, distance: 8.4
click at [608, 159] on html "LH Zest JM Home Documentation Analytics Code automation Design system data Desi…" at bounding box center [389, 161] width 778 height 322
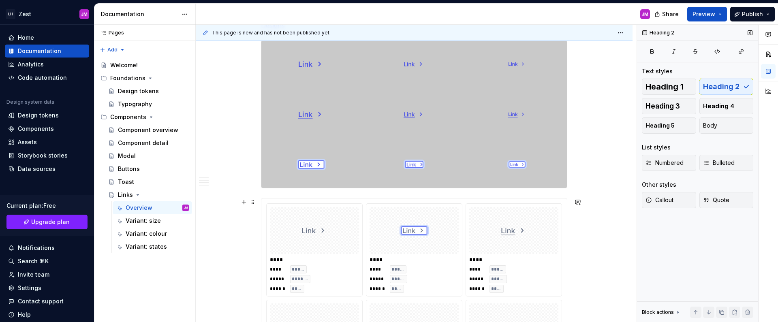
scroll to position [288, 0]
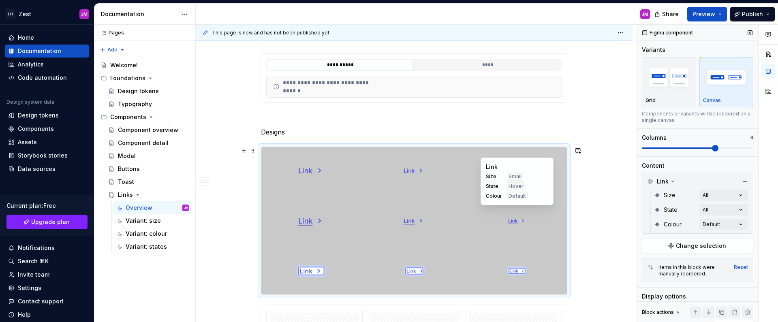
click at [495, 198] on span "Colour" at bounding box center [494, 196] width 16 height 6
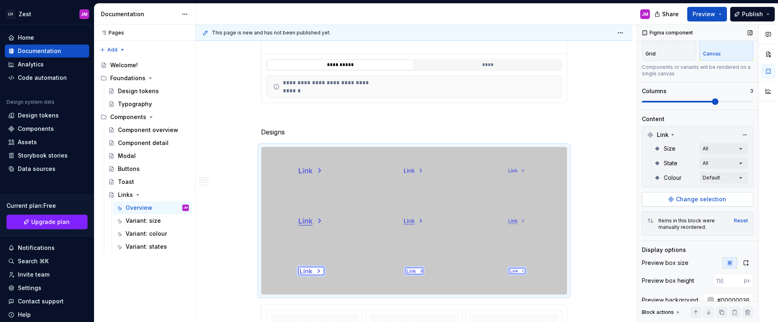
scroll to position [108, 0]
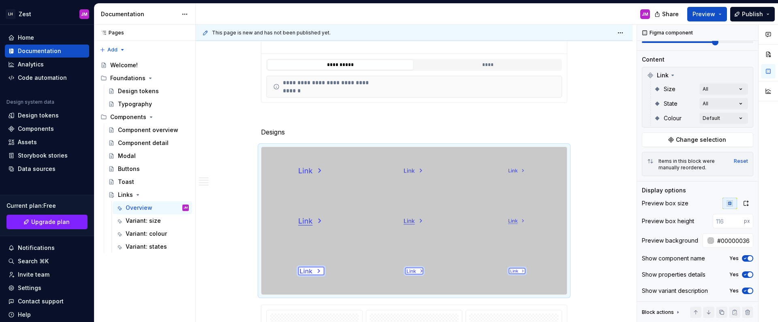
click at [707, 239] on div at bounding box center [710, 240] width 6 height 6
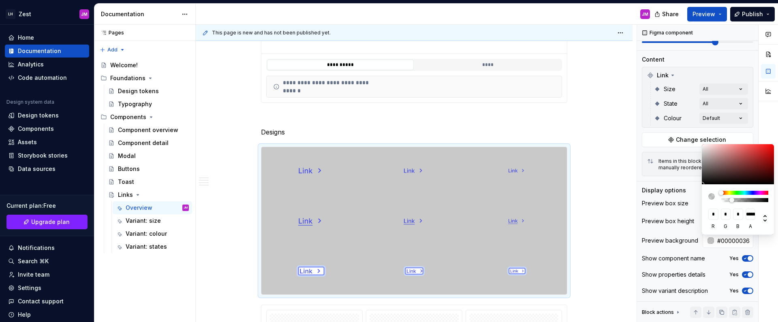
type input "#00000026"
type input "**********"
type input "#00000021"
type input "**********"
type input "#0000001F"
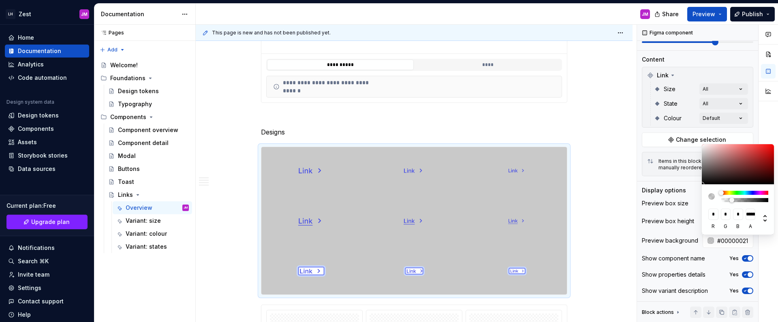
type input "**********"
type input "#0000001C"
type input "**********"
type input "#0000001A"
type input "**********"
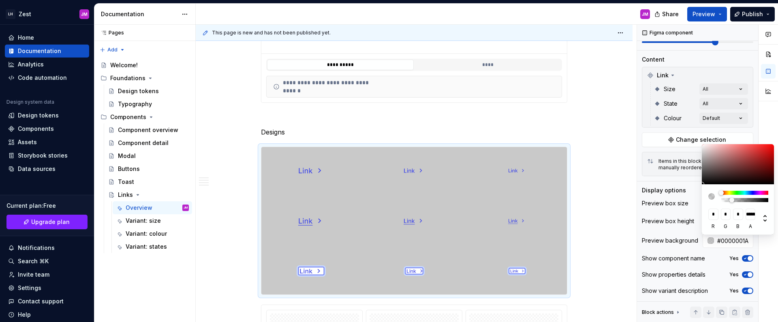
type input "#00000012"
type input "**********"
type input "#0000000D"
drag, startPoint x: 727, startPoint y: 201, endPoint x: 538, endPoint y: 146, distance: 196.7
click at [683, 206] on body "LH Zest JM Home Documentation Analytics Code automation Design system data Desi…" at bounding box center [389, 161] width 778 height 322
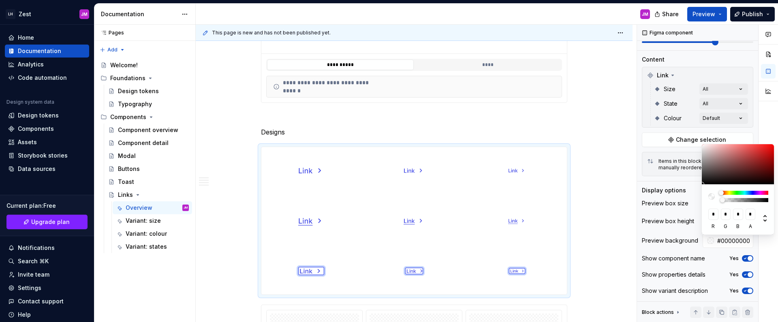
click at [577, 126] on html "LH Zest JM Home Documentation Analytics Code automation Design system data Desi…" at bounding box center [389, 161] width 778 height 322
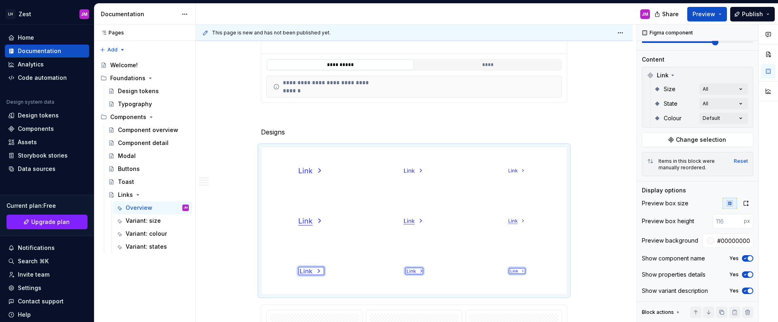
click at [588, 153] on html "LH Zest JM Home Documentation Analytics Code automation Design system data Desi…" at bounding box center [389, 161] width 778 height 322
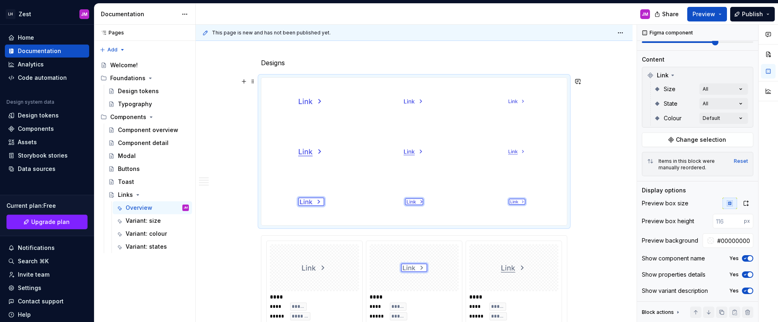
scroll to position [461, 0]
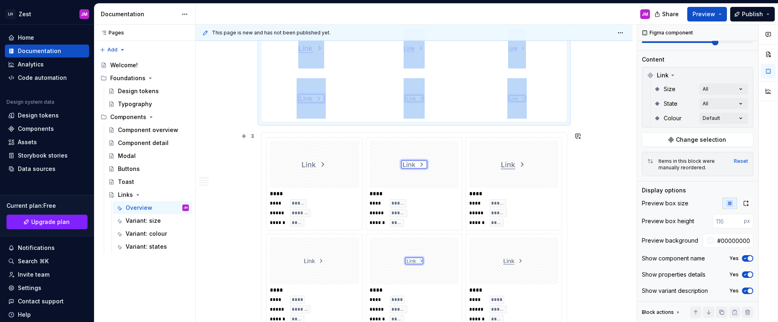
click at [544, 192] on div "****" at bounding box center [513, 194] width 89 height 8
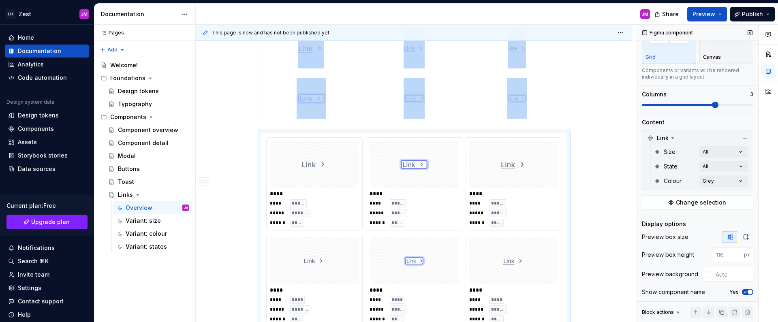
scroll to position [0, 0]
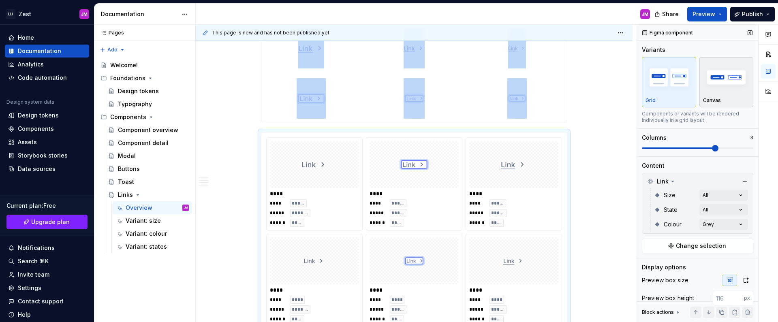
click at [730, 86] on img "button" at bounding box center [726, 77] width 47 height 30
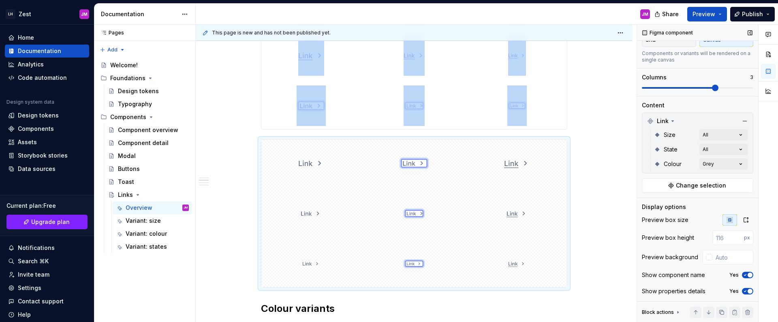
scroll to position [66, 0]
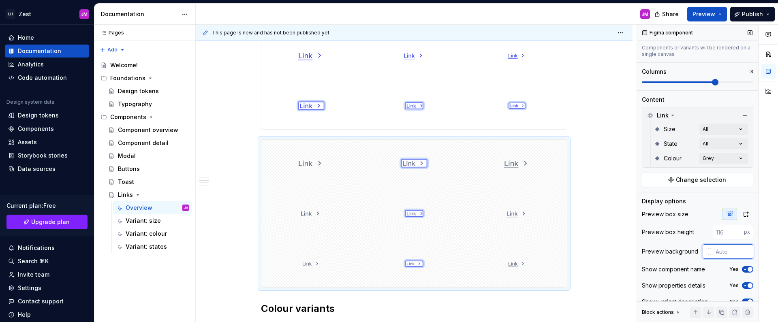
click at [717, 254] on input "text" at bounding box center [732, 251] width 41 height 15
click at [712, 252] on input "text" at bounding box center [732, 251] width 41 height 15
click at [706, 252] on div at bounding box center [709, 251] width 6 height 6
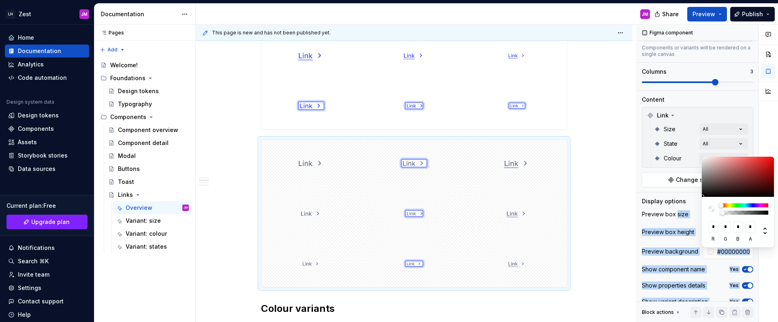
drag, startPoint x: 720, startPoint y: 214, endPoint x: 659, endPoint y: 222, distance: 61.7
click at [675, 218] on body "LH Zest JM Home Documentation Analytics Code automation Design system data Desi…" at bounding box center [389, 161] width 778 height 322
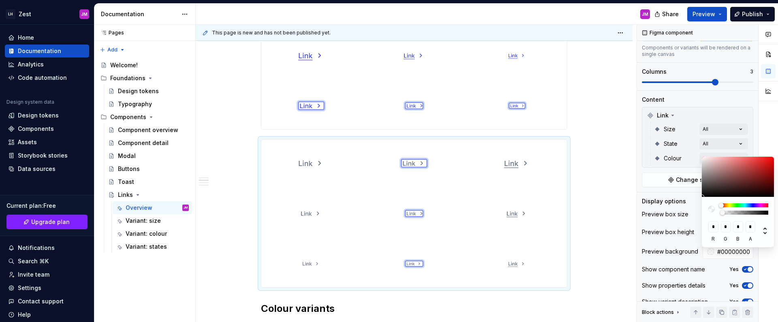
click at [601, 227] on html "LH Zest JM Home Documentation Analytics Code automation Design system data Desi…" at bounding box center [389, 161] width 778 height 322
click at [598, 209] on html "LH Zest JM Home Documentation Analytics Code automation Design system data Desi…" at bounding box center [389, 161] width 778 height 322
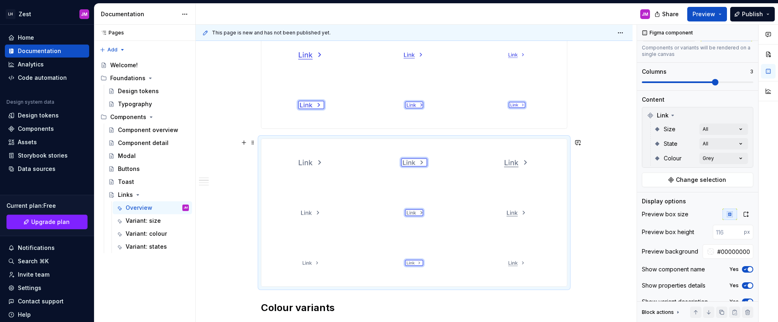
scroll to position [454, 0]
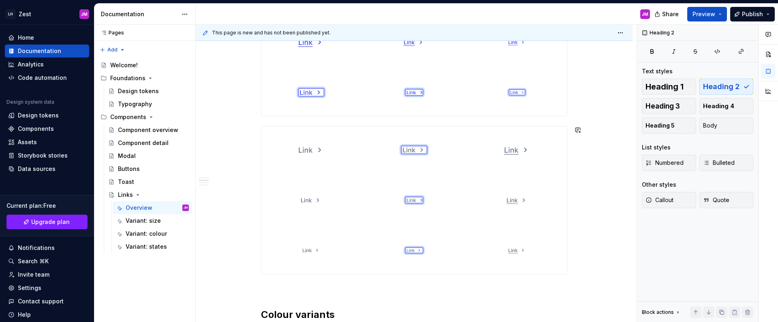
scroll to position [583, 0]
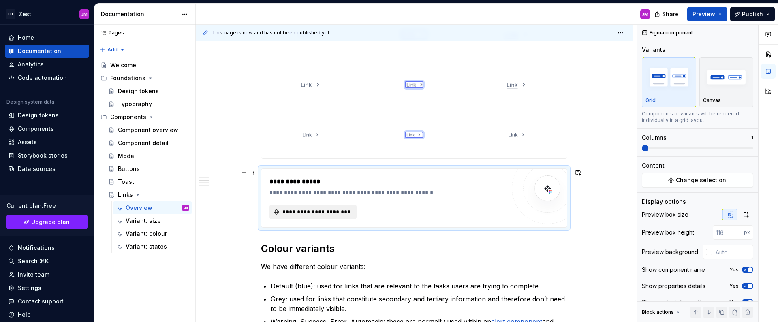
click at [344, 213] on span "**********" at bounding box center [316, 212] width 70 height 8
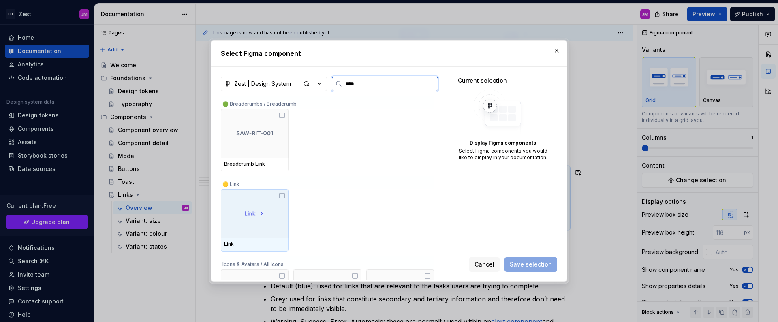
drag, startPoint x: 270, startPoint y: 209, endPoint x: 273, endPoint y: 203, distance: 6.7
click at [270, 208] on div at bounding box center [255, 213] width 68 height 49
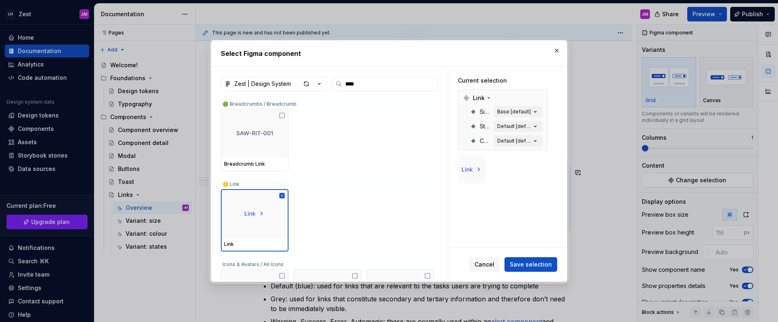
click at [534, 263] on span "Save selection" at bounding box center [531, 264] width 42 height 8
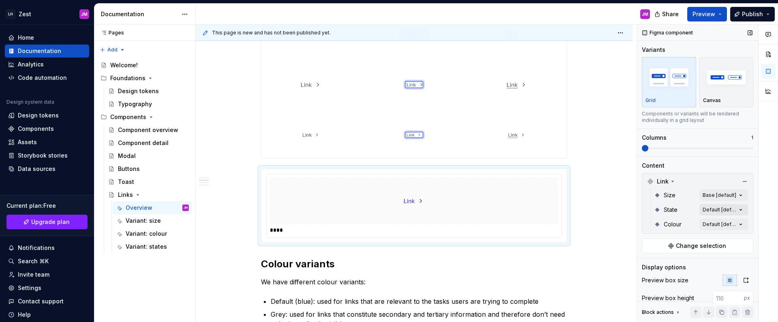
click at [717, 206] on div "Comments Open comments No comments yet Select ‘Comment’ from the block context …" at bounding box center [707, 174] width 141 height 298
drag, startPoint x: 730, startPoint y: 224, endPoint x: 726, endPoint y: 198, distance: 26.2
click at [731, 224] on span "button" at bounding box center [730, 224] width 5 height 5
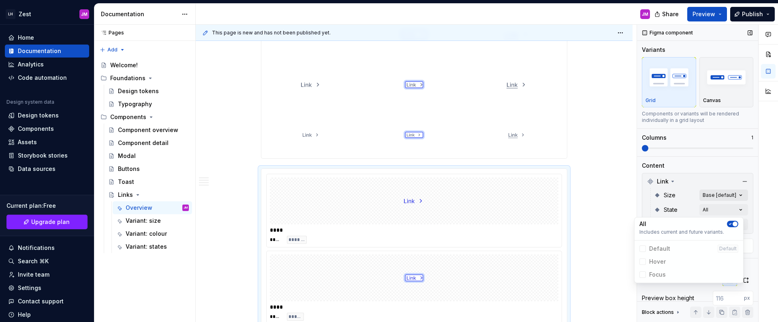
click at [728, 195] on div "Comments Open comments No comments yet Select ‘Comment’ from the block context …" at bounding box center [707, 174] width 141 height 298
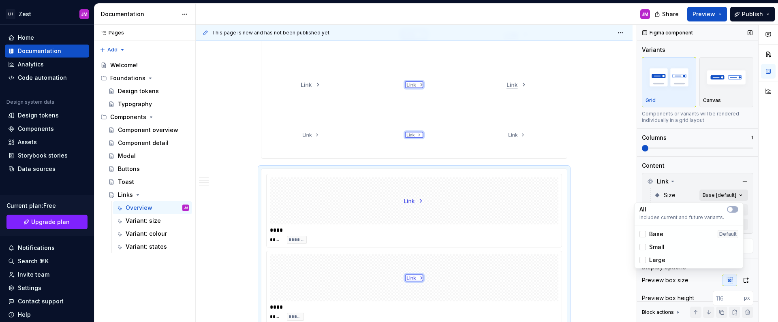
click at [734, 197] on div "Comments Open comments No comments yet Select ‘Comment’ from the block context …" at bounding box center [707, 174] width 141 height 298
click at [732, 211] on icon "button" at bounding box center [730, 209] width 6 height 5
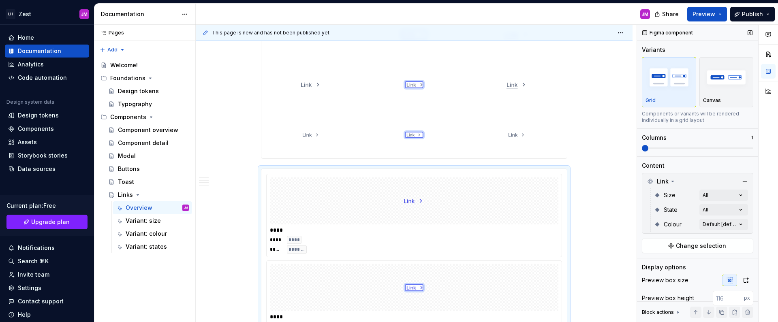
drag, startPoint x: 739, startPoint y: 167, endPoint x: 638, endPoint y: 162, distance: 101.8
click at [736, 163] on div "Comments Open comments No comments yet Select ‘Comment’ from the block context …" at bounding box center [707, 174] width 141 height 298
drag, startPoint x: 646, startPoint y: 152, endPoint x: 661, endPoint y: 149, distance: 14.8
click at [661, 149] on div "Variants Grid Canvas Components or variants will be rendered individually in a …" at bounding box center [697, 101] width 111 height 111
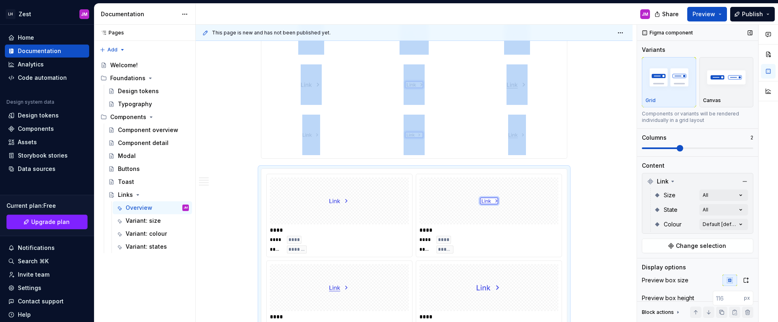
scroll to position [726, 0]
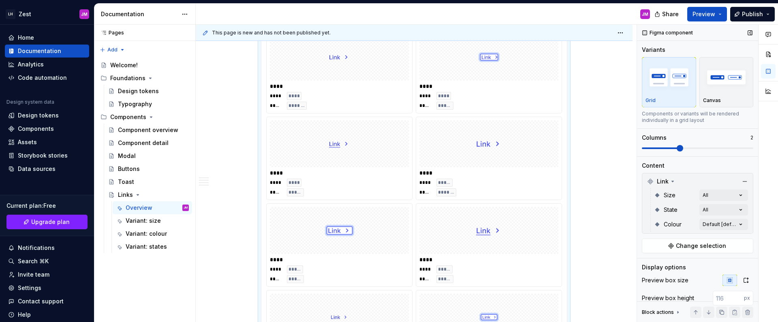
click at [667, 147] on span at bounding box center [697, 148] width 111 height 6
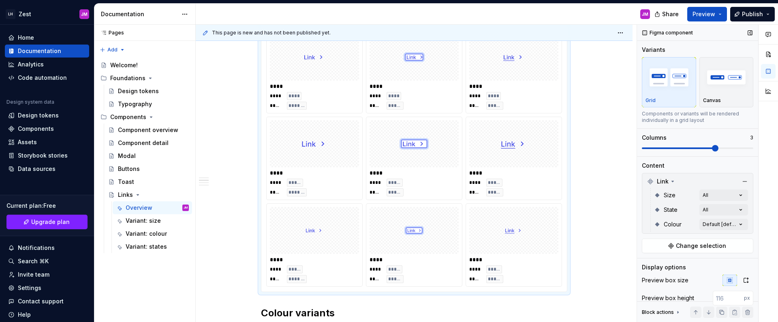
click at [700, 145] on span at bounding box center [697, 148] width 111 height 6
click at [707, 88] on img "button" at bounding box center [726, 77] width 47 height 30
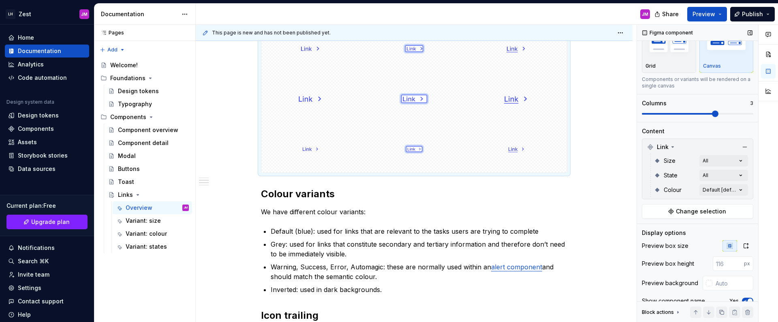
scroll to position [79, 0]
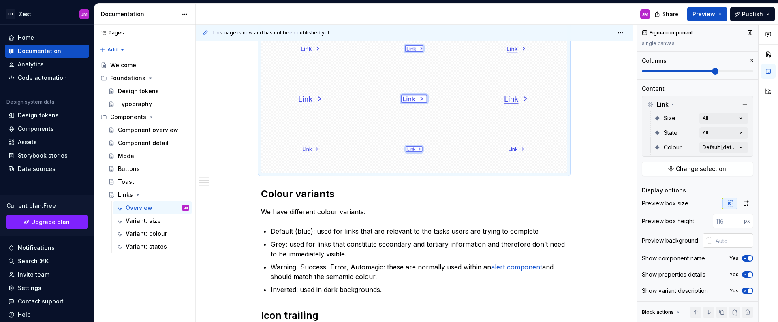
click at [706, 241] on div at bounding box center [709, 240] width 6 height 6
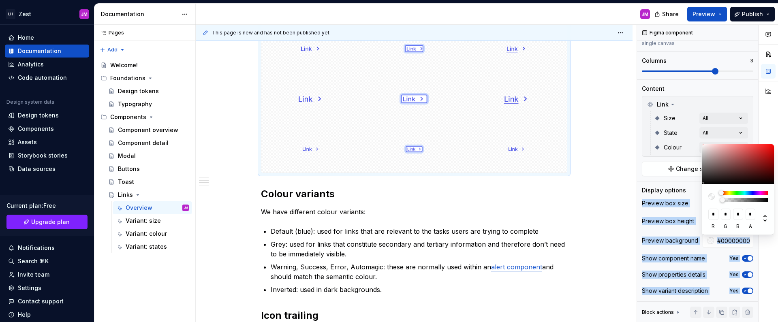
drag, startPoint x: 724, startPoint y: 201, endPoint x: 609, endPoint y: 159, distance: 122.5
click at [633, 180] on html "LH Zest JM Home Documentation Analytics Code automation Design system data Desi…" at bounding box center [389, 161] width 778 height 322
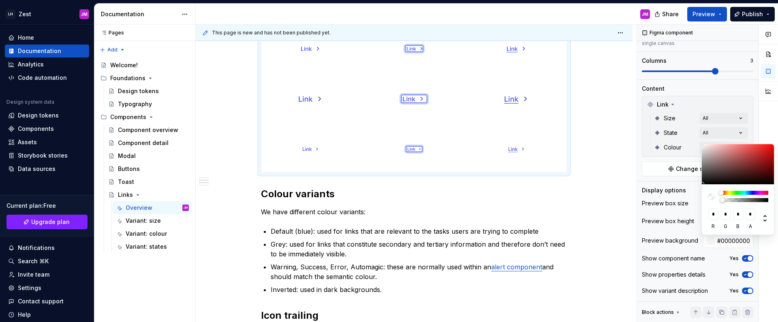
click at [612, 143] on html "LH Zest JM Home Documentation Analytics Code automation Design system data Desi…" at bounding box center [389, 161] width 778 height 322
click at [611, 141] on html "LH Zest JM Home Documentation Analytics Code automation Design system data Desi…" at bounding box center [389, 161] width 778 height 322
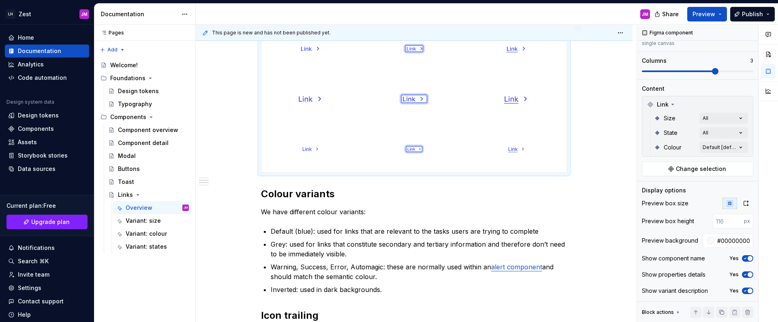
scroll to position [713, 0]
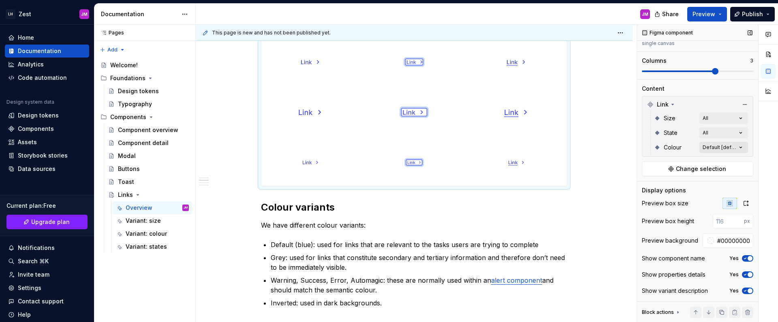
click at [717, 150] on div "Comments Open comments No comments yet Select ‘Comment’ from the block context …" at bounding box center [707, 174] width 141 height 298
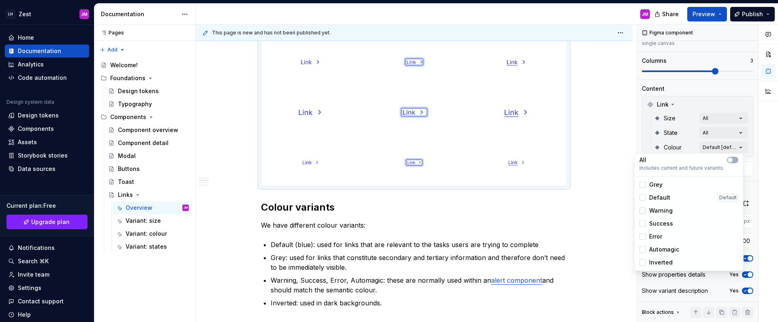
click at [642, 211] on div at bounding box center [642, 210] width 6 height 6
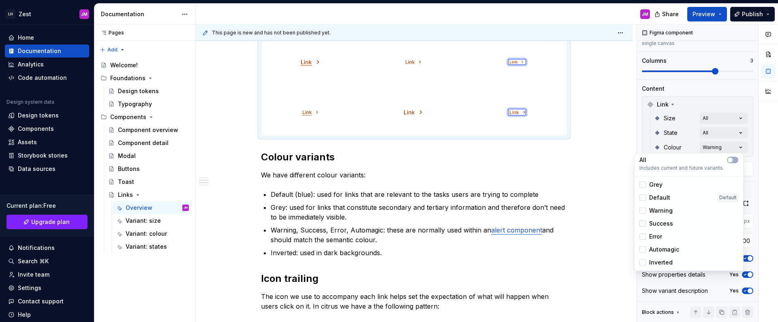
click at [643, 224] on div at bounding box center [642, 223] width 6 height 6
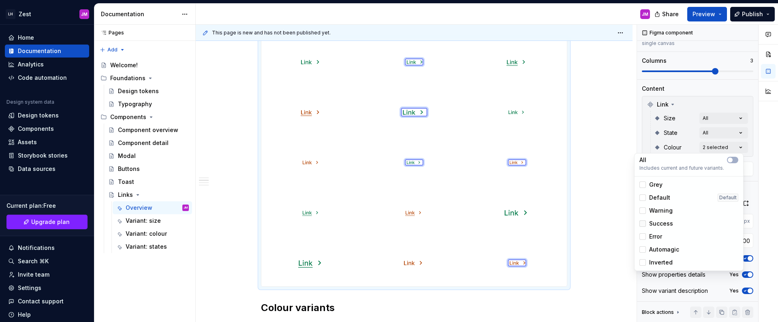
click at [642, 224] on icon at bounding box center [642, 224] width 0 height 0
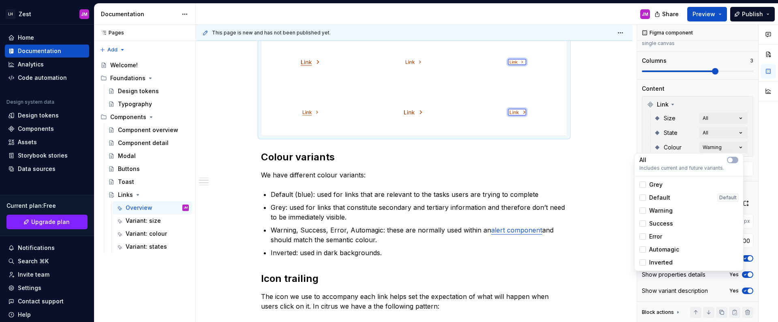
click at [573, 156] on html "LH Zest JM Home Documentation Analytics Code automation Design system data Desi…" at bounding box center [389, 161] width 778 height 322
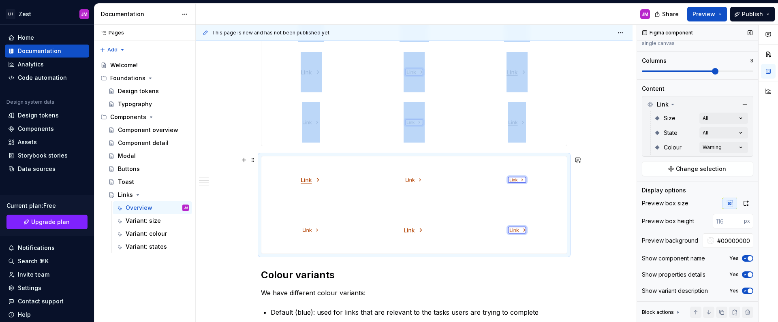
scroll to position [607, 0]
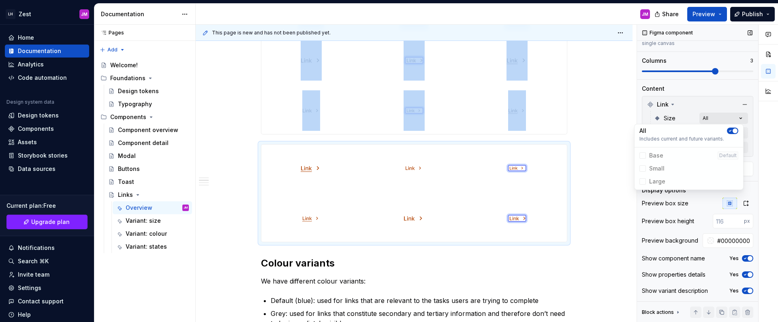
click at [724, 115] on div "Comments Open comments No comments yet Select ‘Comment’ from the block context …" at bounding box center [707, 174] width 141 height 298
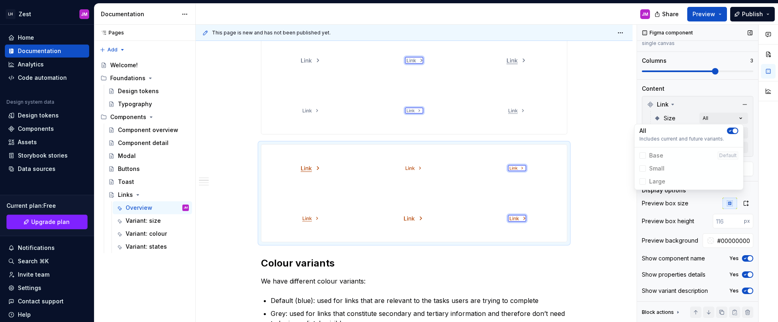
click at [727, 109] on div "Comments Open comments No comments yet Select ‘Comment’ from the block context …" at bounding box center [707, 174] width 141 height 298
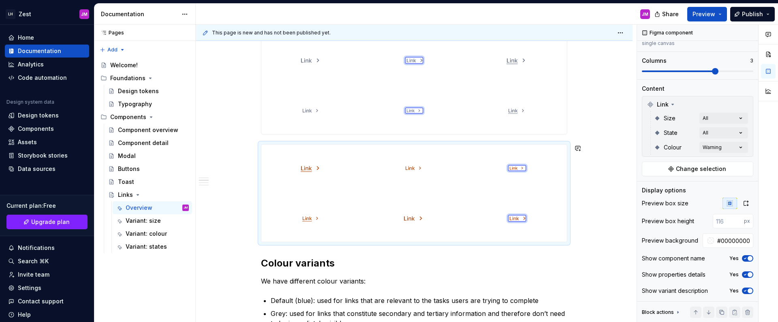
click at [580, 245] on div "**********" at bounding box center [414, 246] width 437 height 1425
click at [582, 234] on div "**********" at bounding box center [414, 246] width 437 height 1425
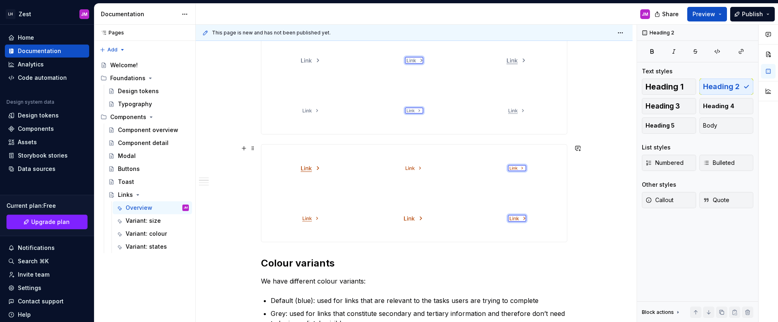
scroll to position [0, 0]
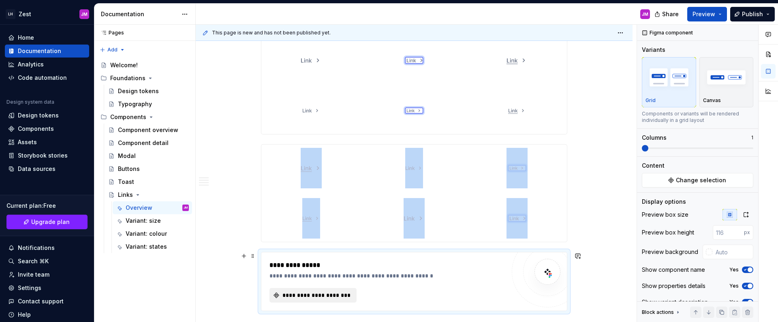
click at [302, 294] on span "**********" at bounding box center [316, 295] width 70 height 8
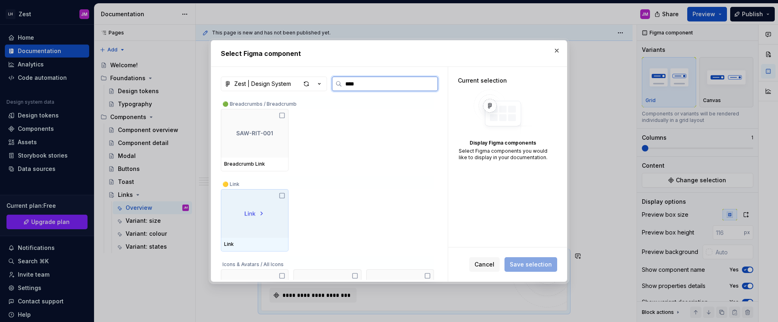
click at [281, 195] on icon at bounding box center [282, 195] width 6 height 6
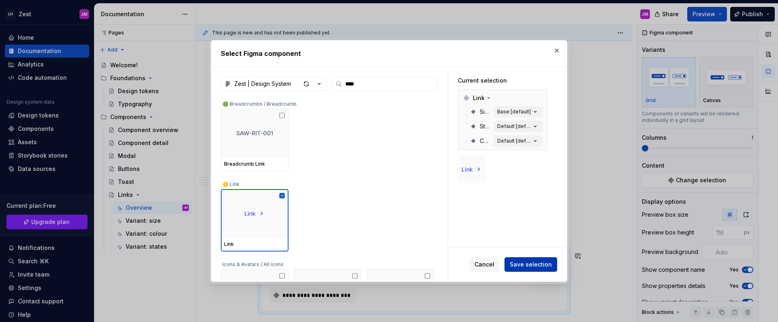
click at [545, 269] on button "Save selection" at bounding box center [530, 264] width 53 height 15
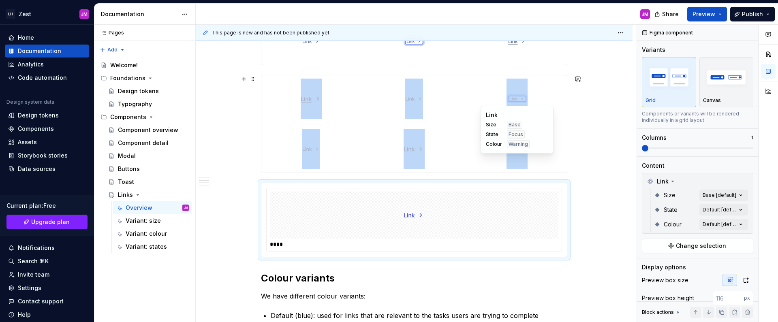
scroll to position [681, 0]
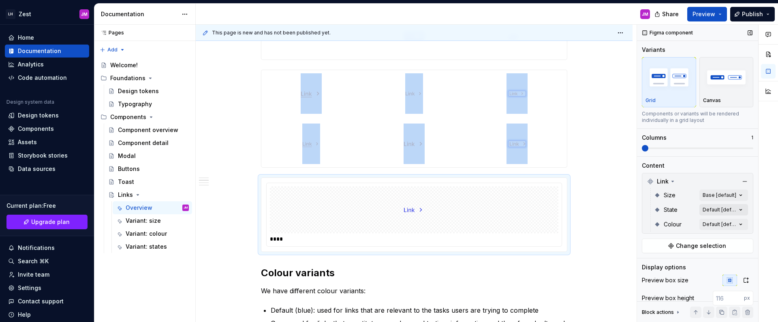
click at [719, 207] on div "Comments Open comments No comments yet Select ‘Comment’ from the block context …" at bounding box center [707, 174] width 141 height 298
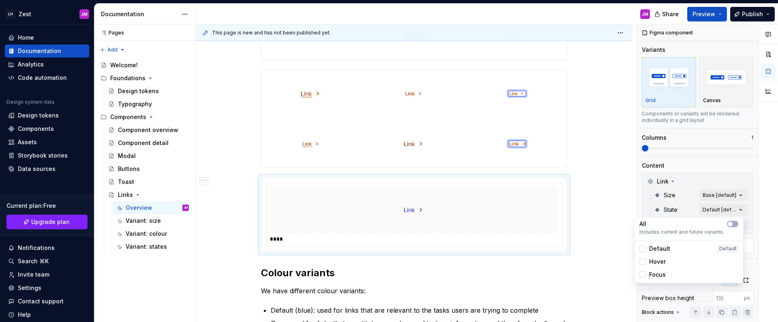
click at [609, 169] on html "LH Zest JM Home Documentation Analytics Code automation Design system data Desi…" at bounding box center [389, 161] width 778 height 322
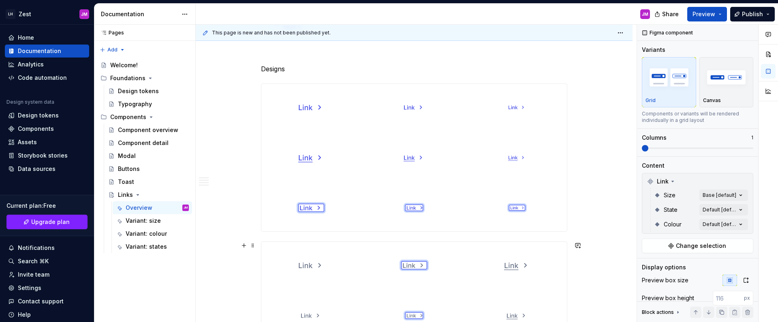
scroll to position [350, 0]
click at [522, 171] on img at bounding box center [517, 159] width 18 height 41
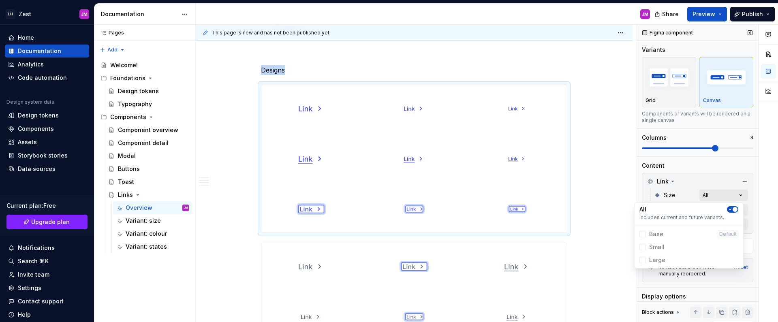
click at [711, 200] on div "Comments Open comments No comments yet Select ‘Comment’ from the block context …" at bounding box center [707, 174] width 141 height 298
click at [735, 193] on div "Comments Open comments No comments yet Select ‘Comment’ from the block context …" at bounding box center [707, 174] width 141 height 298
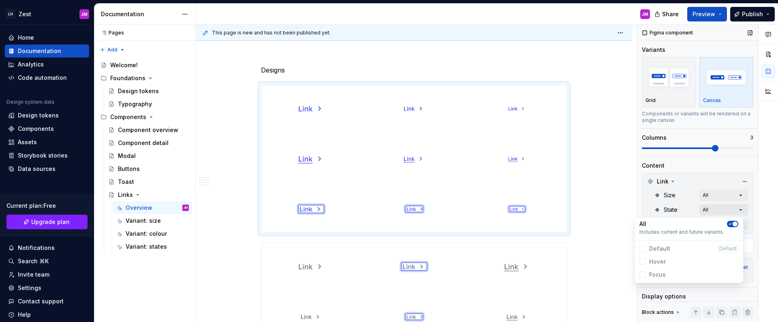
click at [725, 212] on div "Comments Open comments No comments yet Select ‘Comment’ from the block context …" at bounding box center [707, 174] width 141 height 298
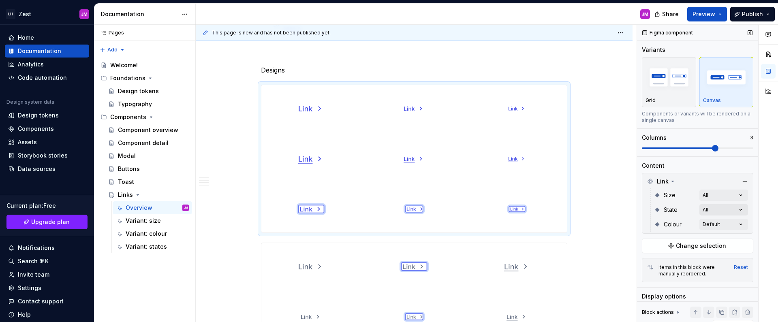
click at [725, 212] on div "Comments Open comments No comments yet Select ‘Comment’ from the block context …" at bounding box center [707, 174] width 141 height 298
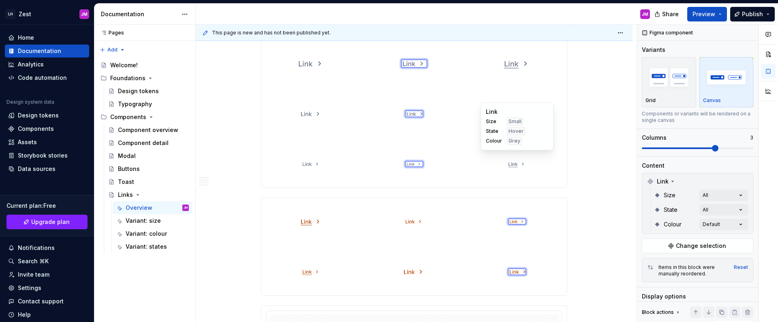
scroll to position [552, 0]
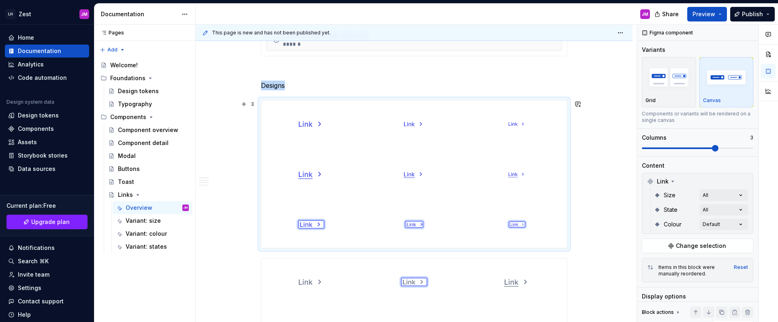
scroll to position [334, 0]
